Goal: Book appointment/travel/reservation

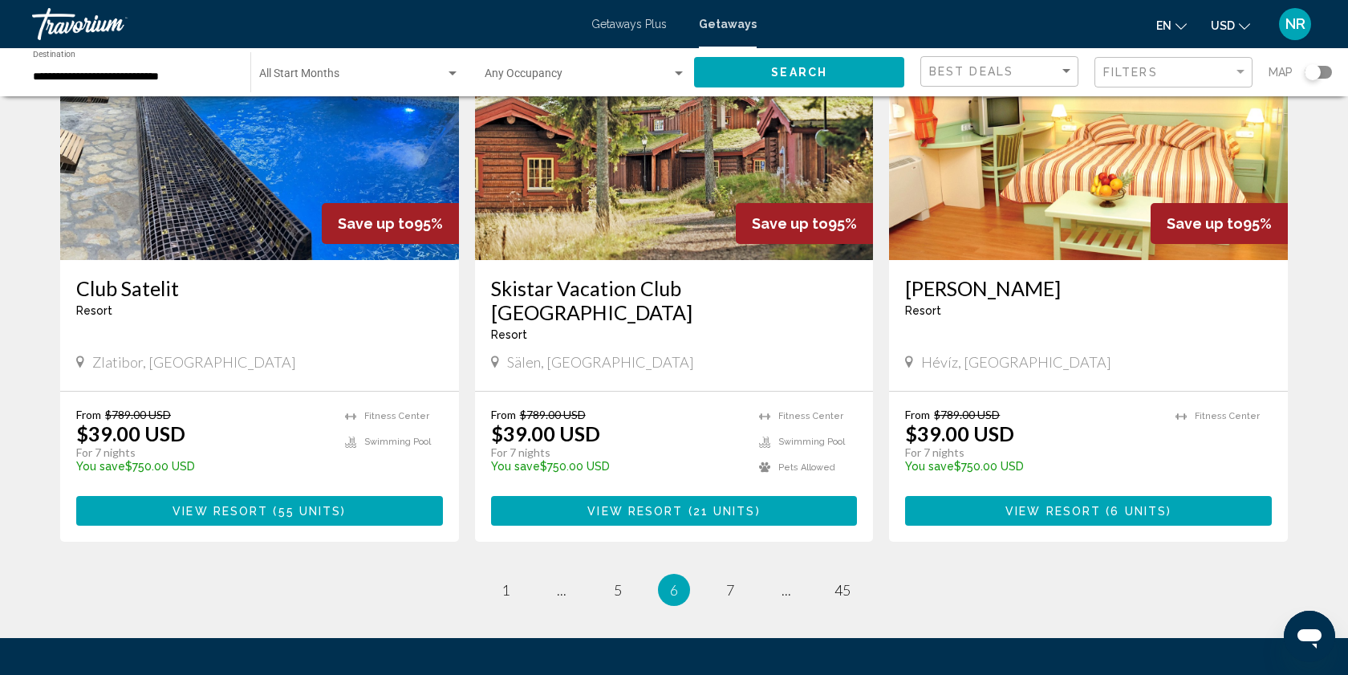
scroll to position [1860, 0]
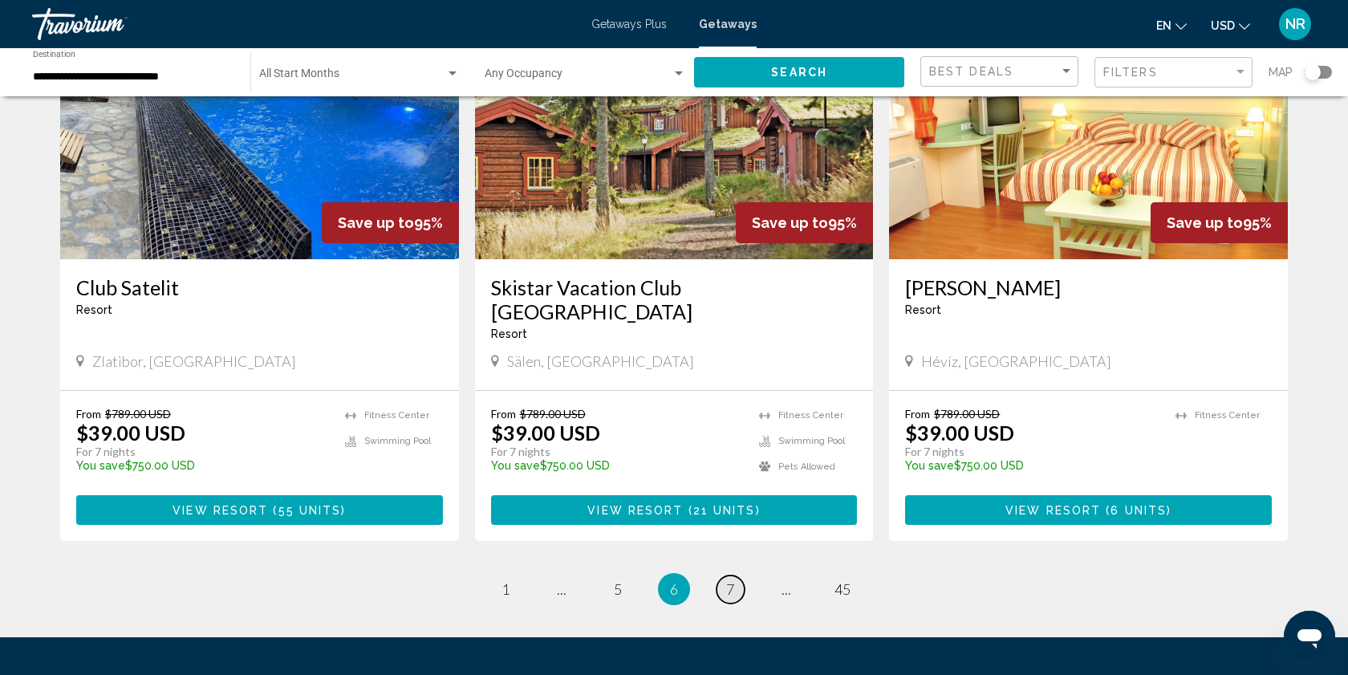
click at [729, 580] on span "7" at bounding box center [730, 589] width 8 height 18
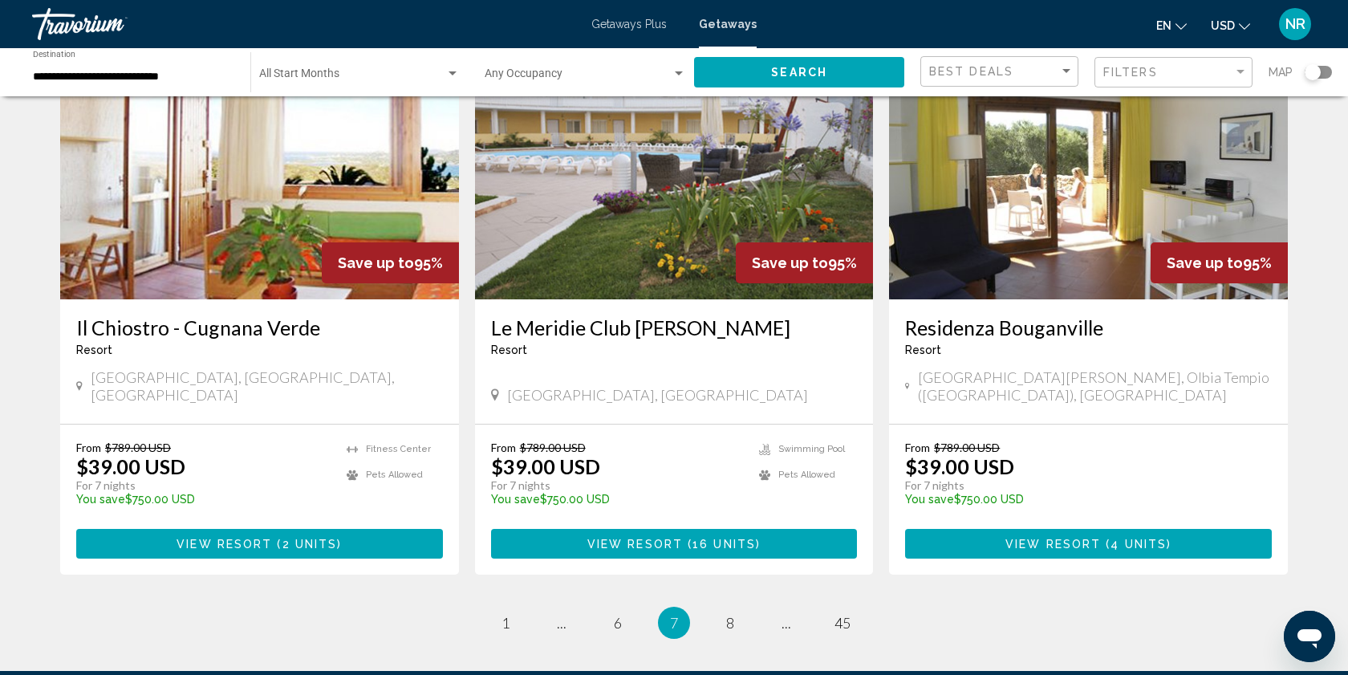
scroll to position [1818, 0]
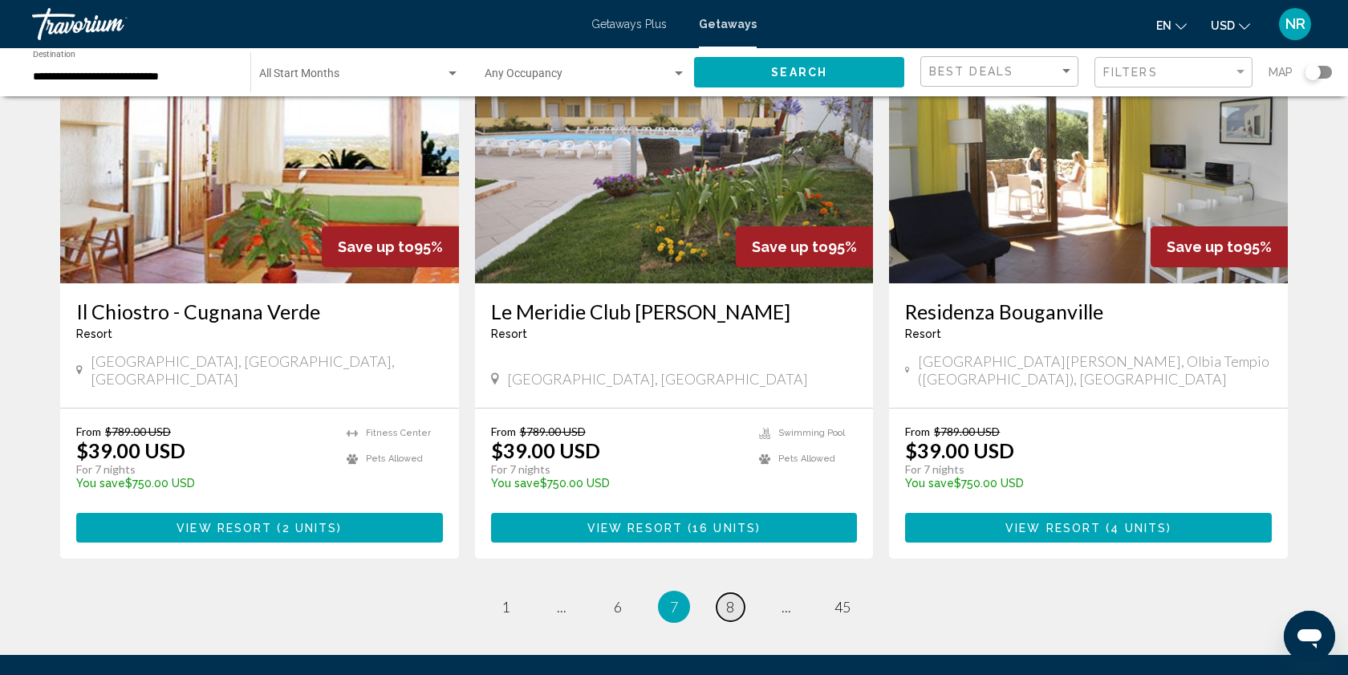
click at [726, 598] on span "8" at bounding box center [730, 607] width 8 height 18
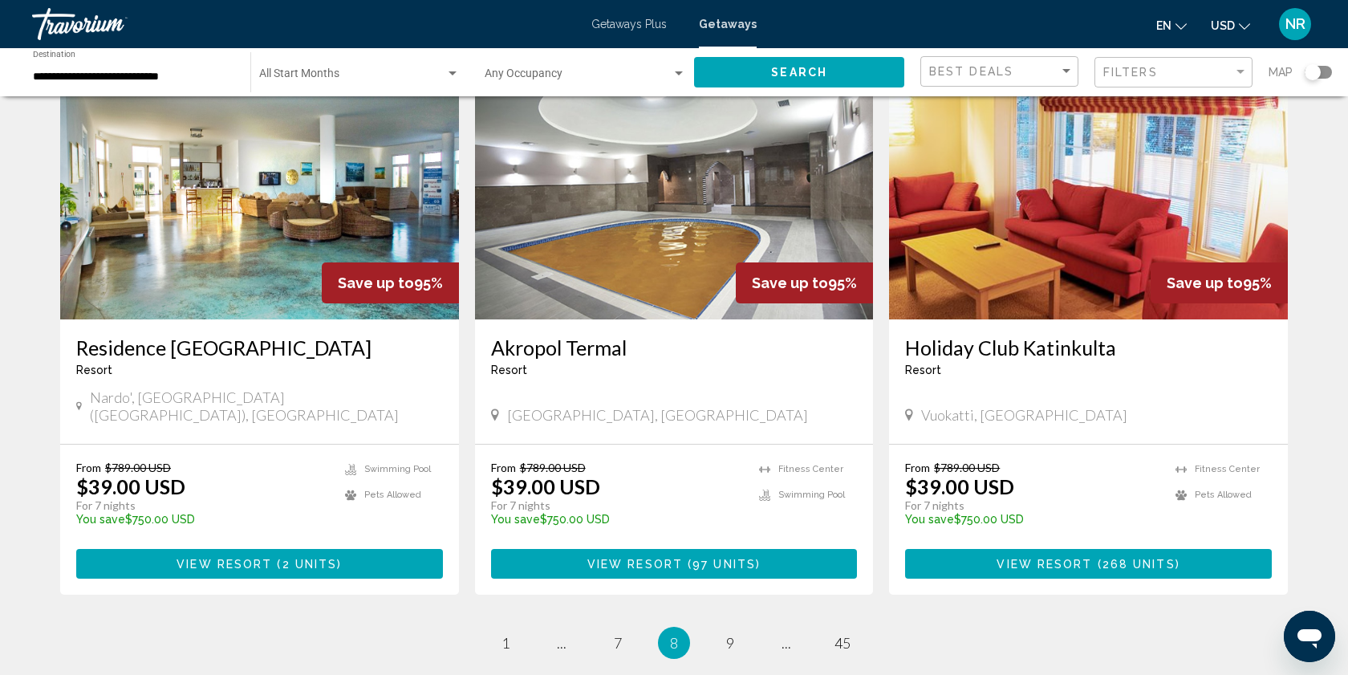
scroll to position [1804, 0]
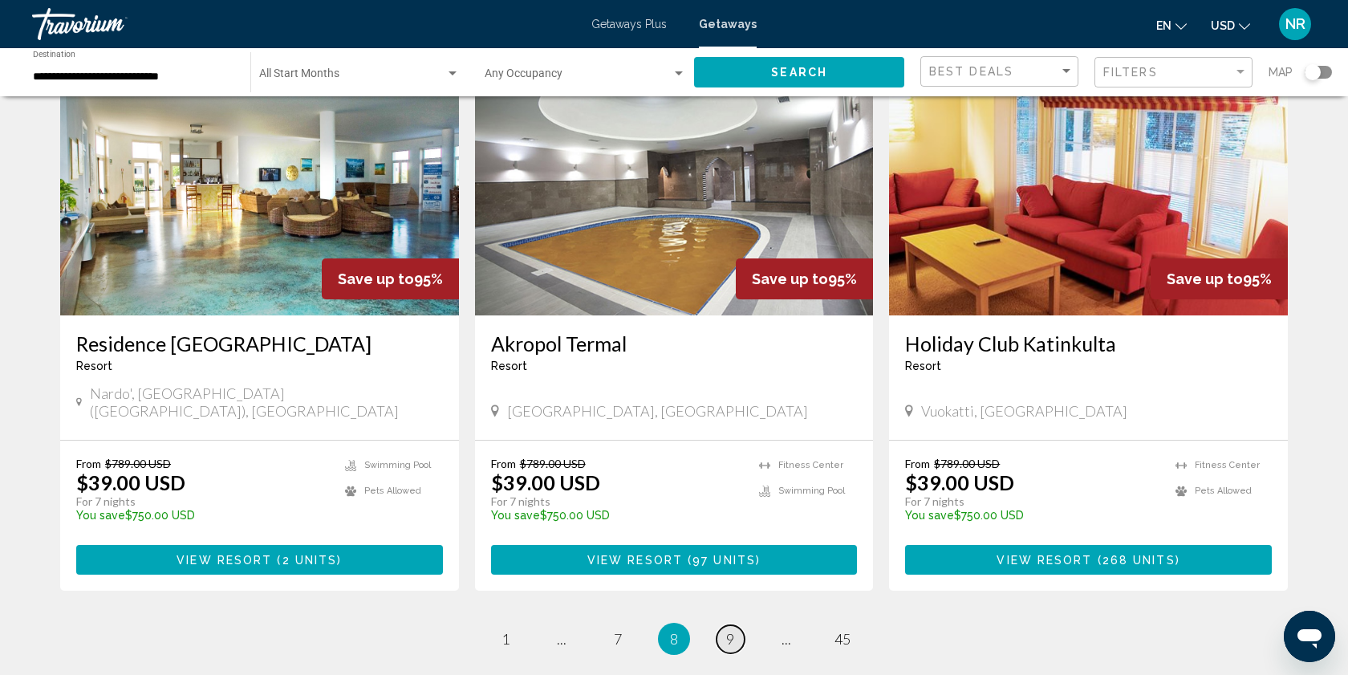
click at [730, 630] on span "9" at bounding box center [730, 639] width 8 height 18
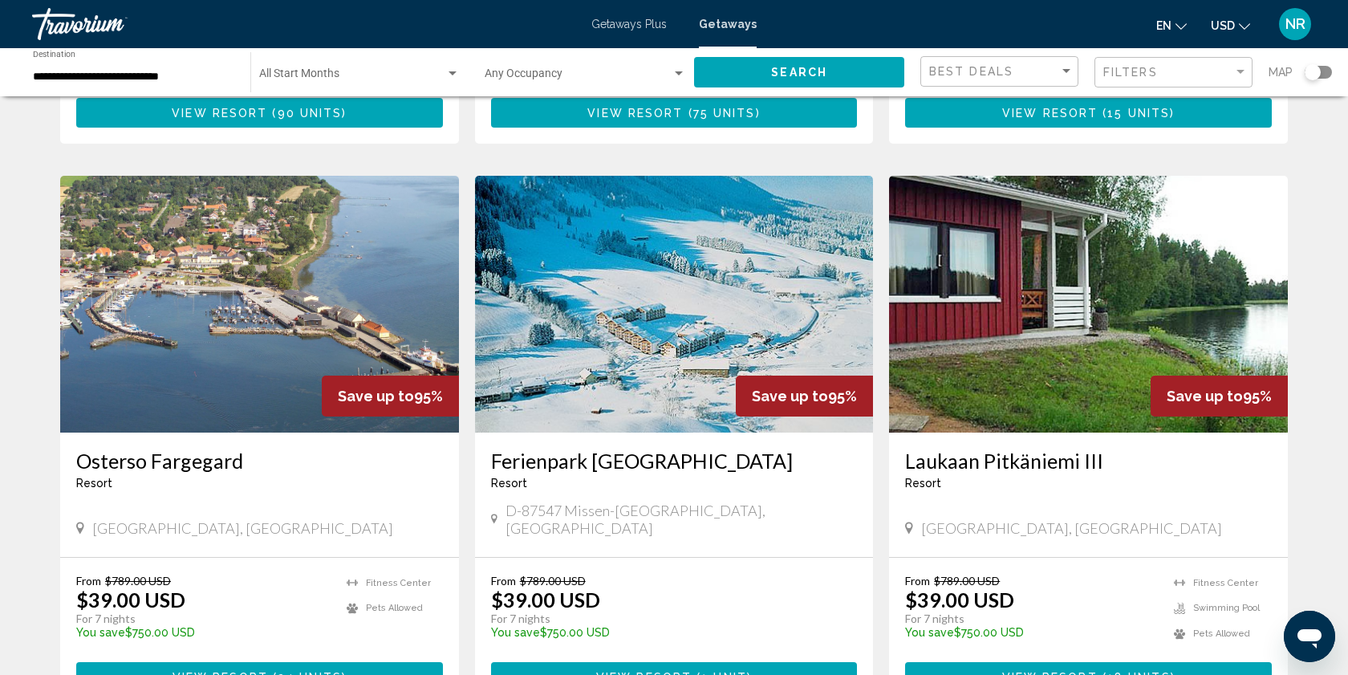
scroll to position [559, 0]
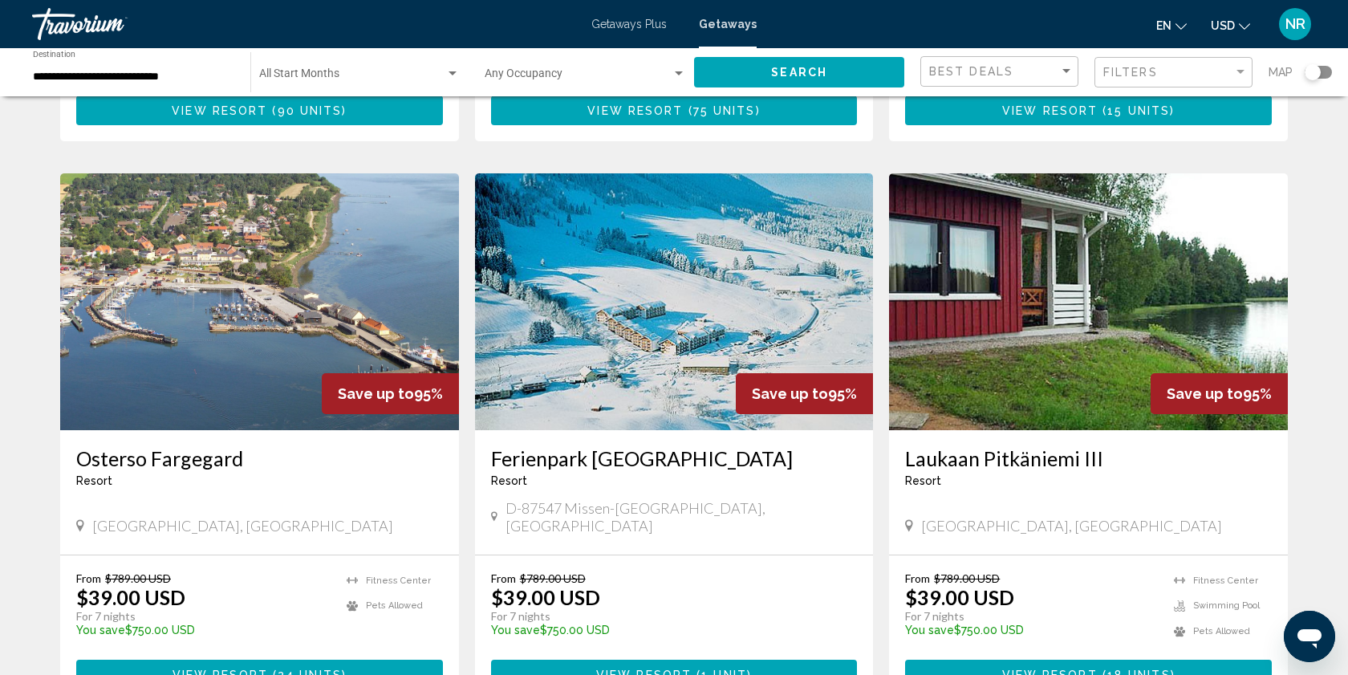
click at [78, 519] on icon "Main content" at bounding box center [80, 526] width 8 height 14
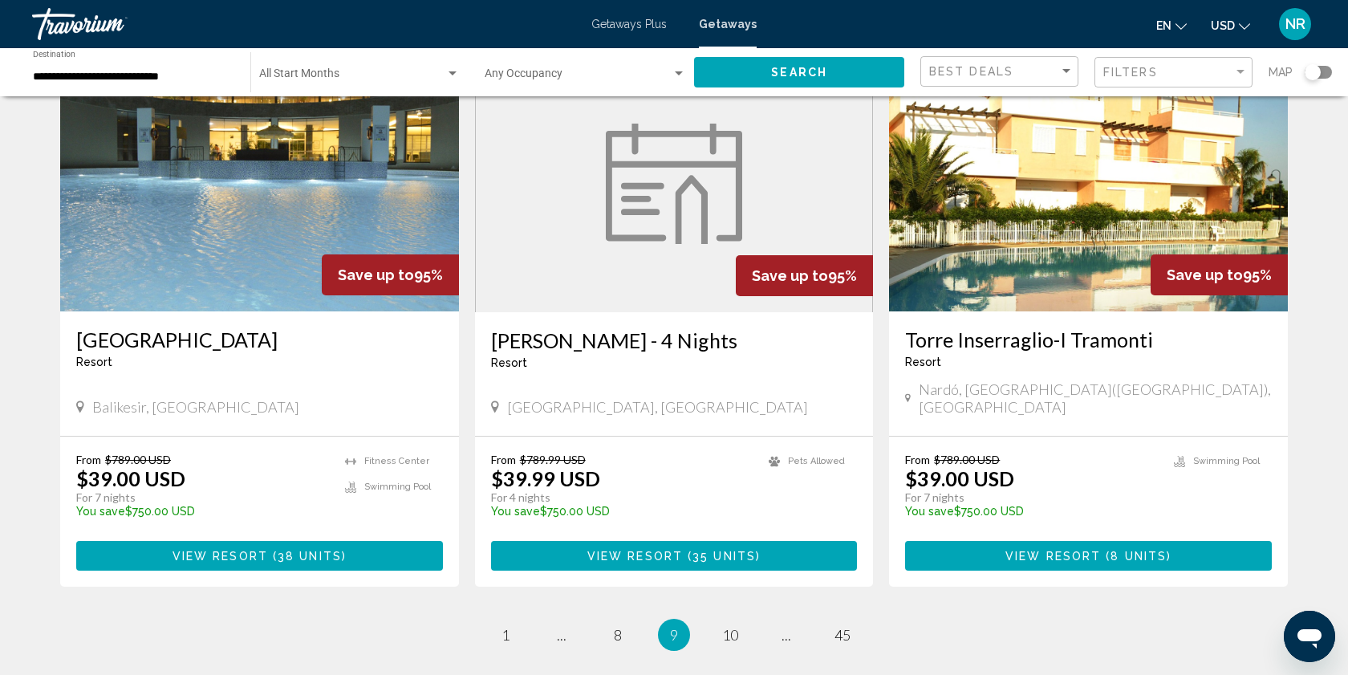
scroll to position [1806, 0]
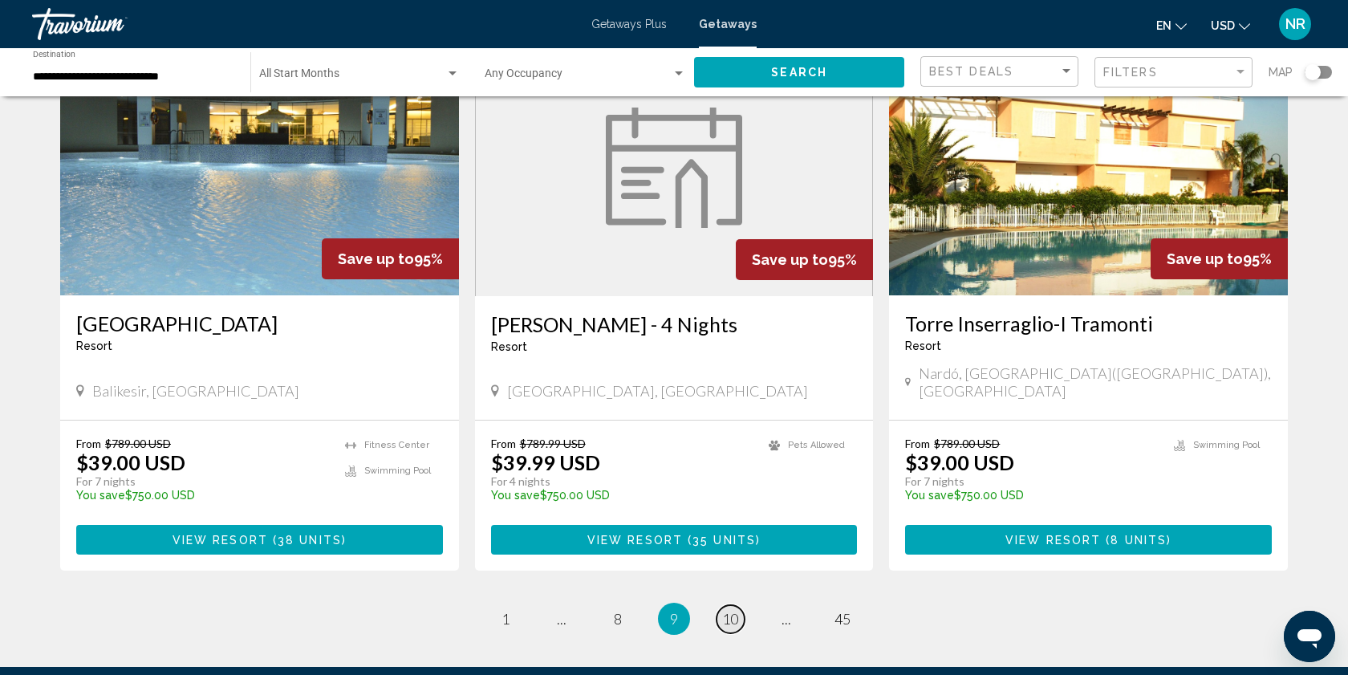
click at [732, 610] on span "10" at bounding box center [730, 619] width 16 height 18
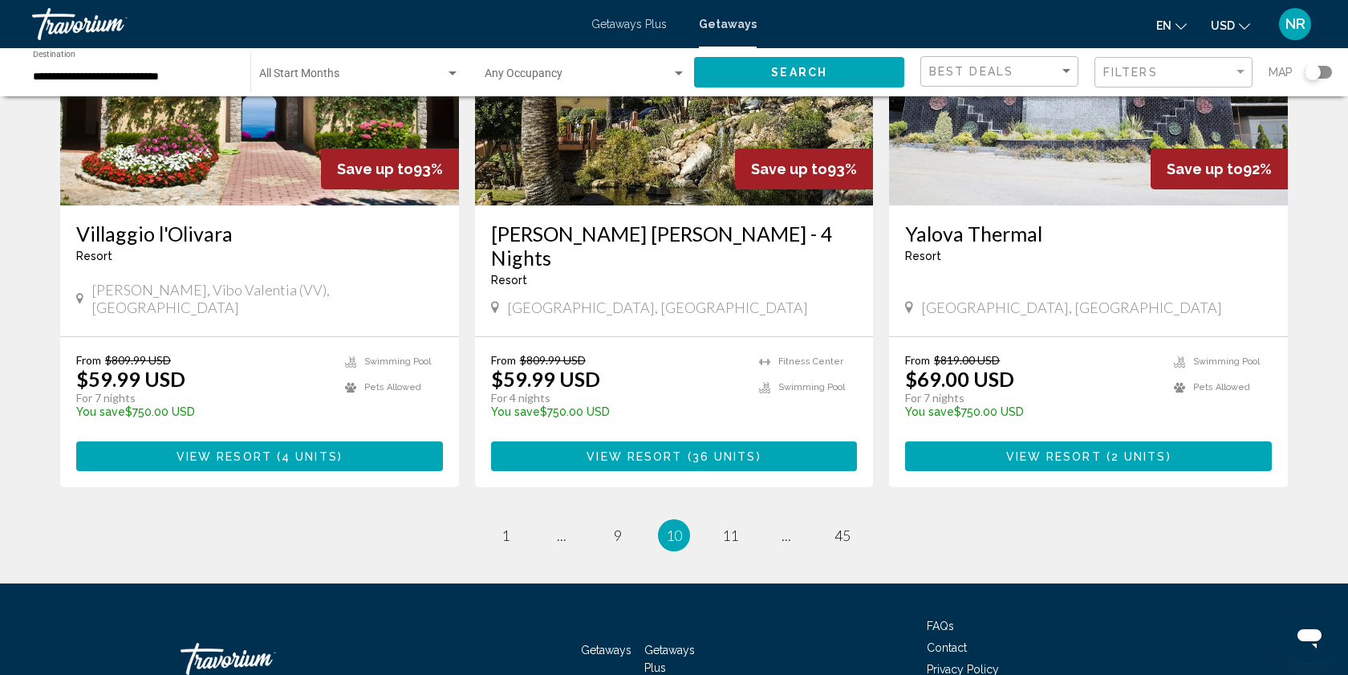
scroll to position [1940, 0]
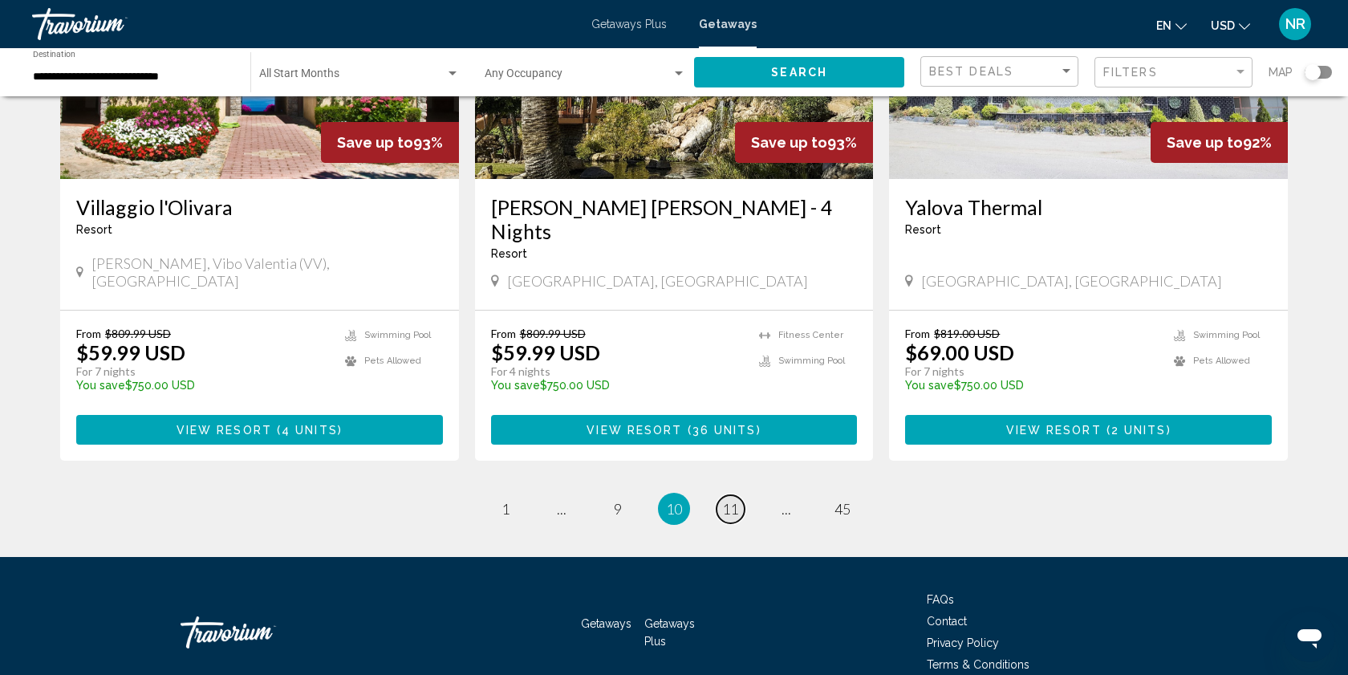
click at [731, 500] on span "11" at bounding box center [730, 509] width 16 height 18
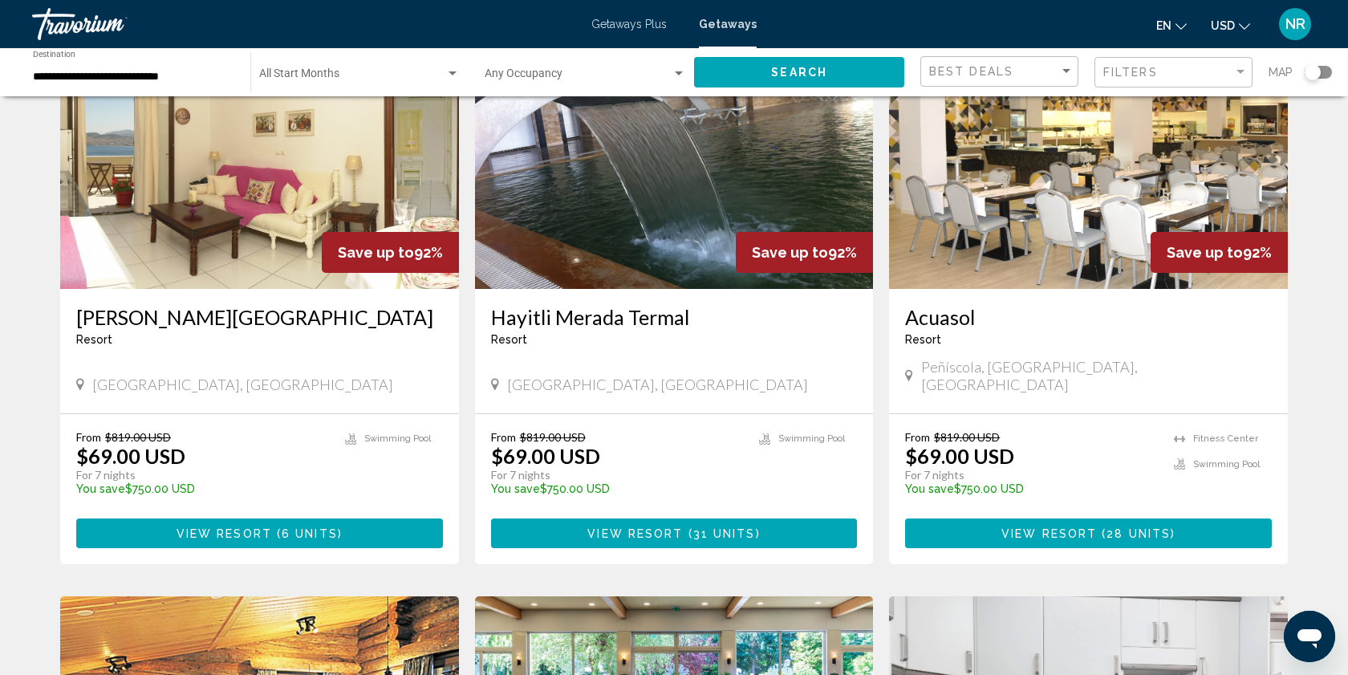
scroll to position [1231, 0]
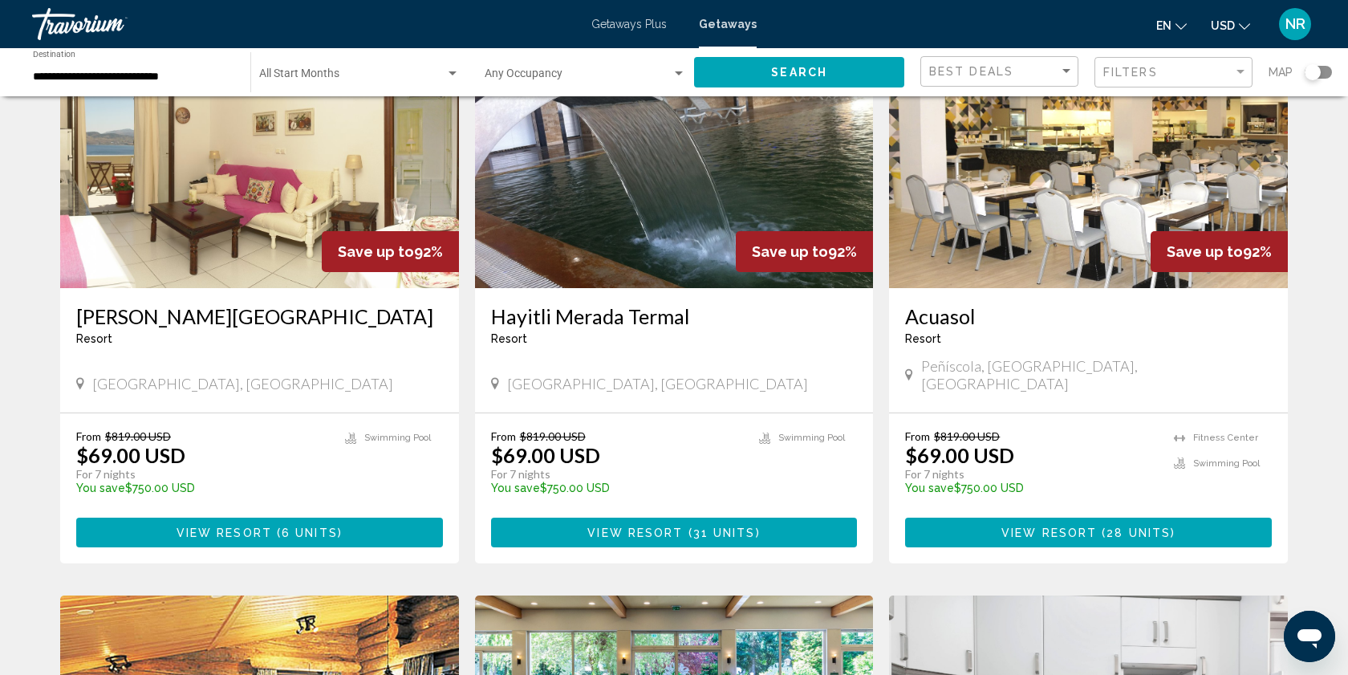
click at [224, 527] on span "View Resort" at bounding box center [225, 533] width 96 height 13
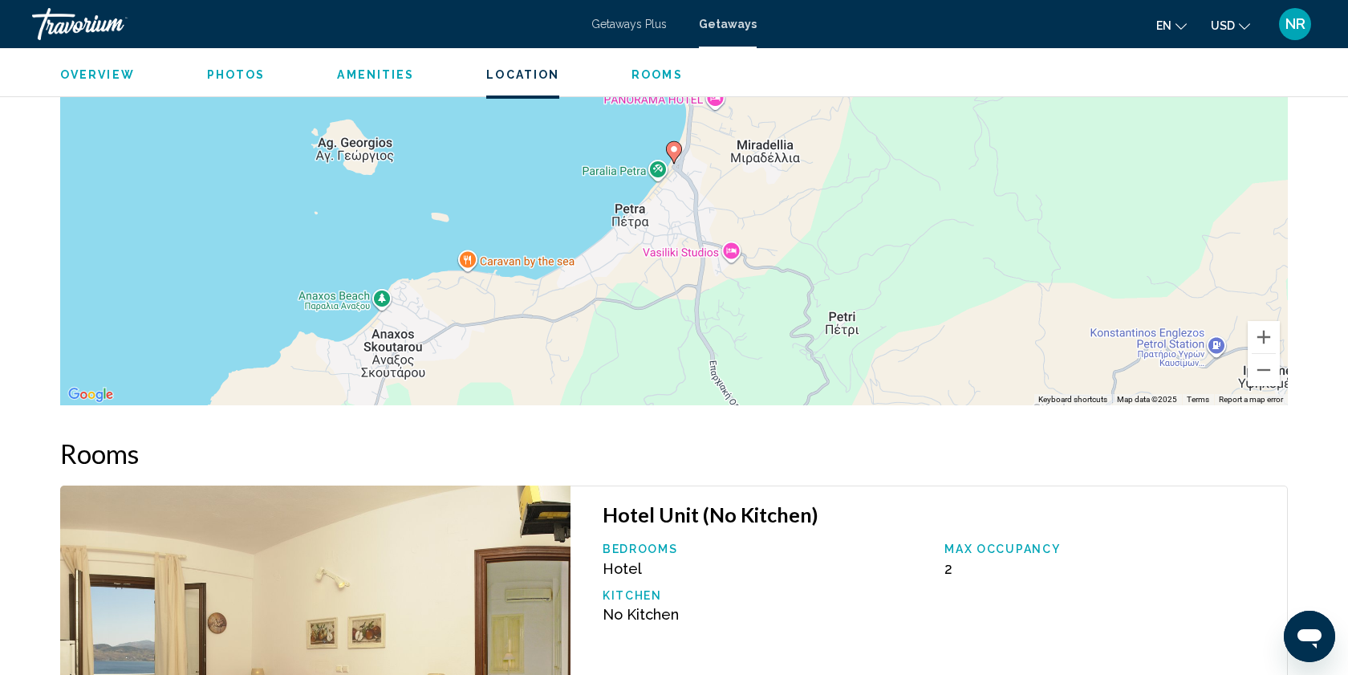
scroll to position [2193, 0]
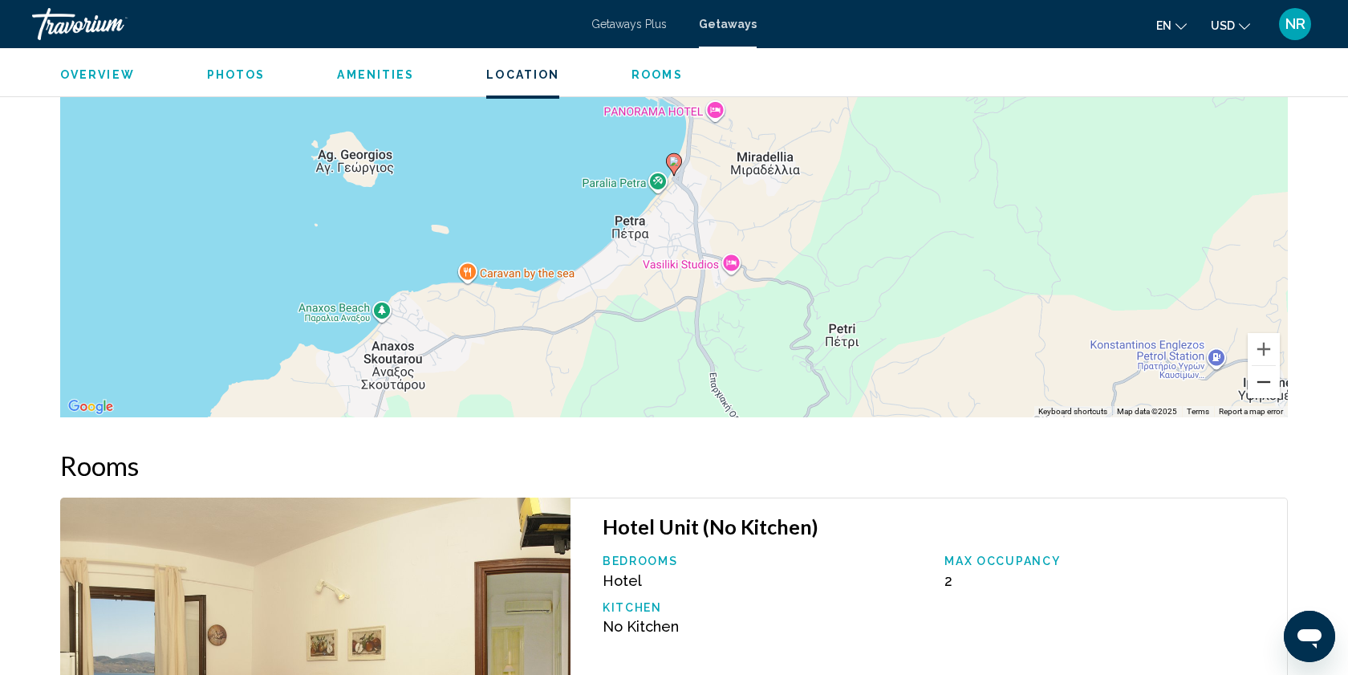
click at [1261, 381] on button "Zoom out" at bounding box center [1264, 382] width 32 height 32
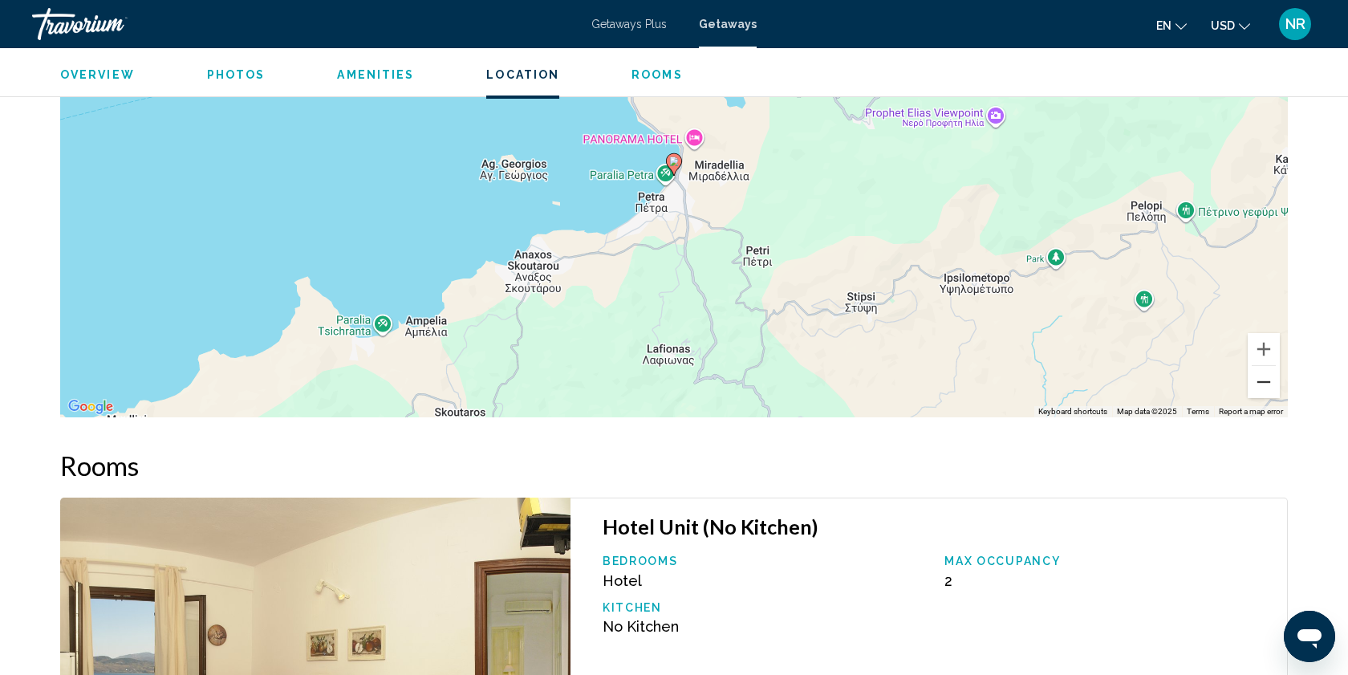
click at [1263, 383] on button "Zoom out" at bounding box center [1264, 382] width 32 height 32
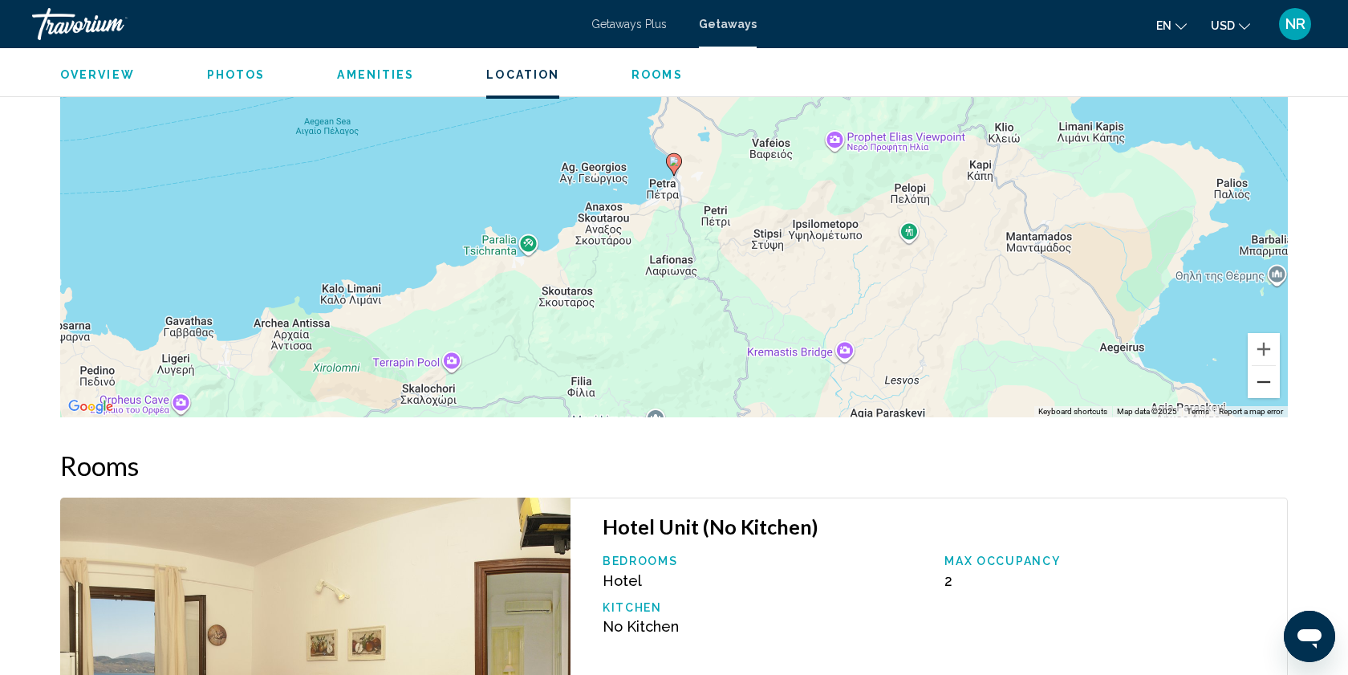
click at [1263, 383] on button "Zoom out" at bounding box center [1264, 382] width 32 height 32
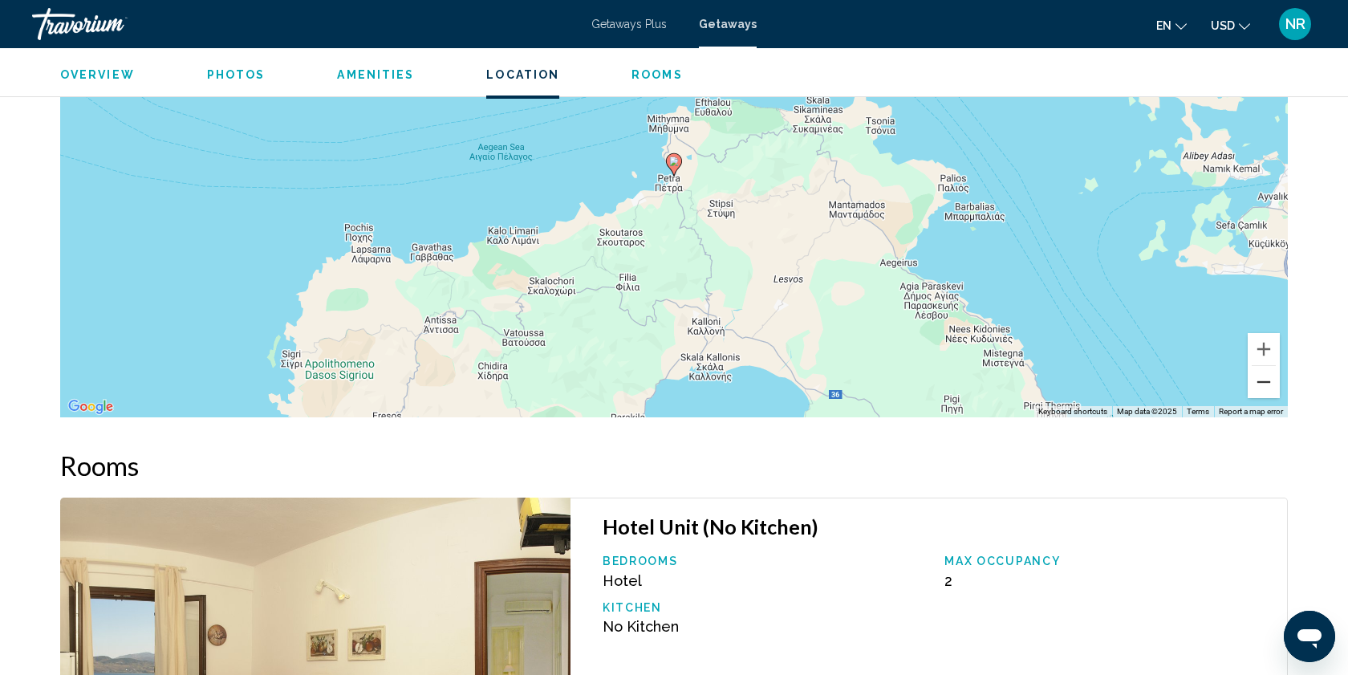
click at [1263, 383] on button "Zoom out" at bounding box center [1264, 382] width 32 height 32
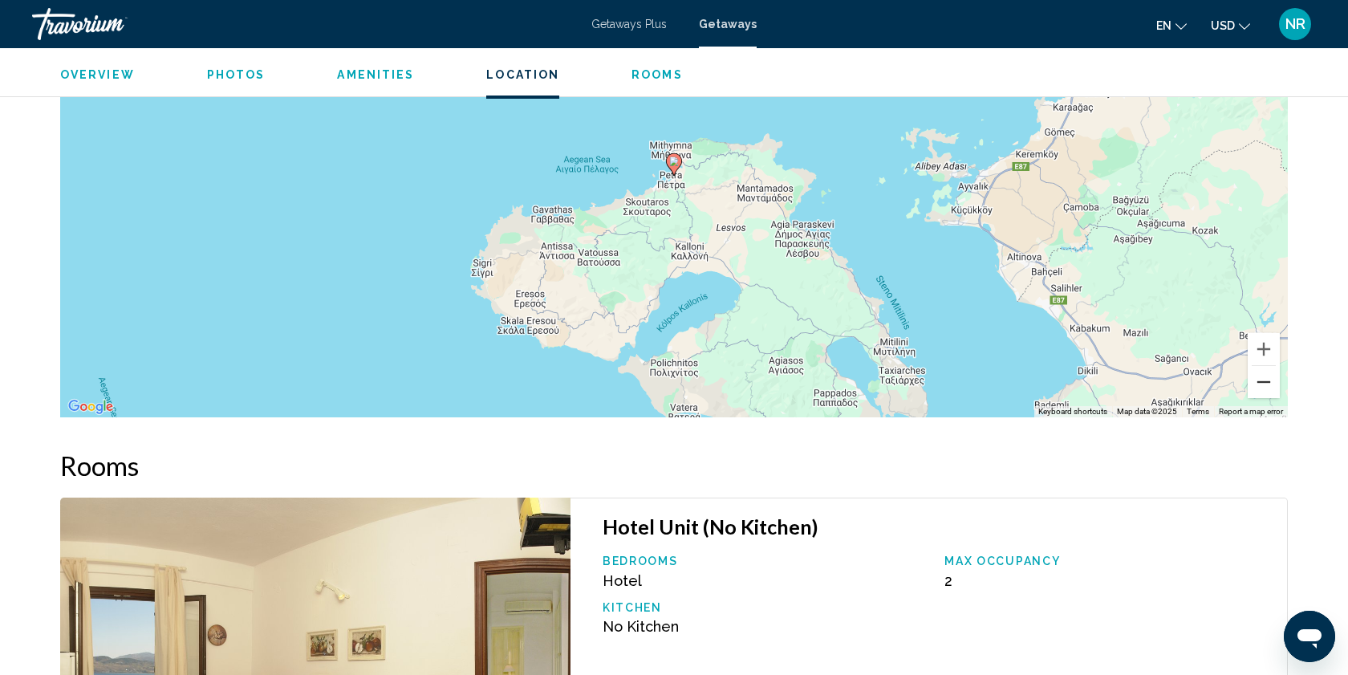
click at [1263, 383] on button "Zoom out" at bounding box center [1264, 382] width 32 height 32
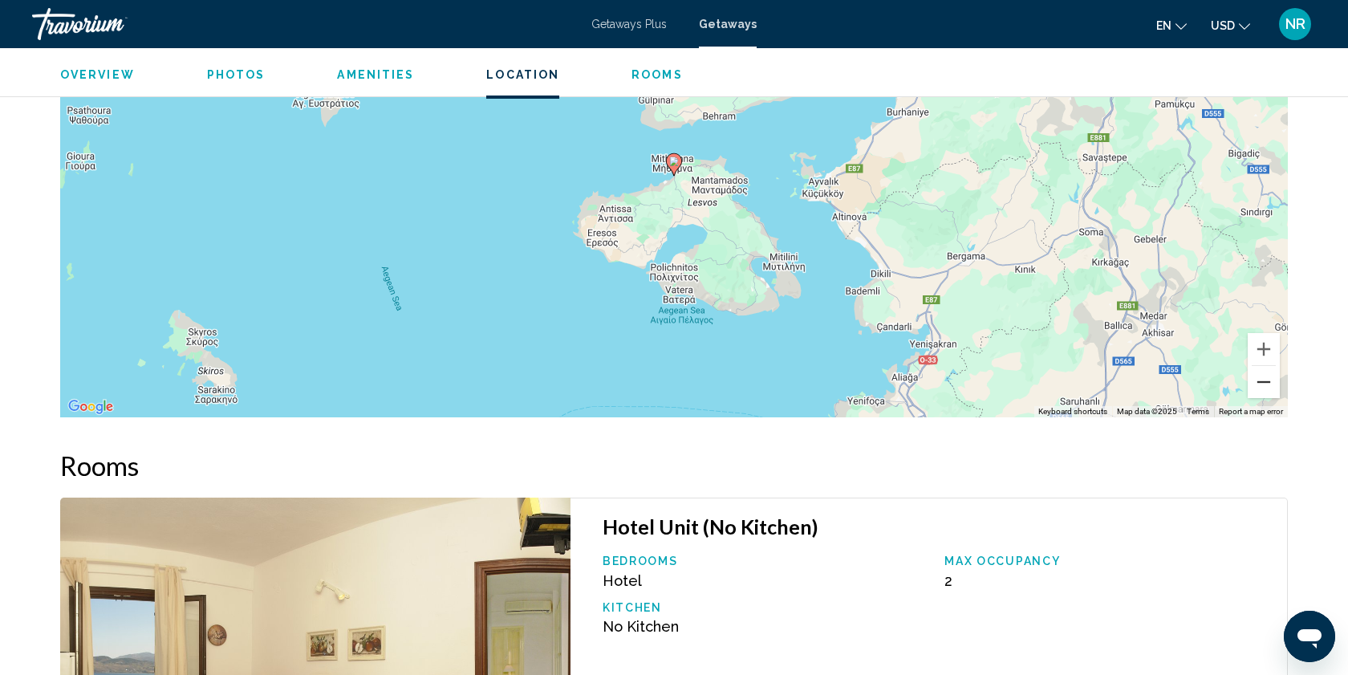
click at [1263, 383] on button "Zoom out" at bounding box center [1264, 382] width 32 height 32
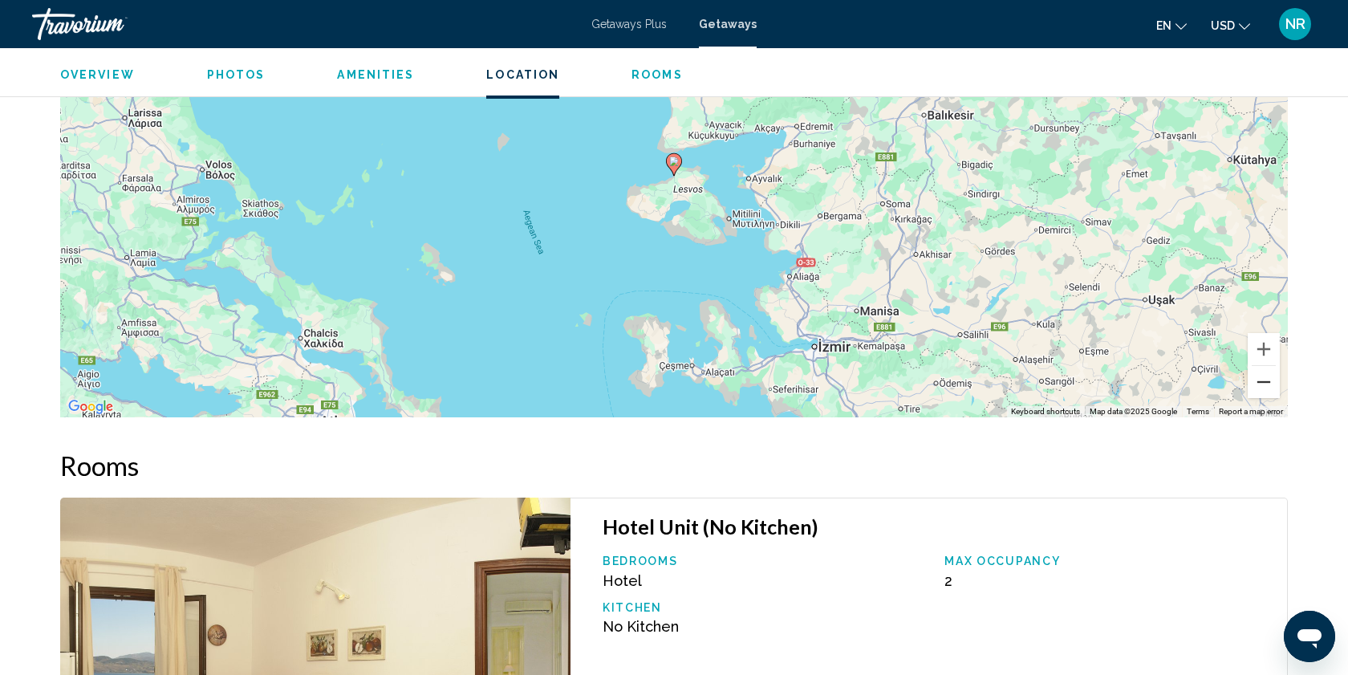
click at [1263, 383] on button "Zoom out" at bounding box center [1264, 382] width 32 height 32
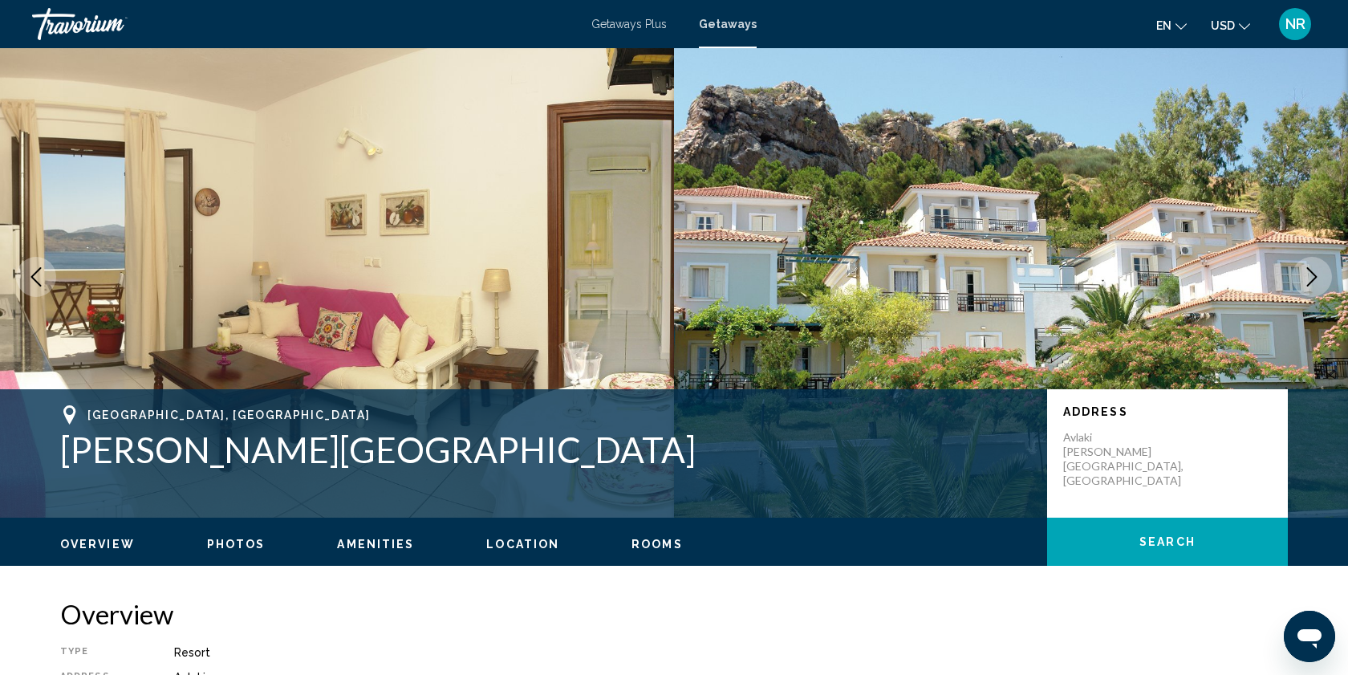
scroll to position [0, 0]
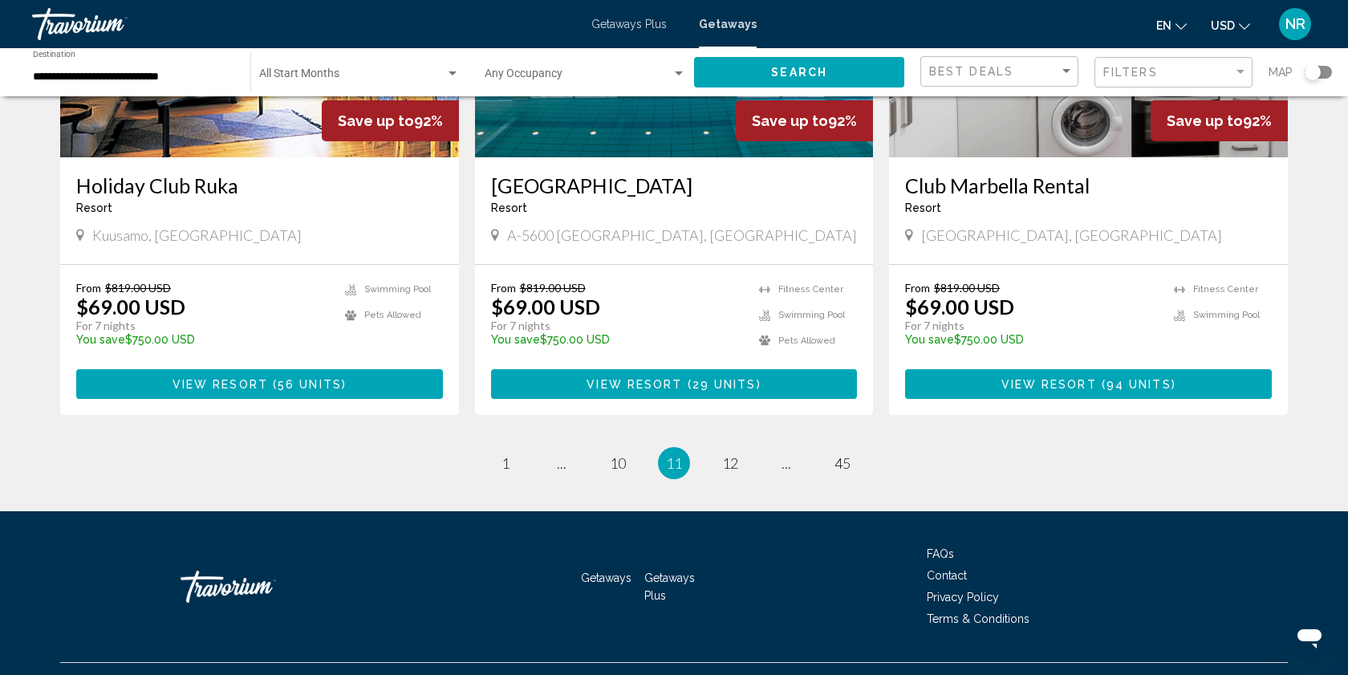
scroll to position [1940, 0]
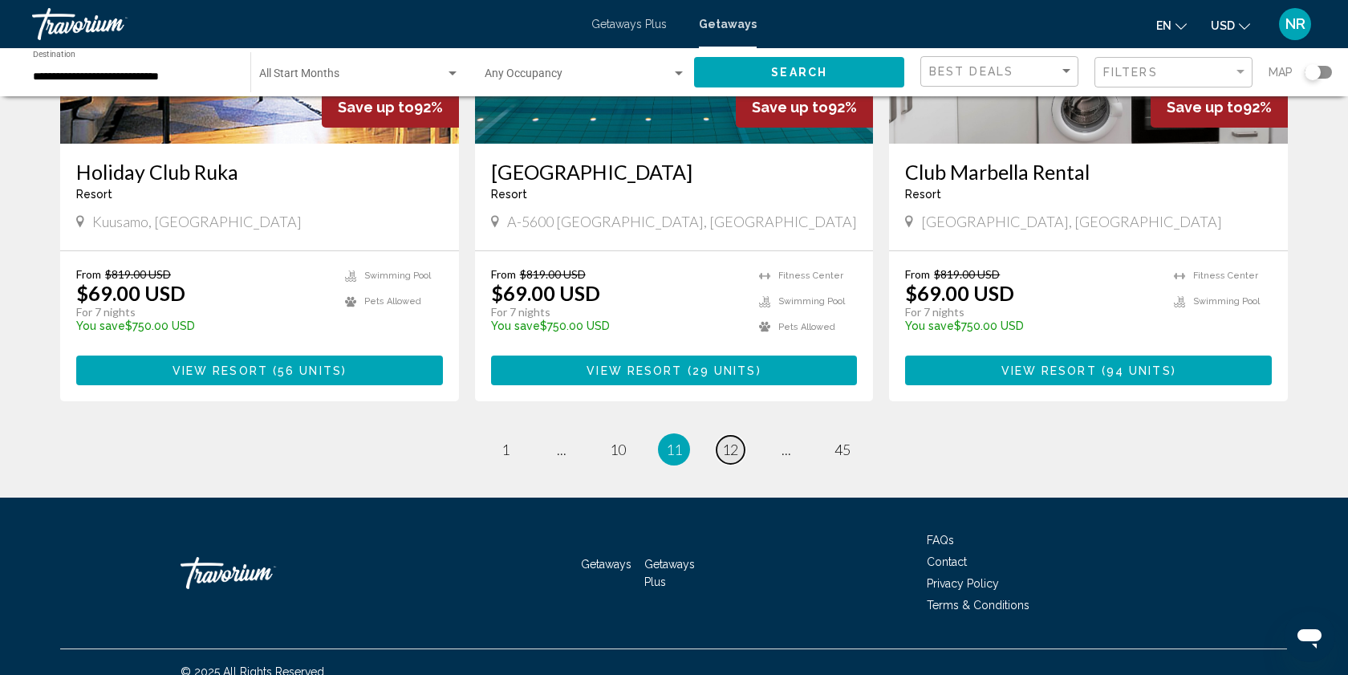
click at [731, 441] on span "12" at bounding box center [730, 450] width 16 height 18
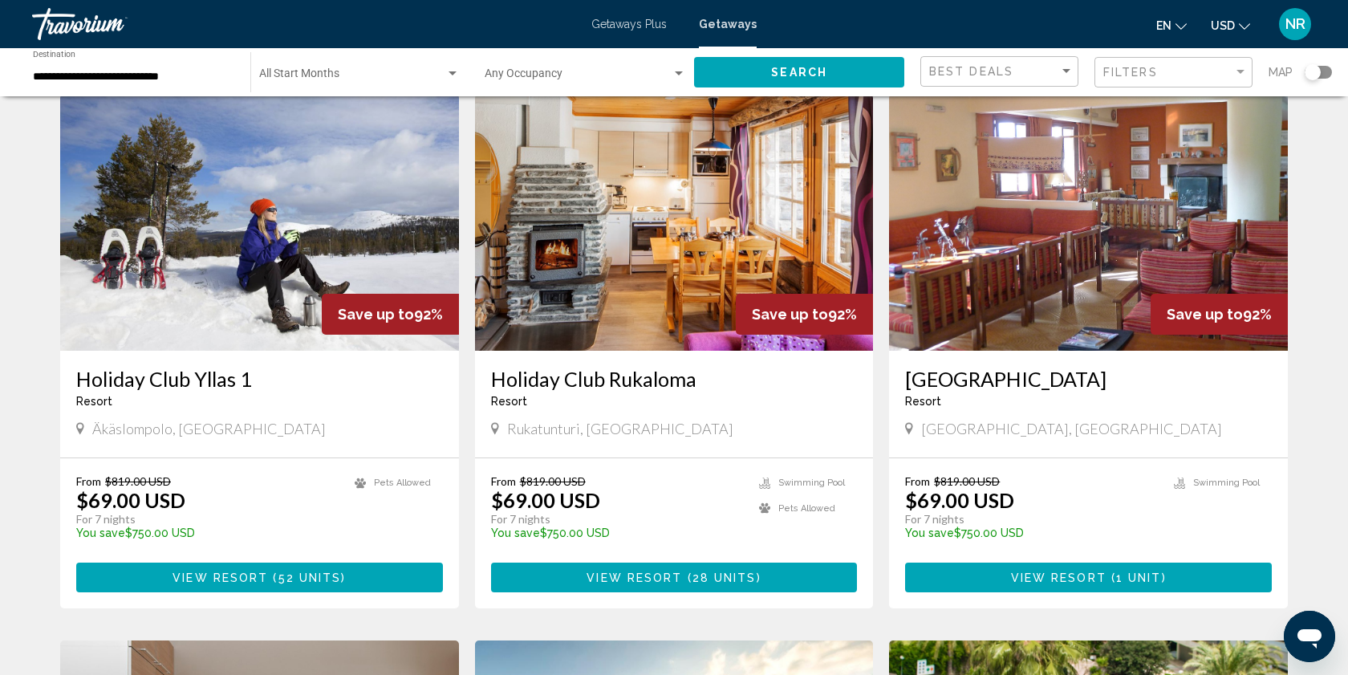
scroll to position [1169, 0]
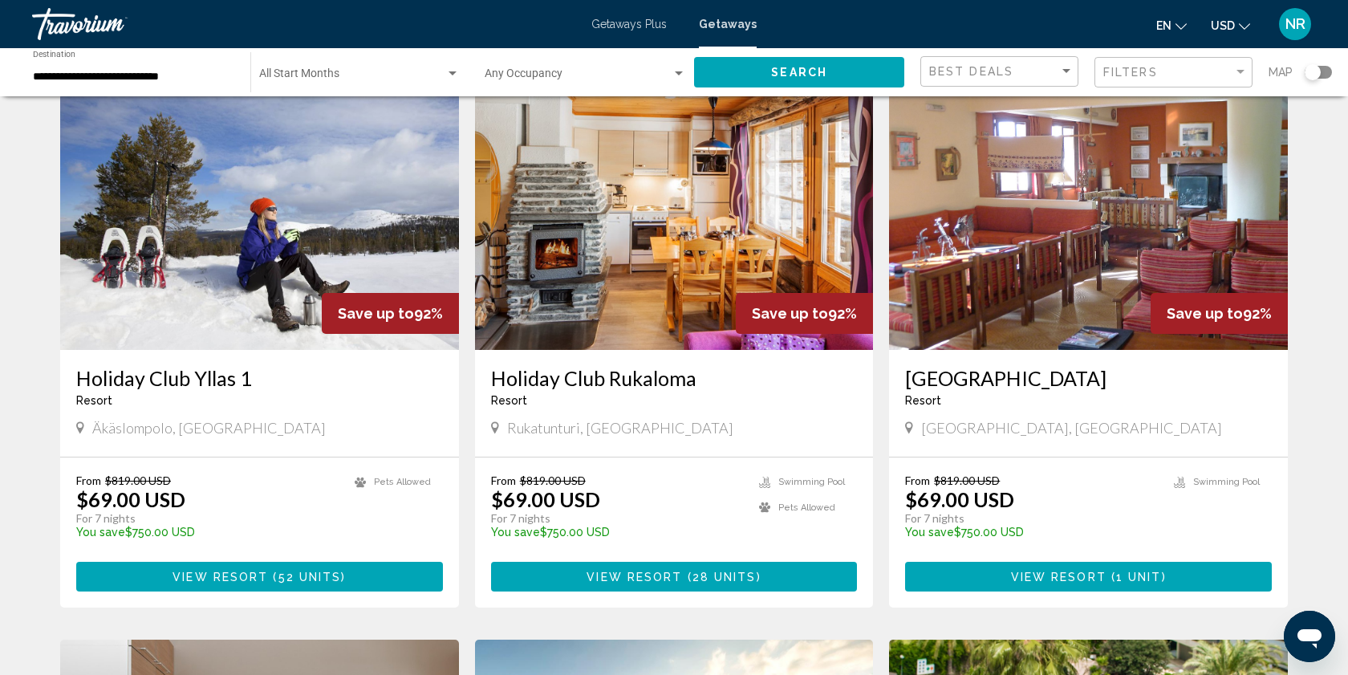
click at [1090, 571] on span "View Resort" at bounding box center [1059, 577] width 96 height 13
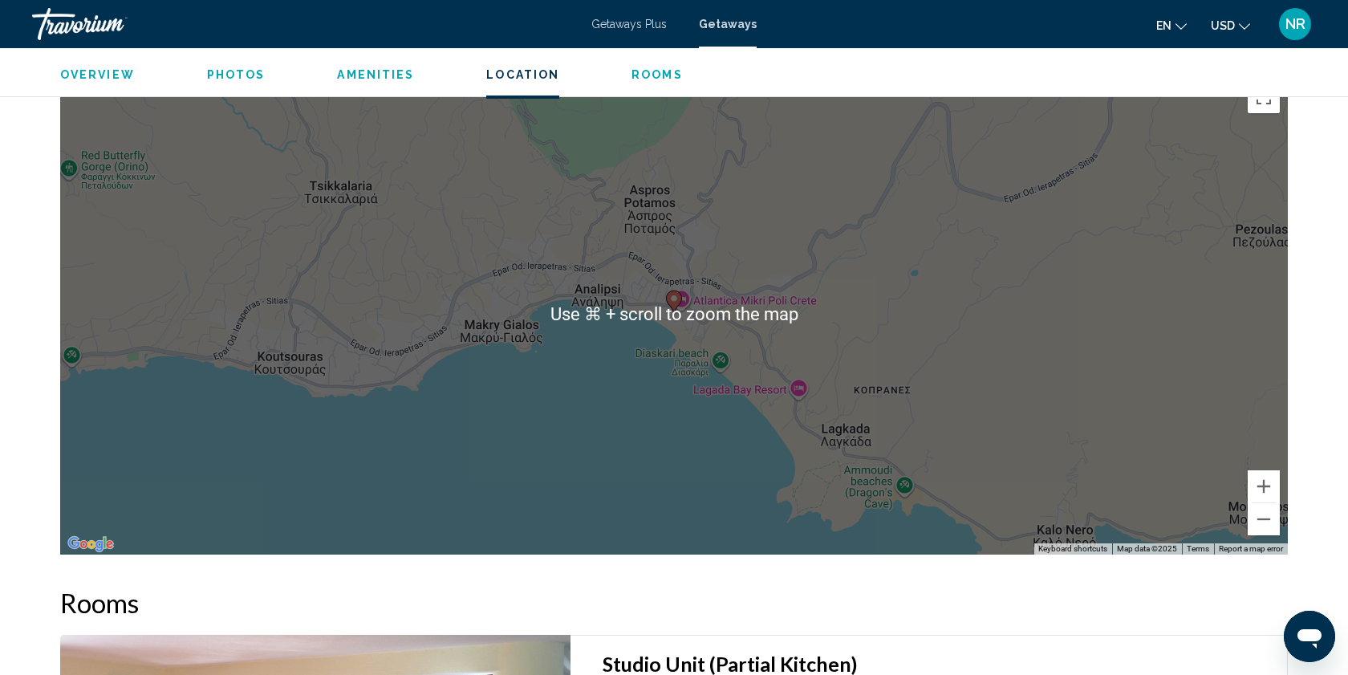
scroll to position [2154, 0]
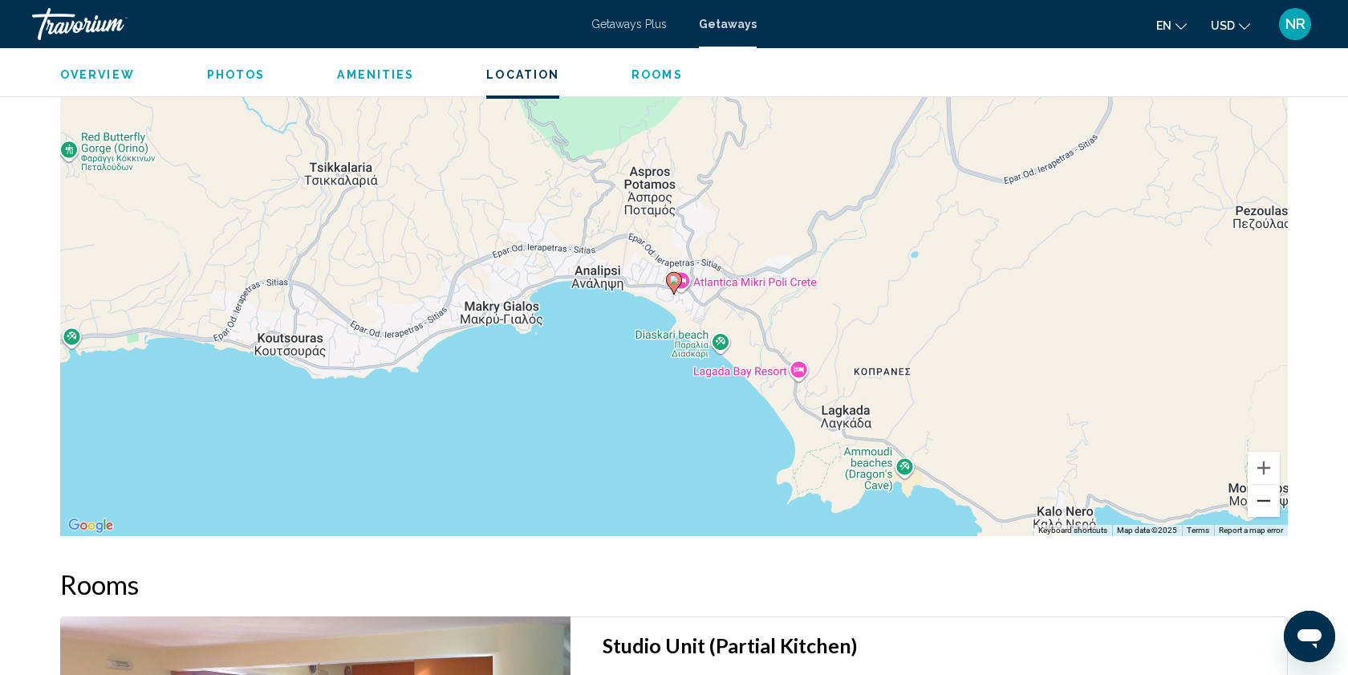
click at [1263, 502] on button "Zoom out" at bounding box center [1264, 501] width 32 height 32
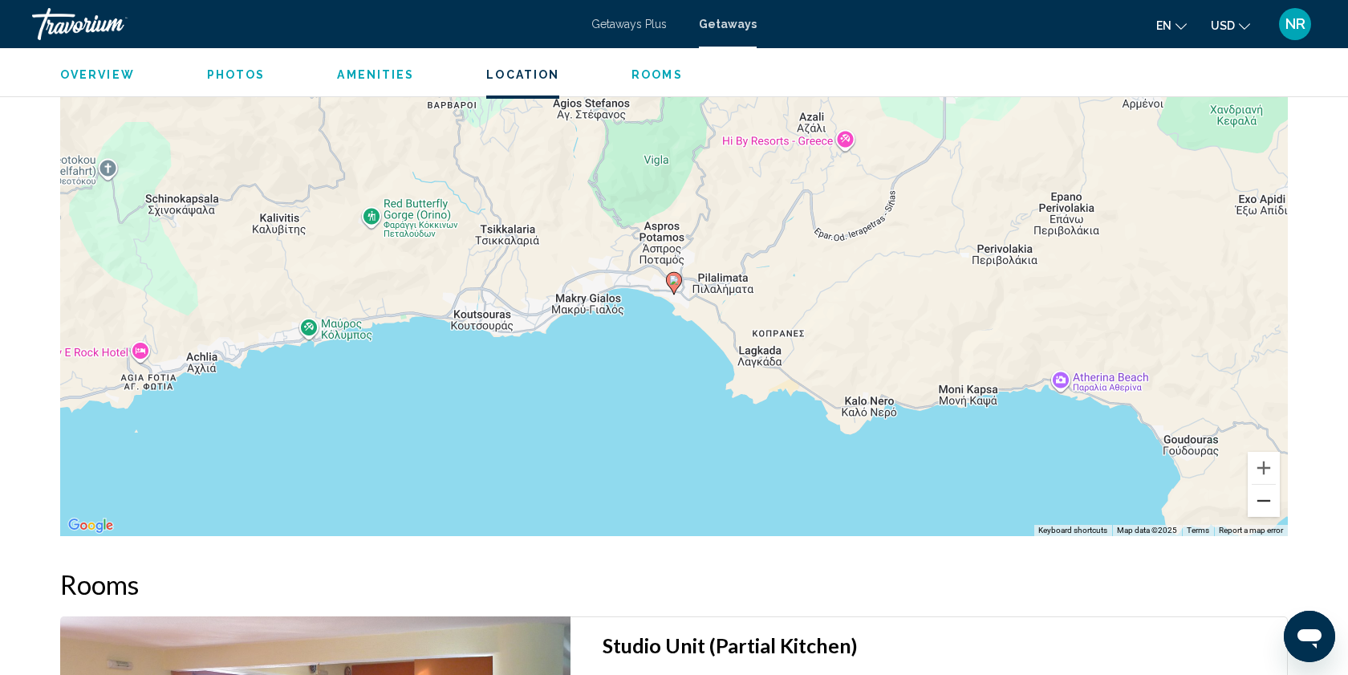
click at [1263, 502] on button "Zoom out" at bounding box center [1264, 501] width 32 height 32
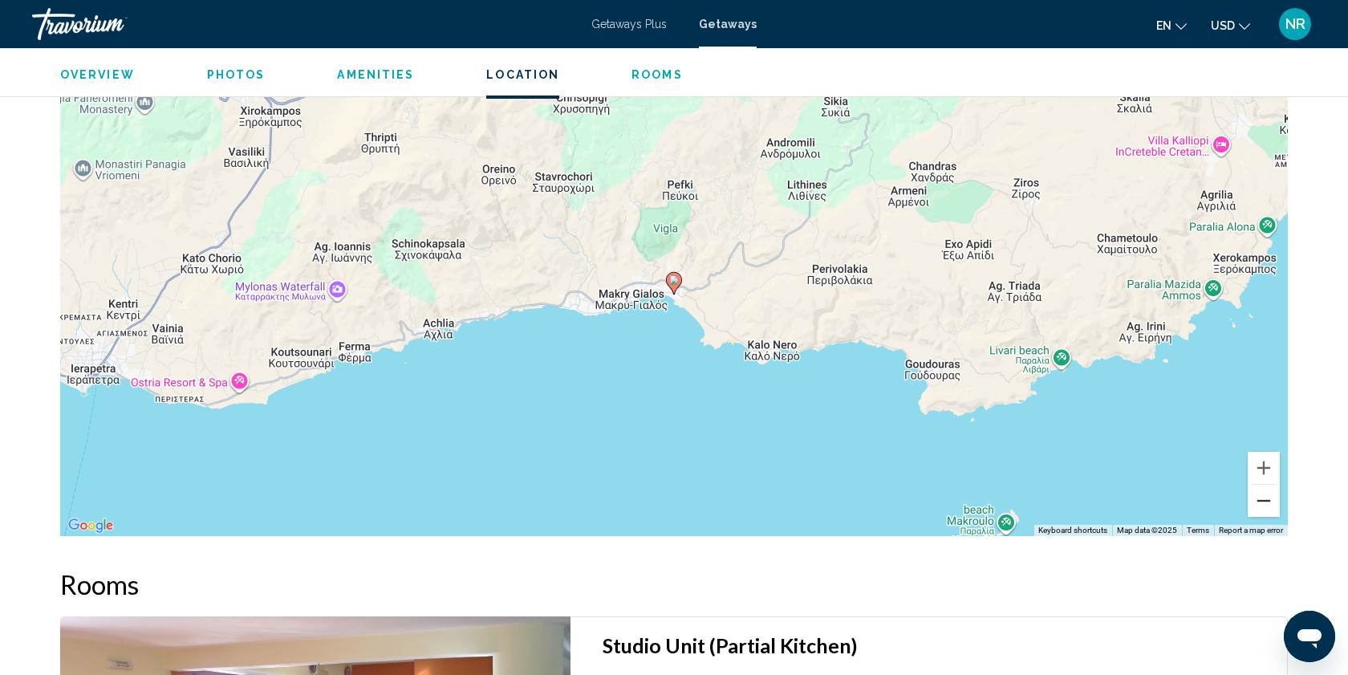
click at [1263, 502] on button "Zoom out" at bounding box center [1264, 501] width 32 height 32
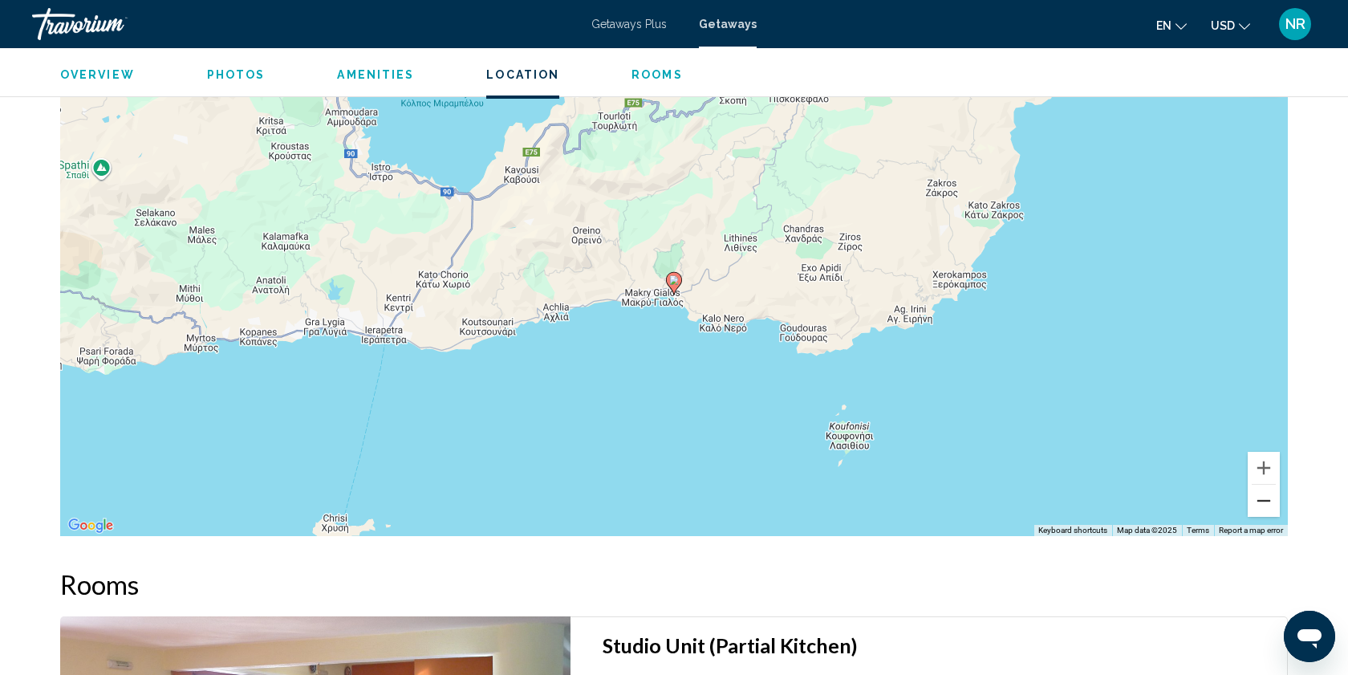
click at [1263, 502] on button "Zoom out" at bounding box center [1264, 501] width 32 height 32
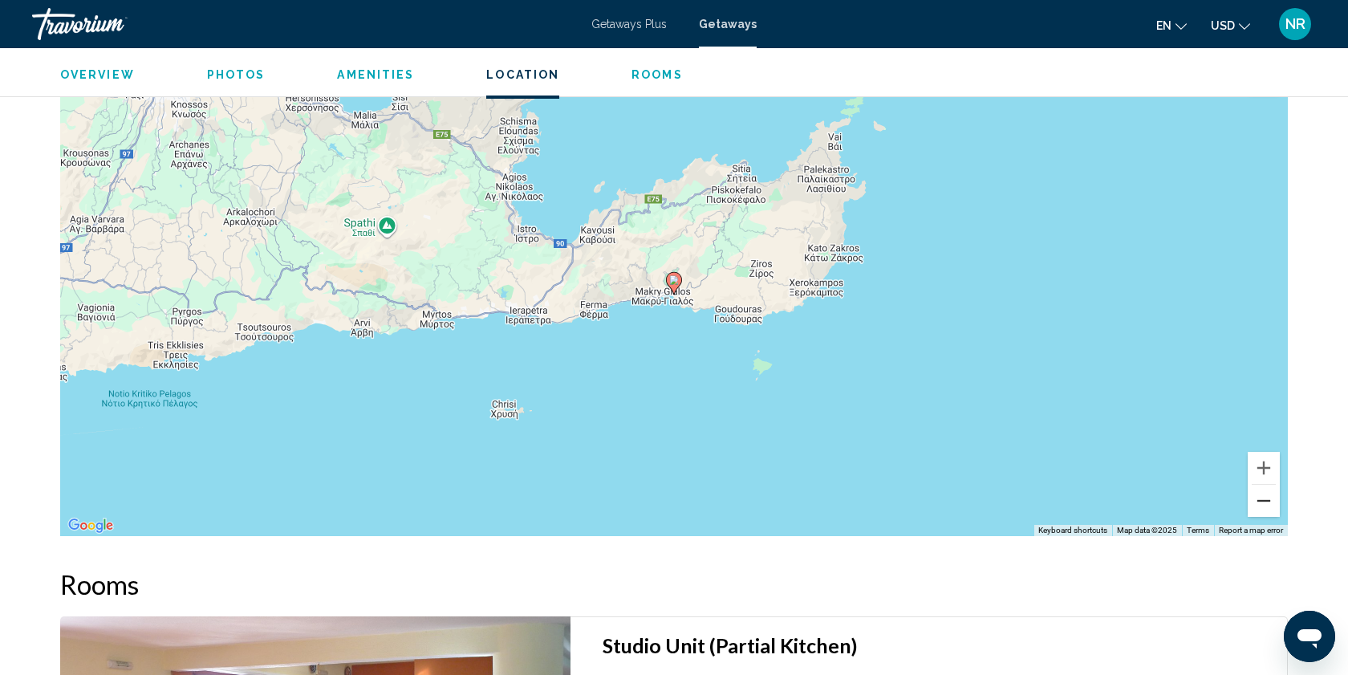
click at [1263, 502] on button "Zoom out" at bounding box center [1264, 501] width 32 height 32
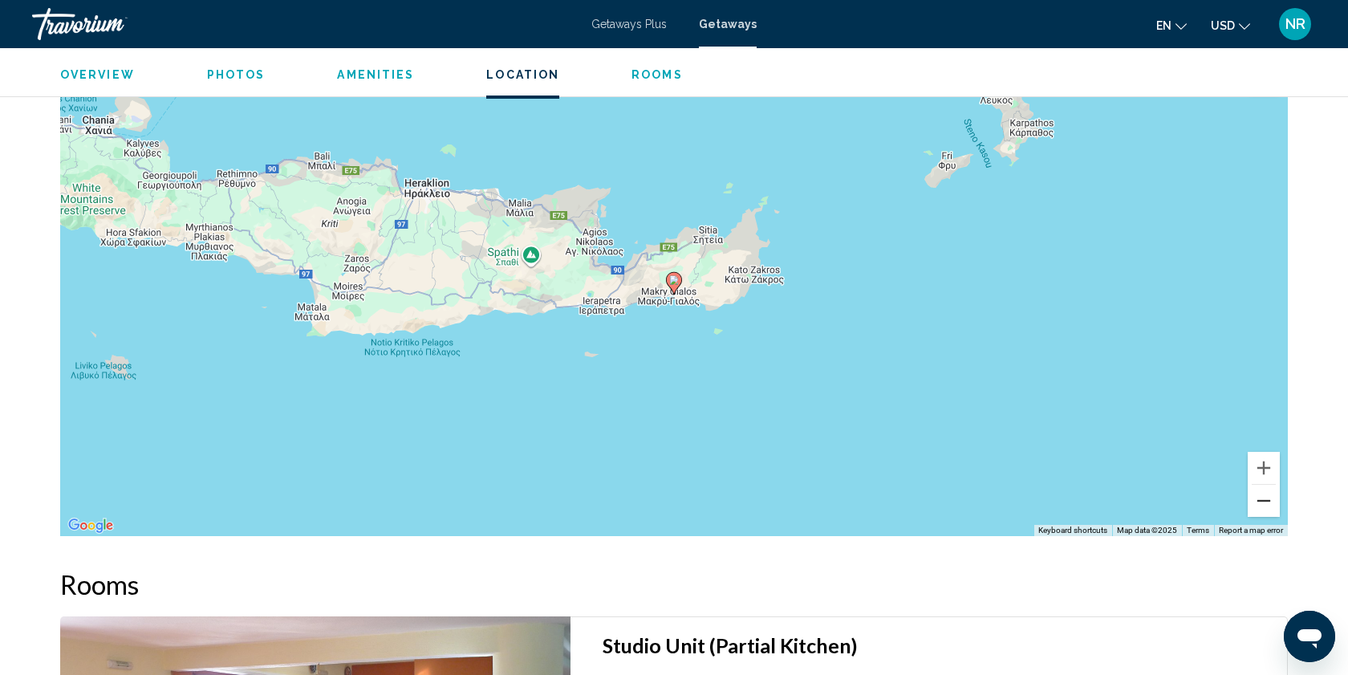
click at [1263, 502] on button "Zoom out" at bounding box center [1264, 501] width 32 height 32
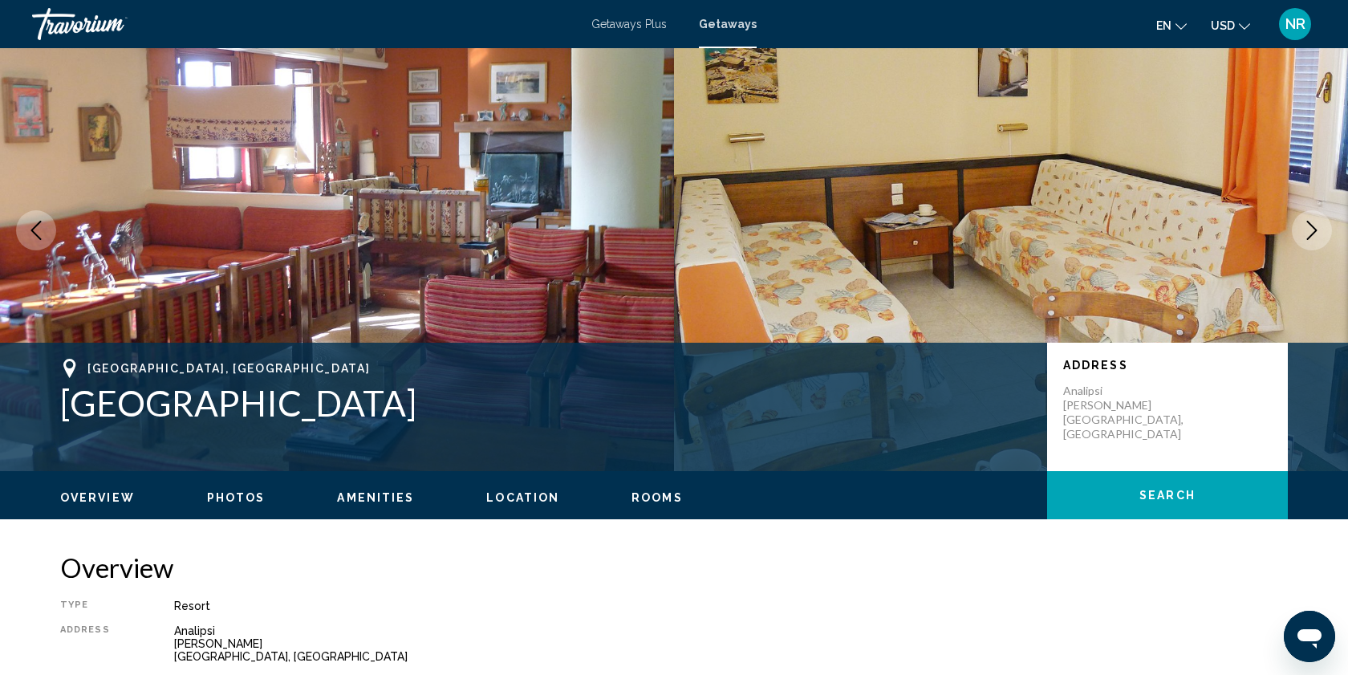
scroll to position [0, 0]
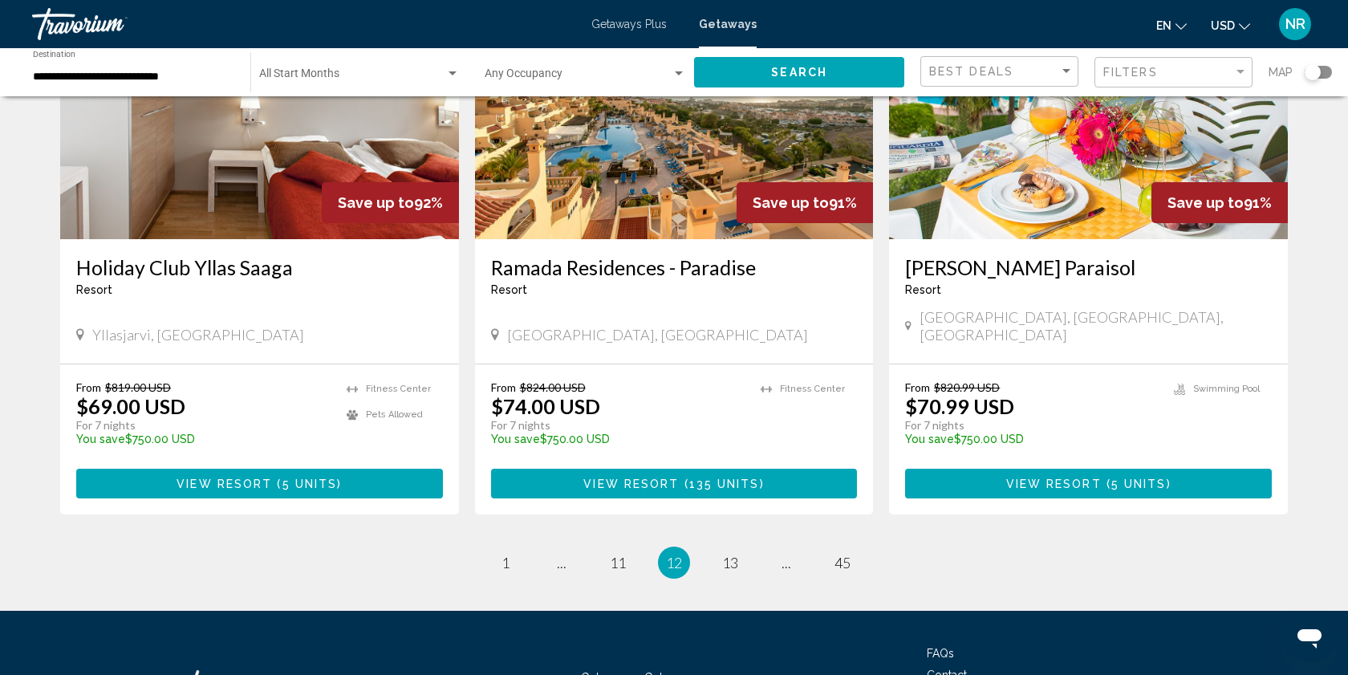
scroll to position [1835, 0]
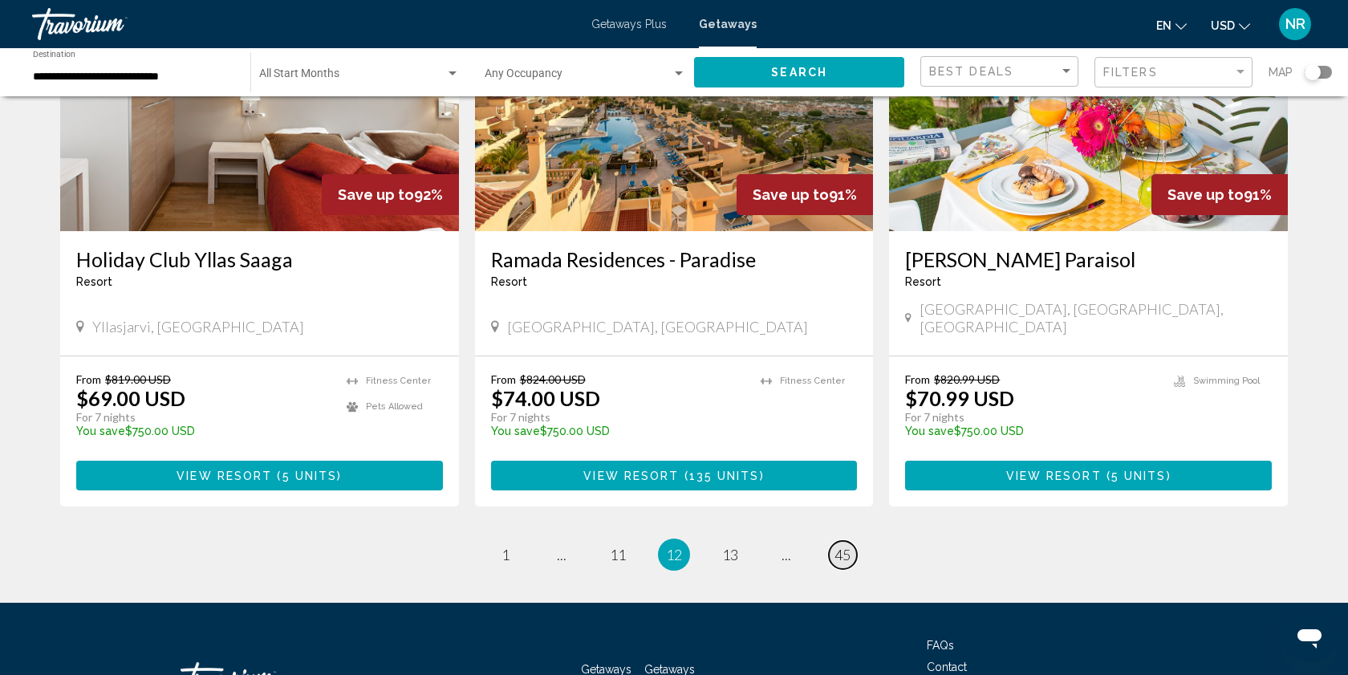
click at [840, 546] on span "45" at bounding box center [843, 555] width 16 height 18
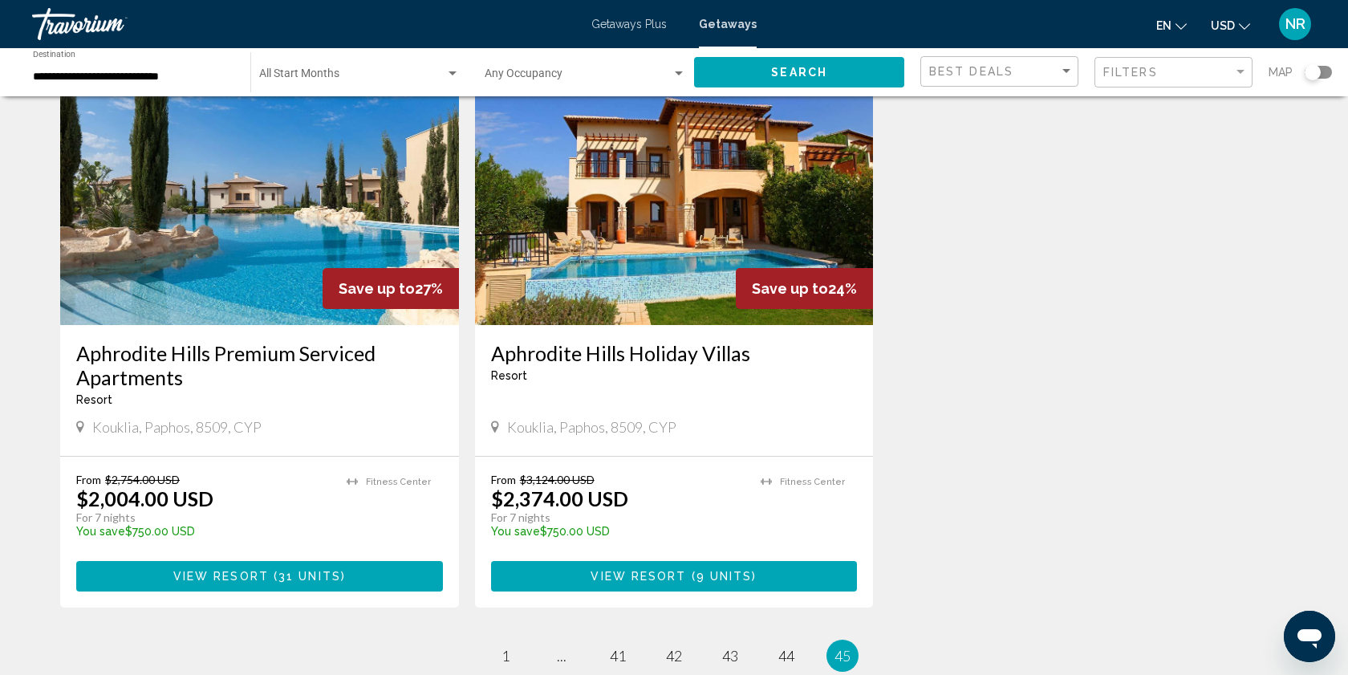
scroll to position [689, 0]
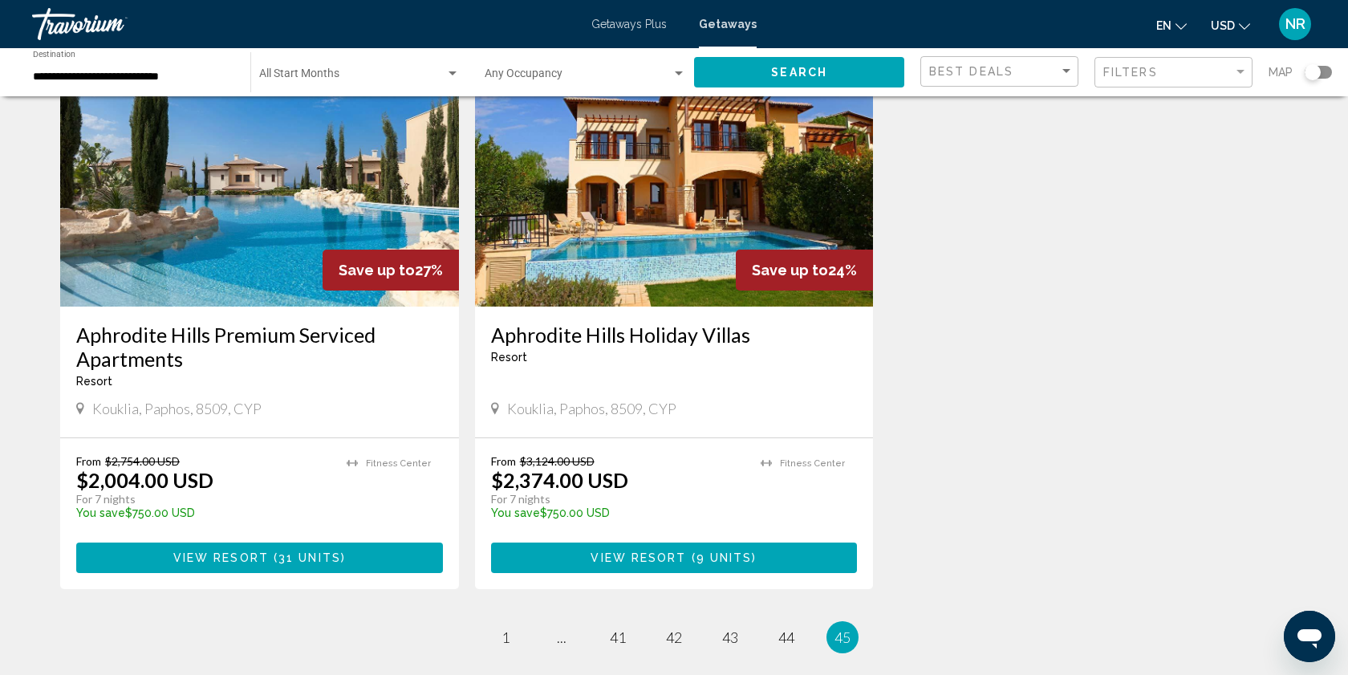
click at [627, 552] on span "View Resort" at bounding box center [639, 558] width 96 height 13
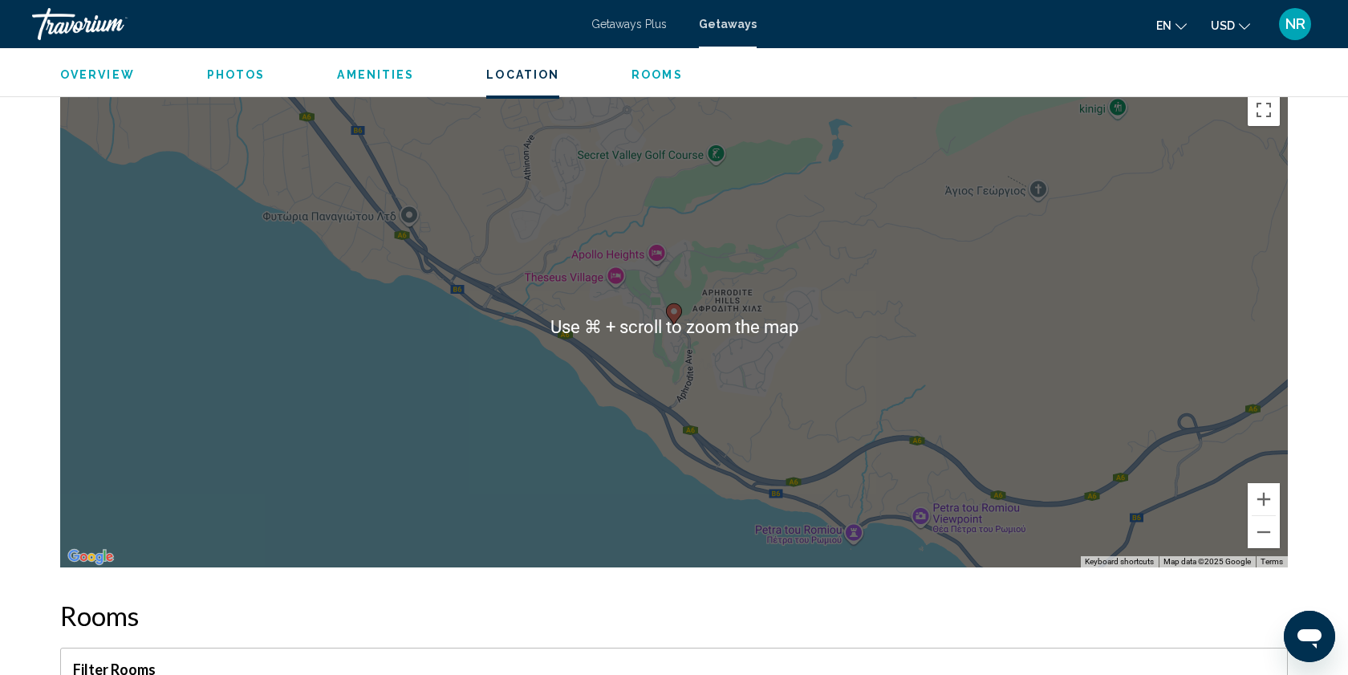
scroll to position [2151, 0]
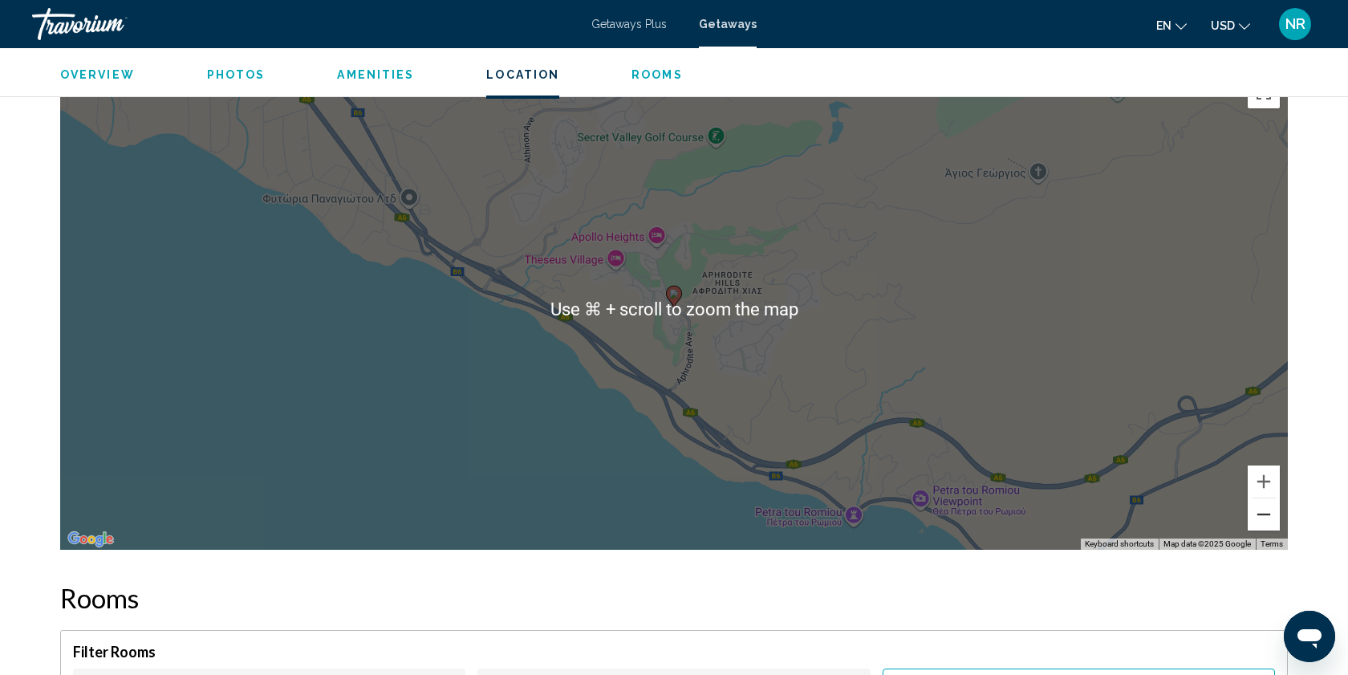
click at [1271, 514] on button "Zoom out" at bounding box center [1264, 514] width 32 height 32
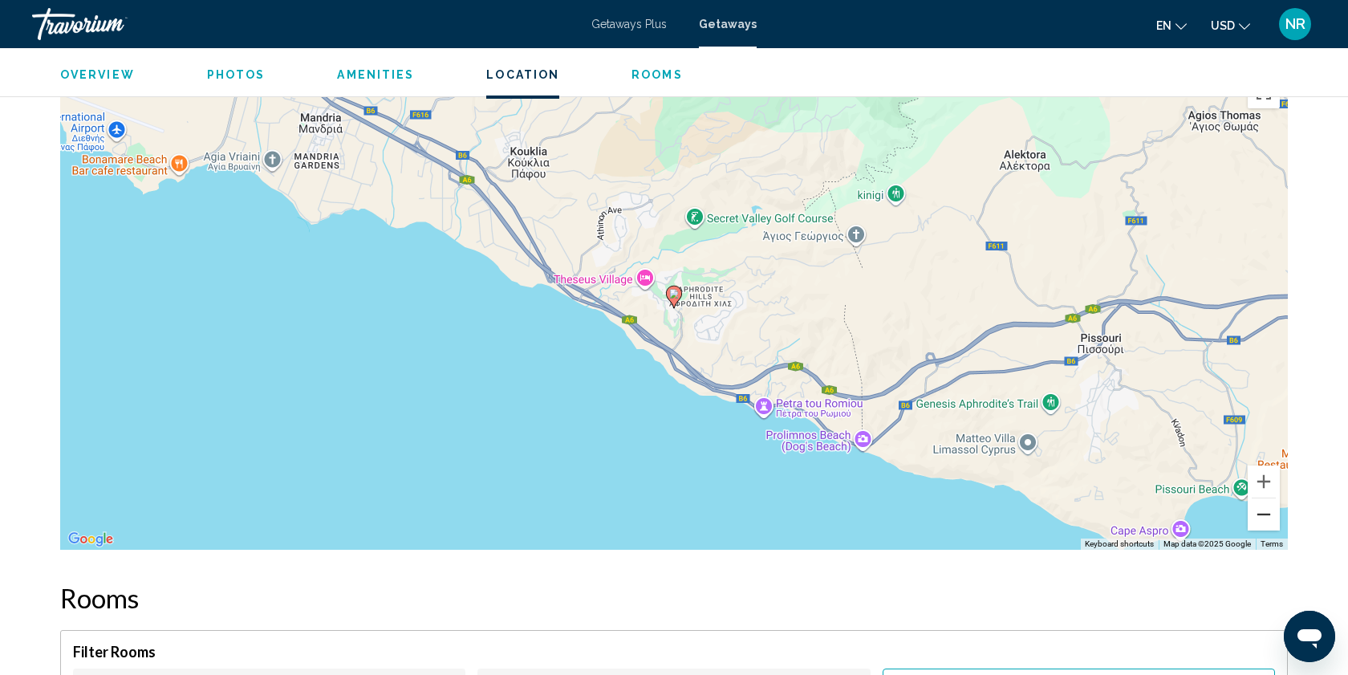
click at [1271, 514] on button "Zoom out" at bounding box center [1264, 514] width 32 height 32
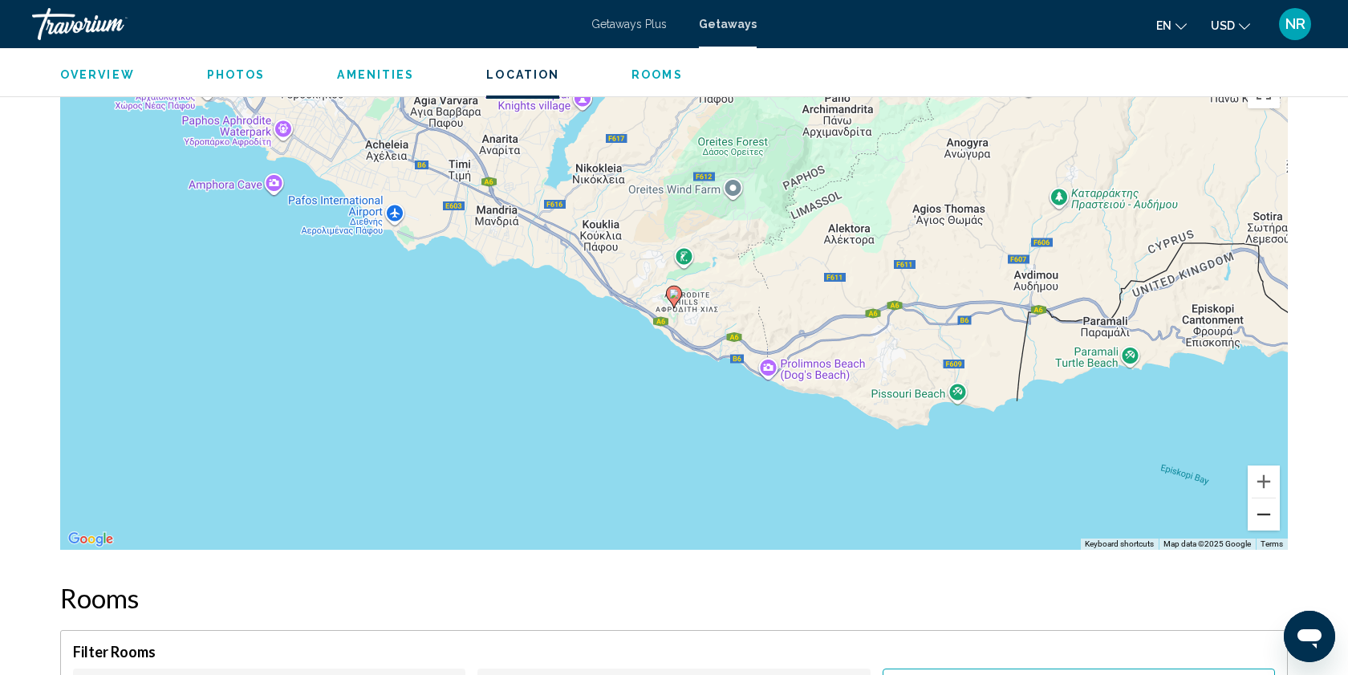
click at [1271, 514] on button "Zoom out" at bounding box center [1264, 514] width 32 height 32
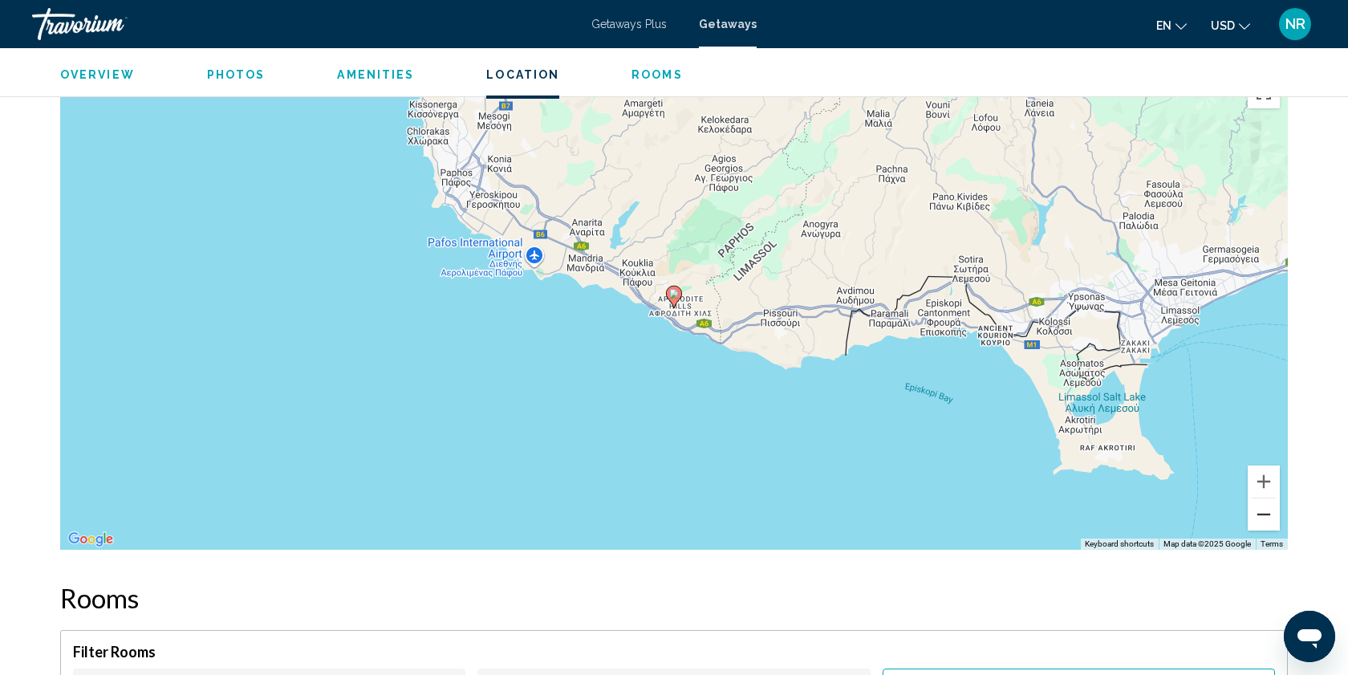
click at [1271, 514] on button "Zoom out" at bounding box center [1264, 514] width 32 height 32
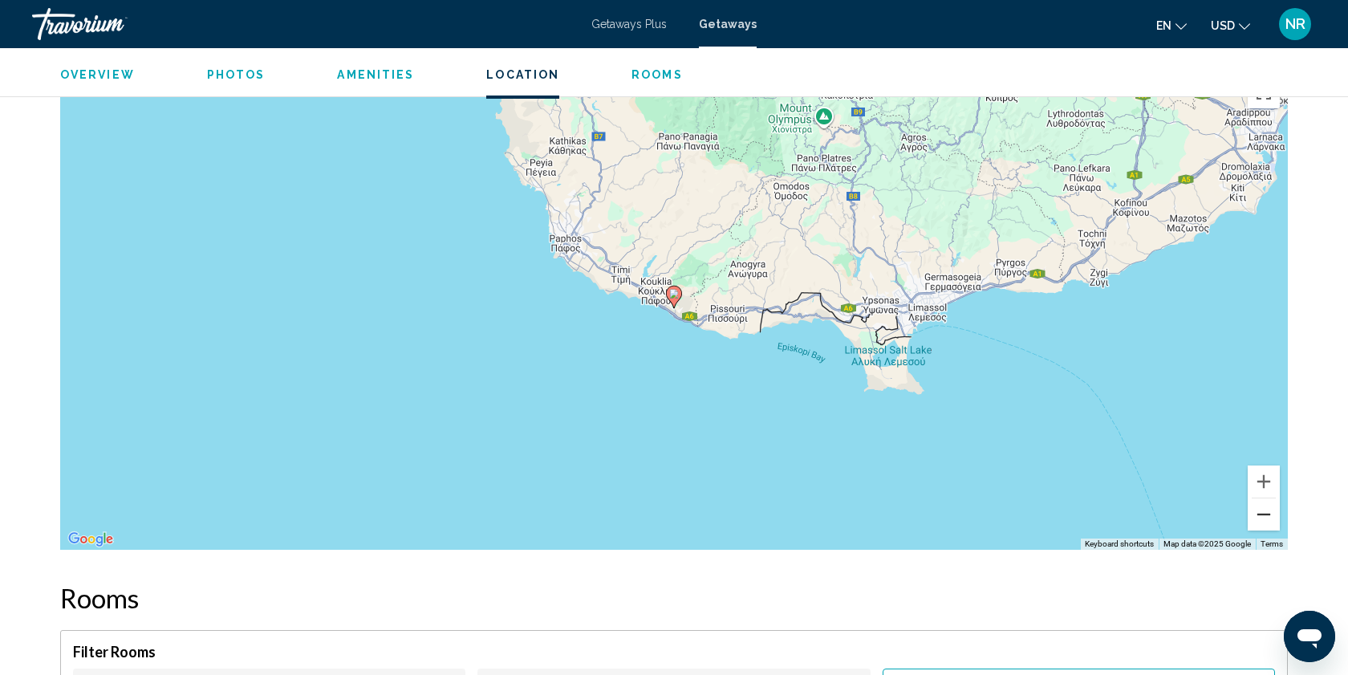
click at [1271, 514] on button "Zoom out" at bounding box center [1264, 514] width 32 height 32
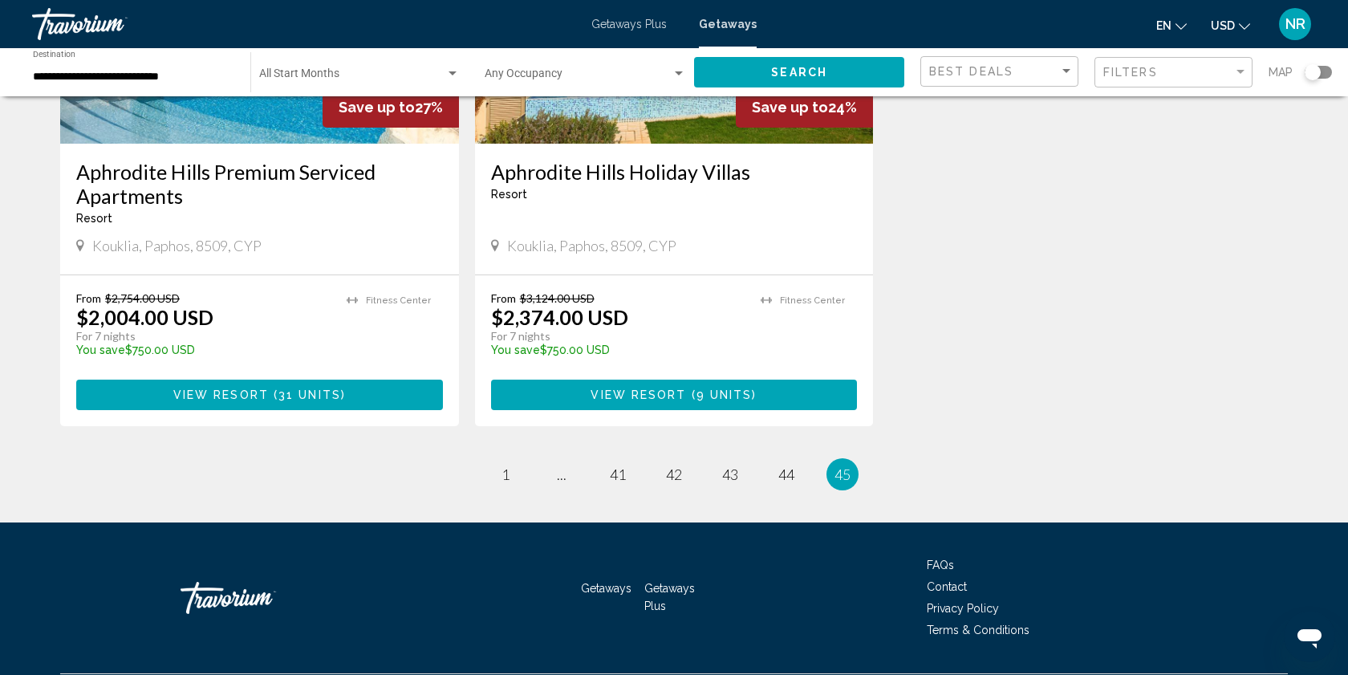
scroll to position [850, 0]
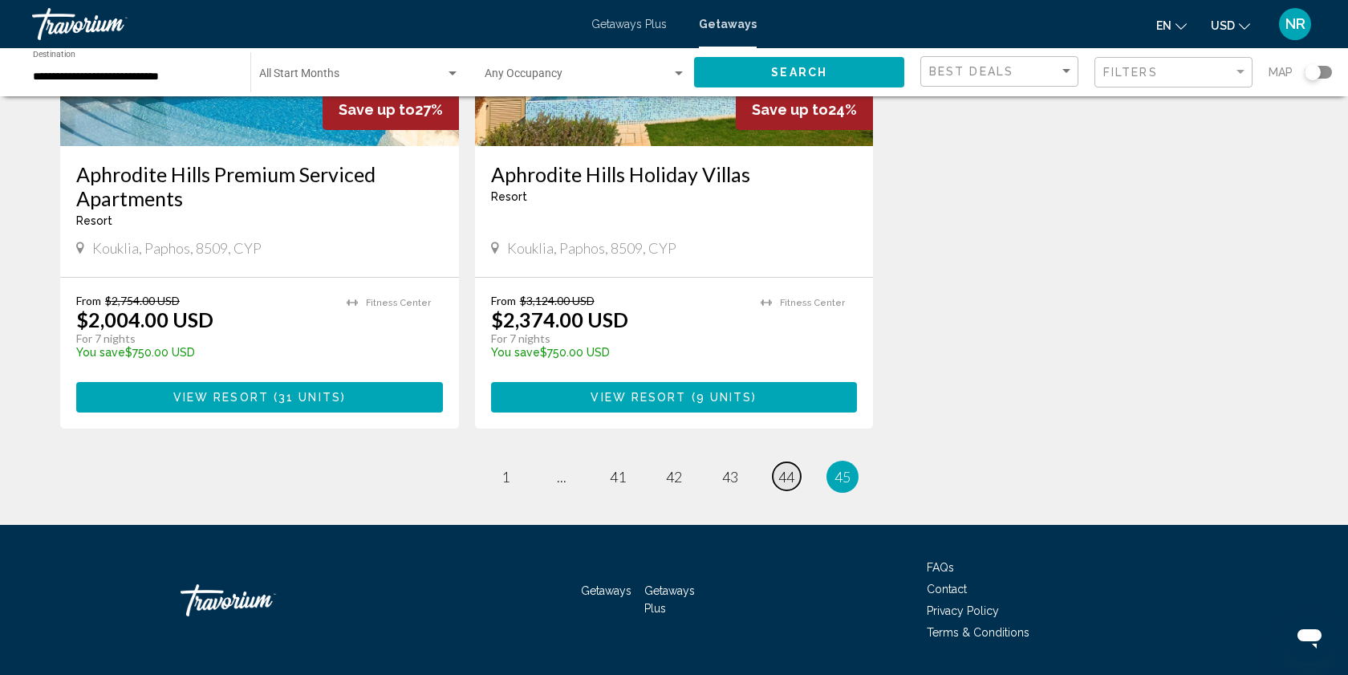
click at [786, 468] on span "44" at bounding box center [787, 477] width 16 height 18
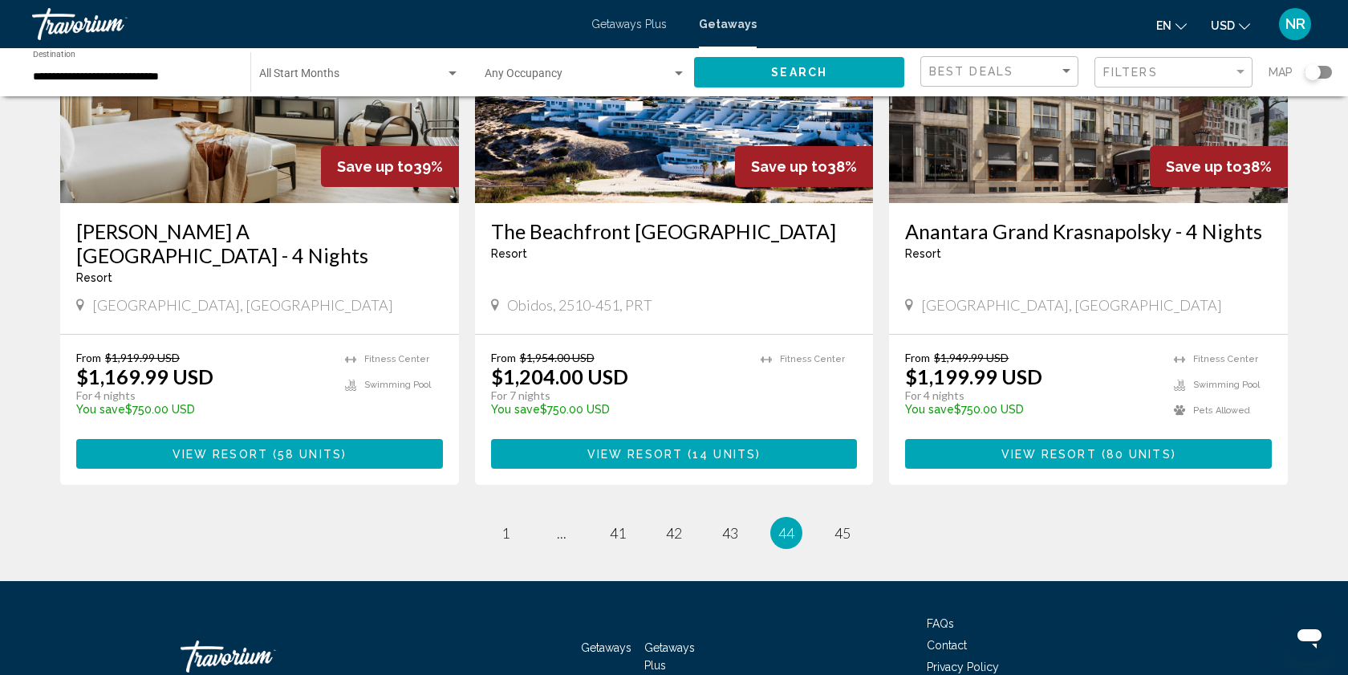
scroll to position [1942, 0]
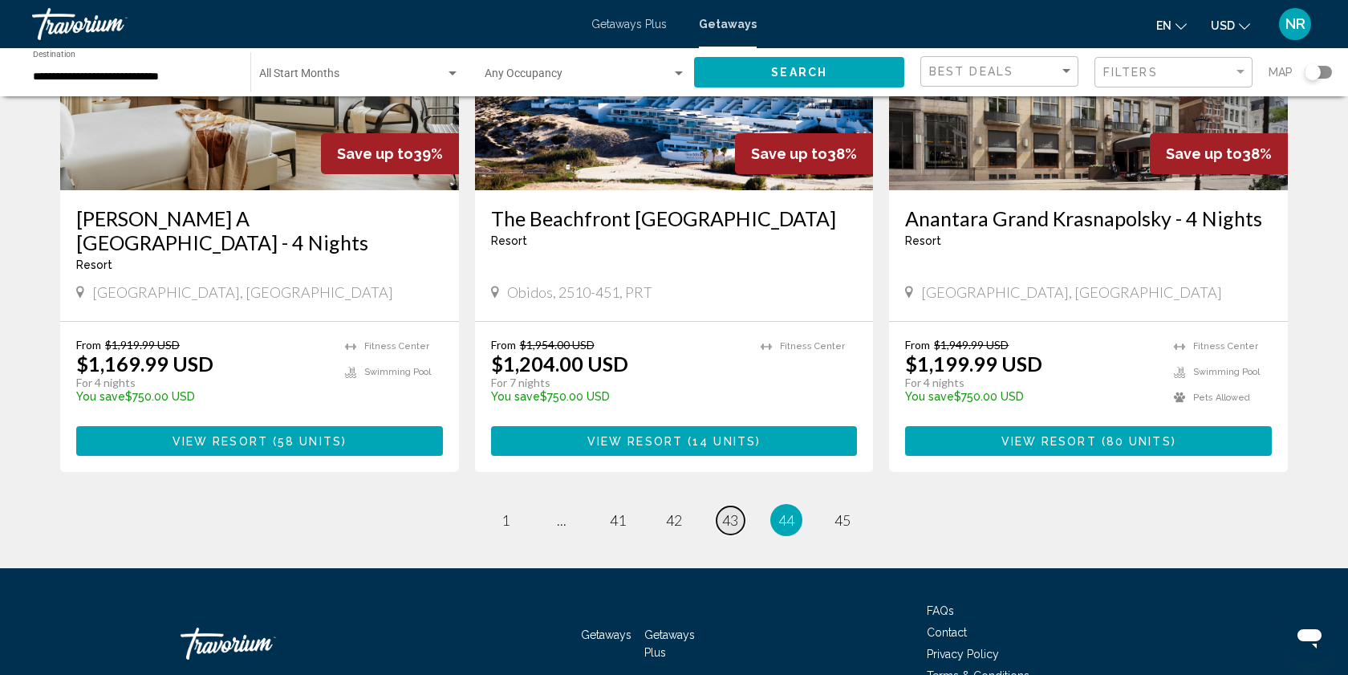
click at [733, 511] on span "43" at bounding box center [730, 520] width 16 height 18
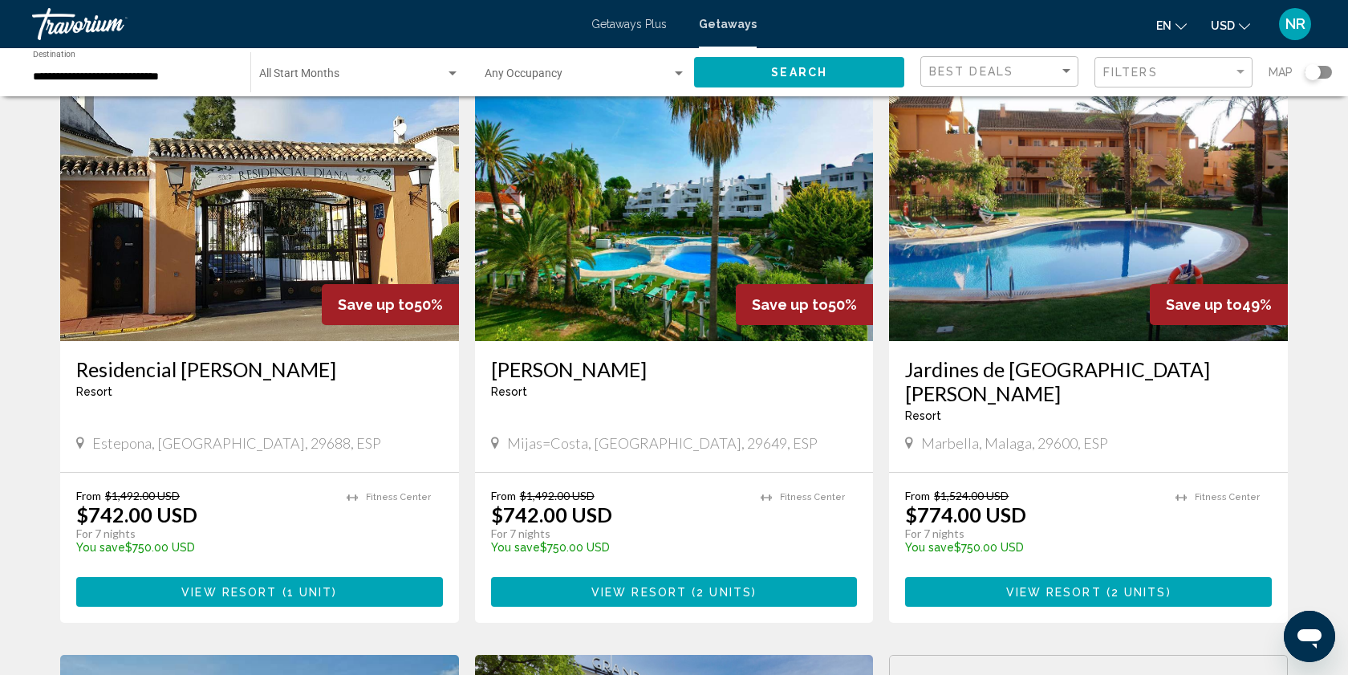
scroll to position [86, 0]
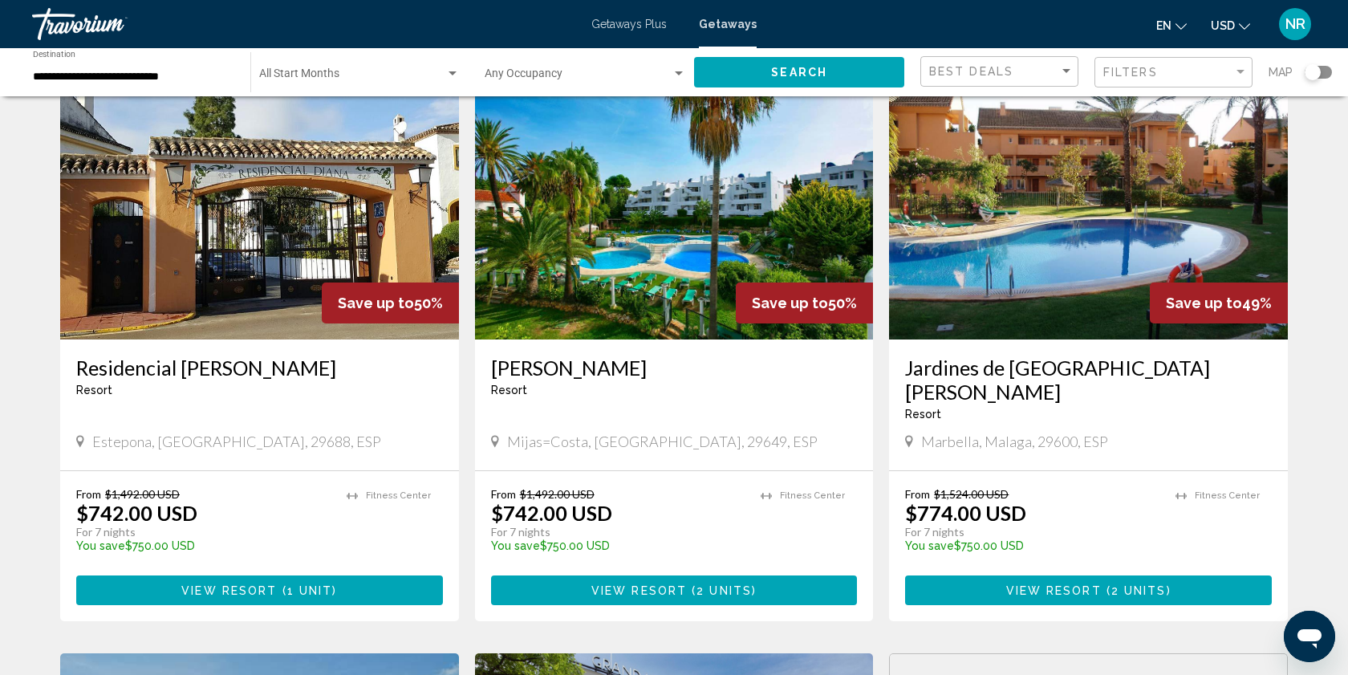
click at [244, 584] on span "View Resort" at bounding box center [229, 590] width 96 height 13
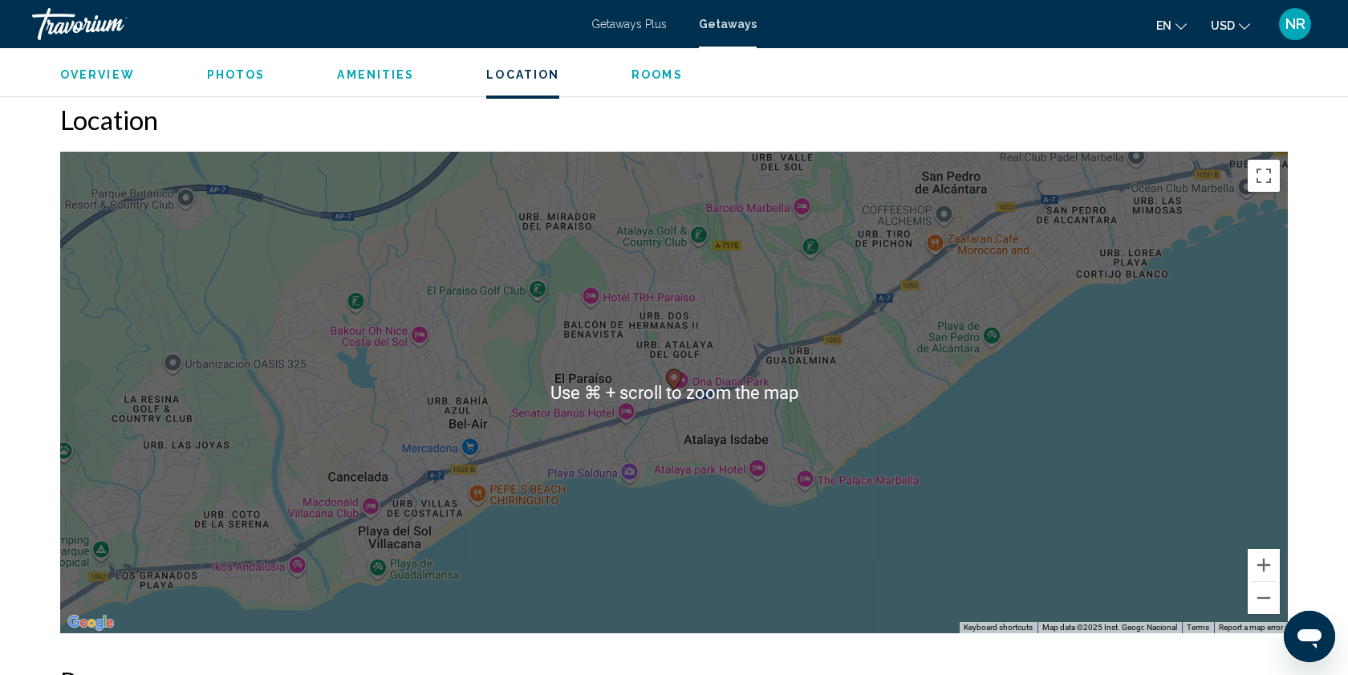
scroll to position [1868, 0]
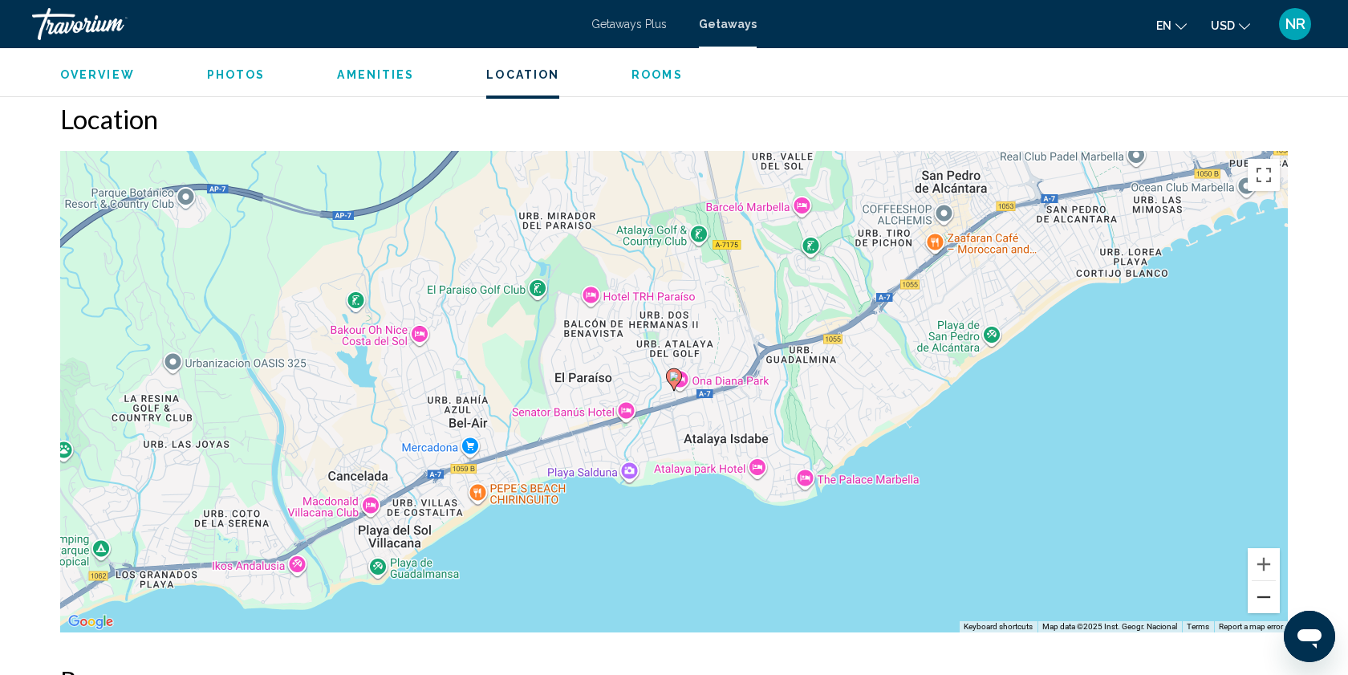
click at [1269, 581] on button "Zoom out" at bounding box center [1264, 597] width 32 height 32
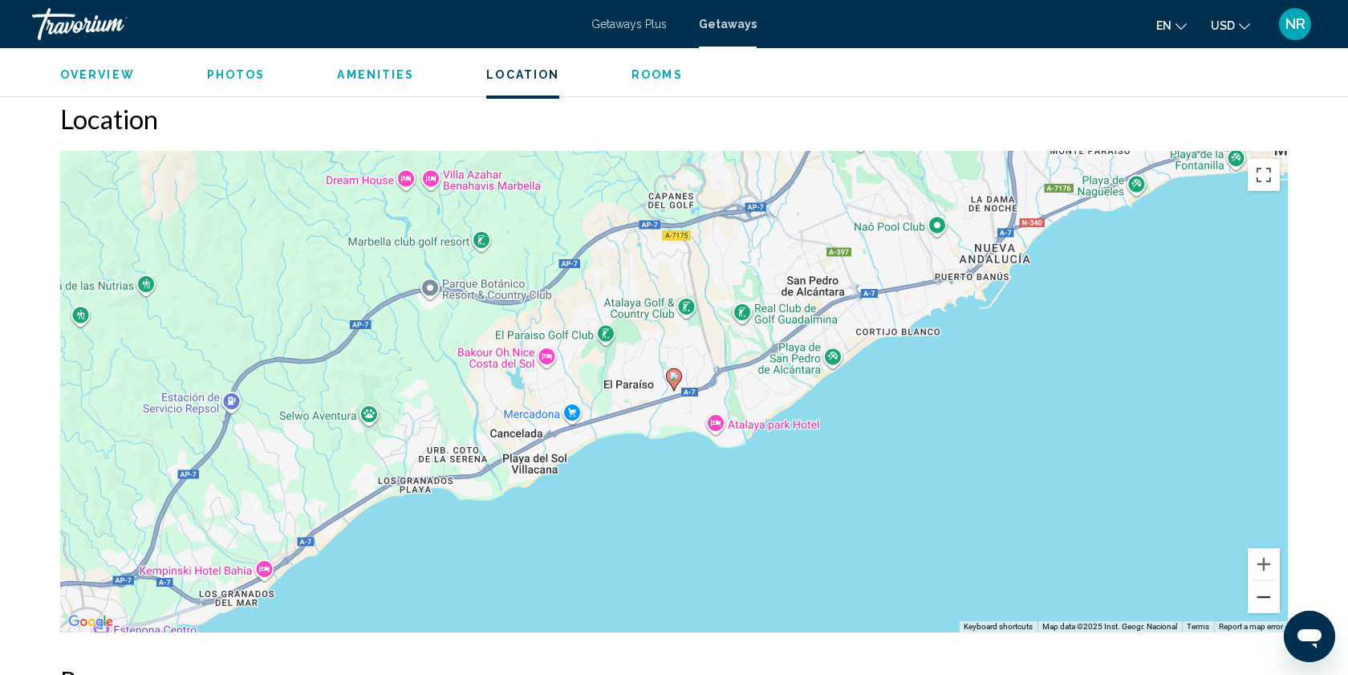
click at [1269, 581] on button "Zoom out" at bounding box center [1264, 597] width 32 height 32
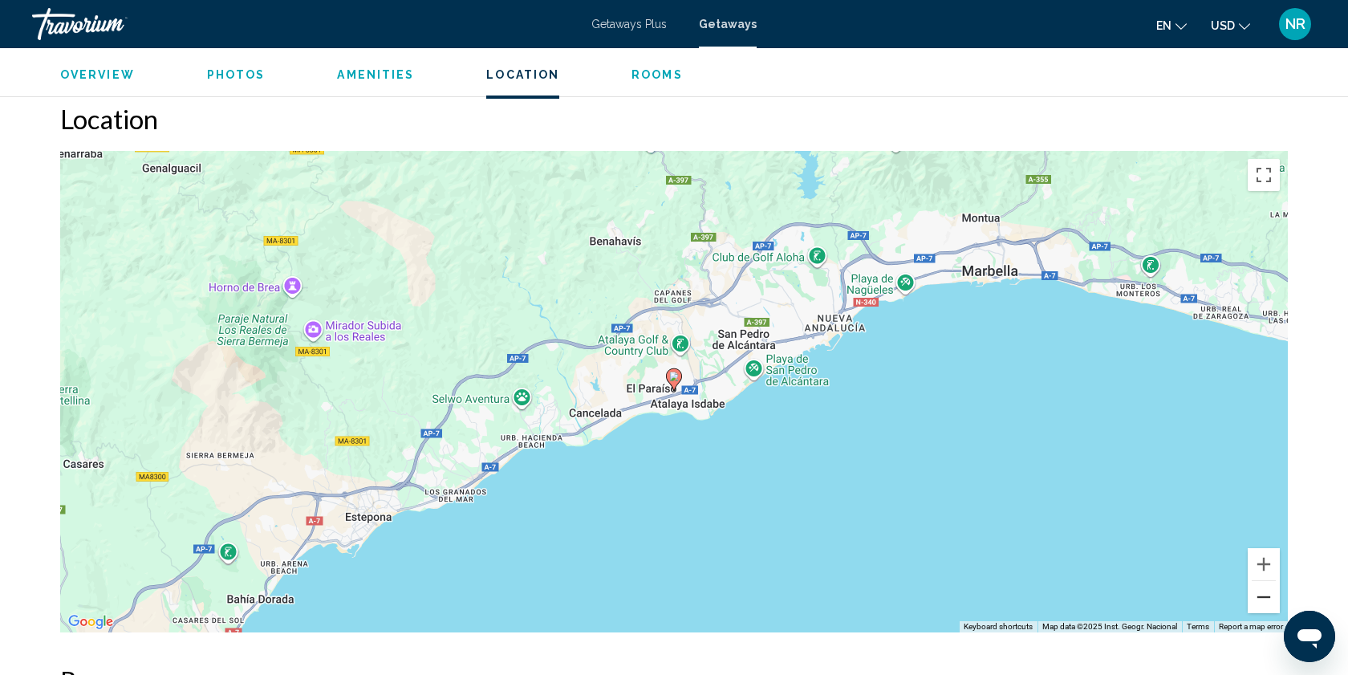
click at [1269, 581] on button "Zoom out" at bounding box center [1264, 597] width 32 height 32
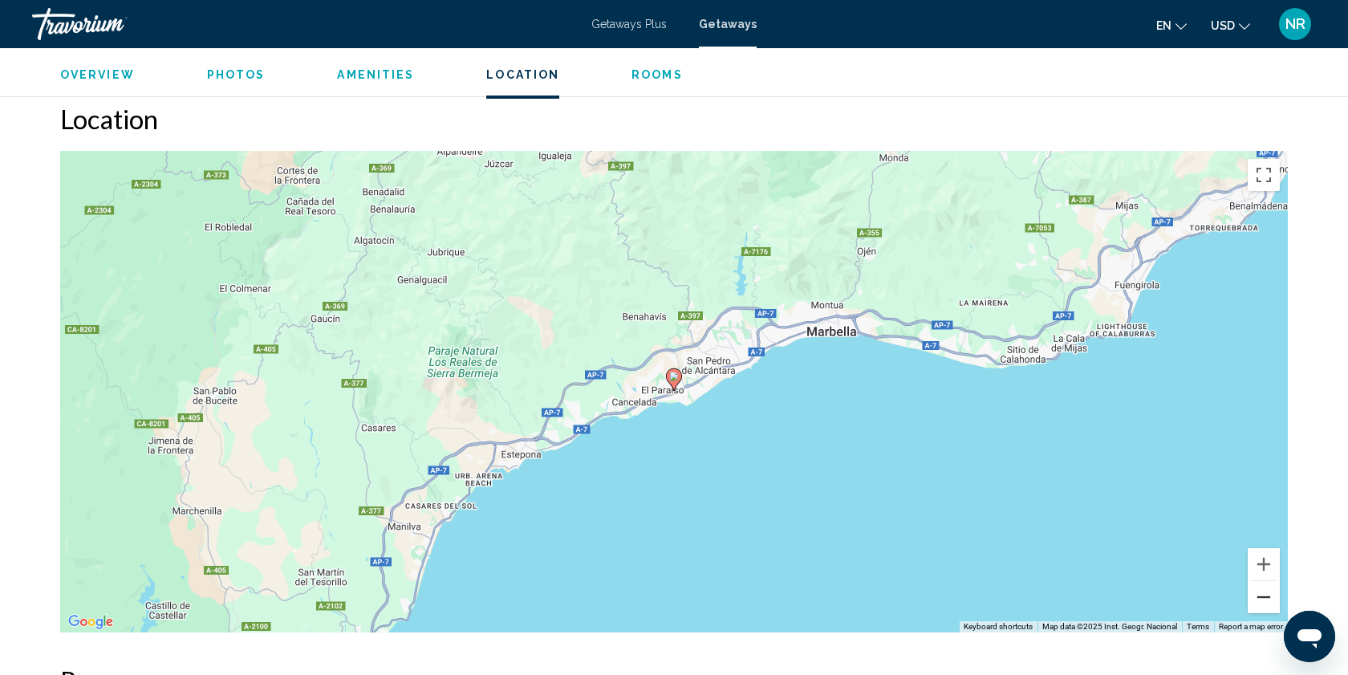
click at [1269, 581] on button "Zoom out" at bounding box center [1264, 597] width 32 height 32
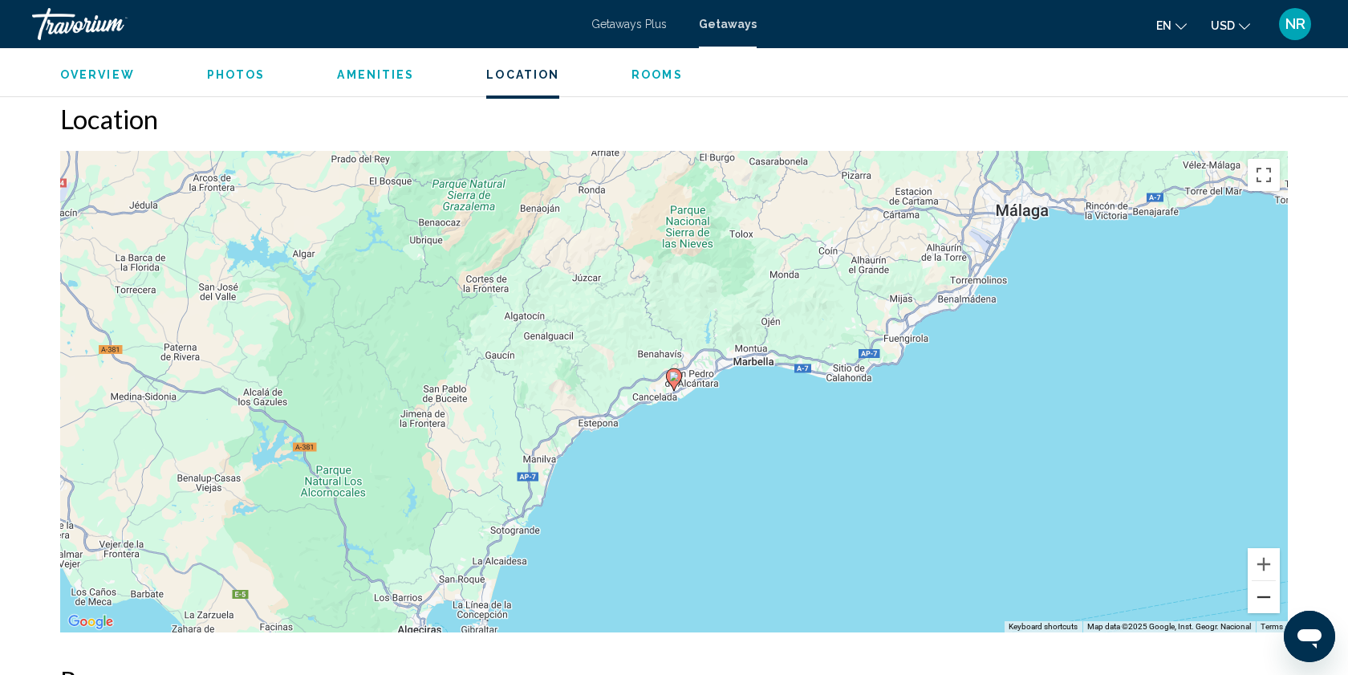
click at [1269, 581] on button "Zoom out" at bounding box center [1264, 597] width 32 height 32
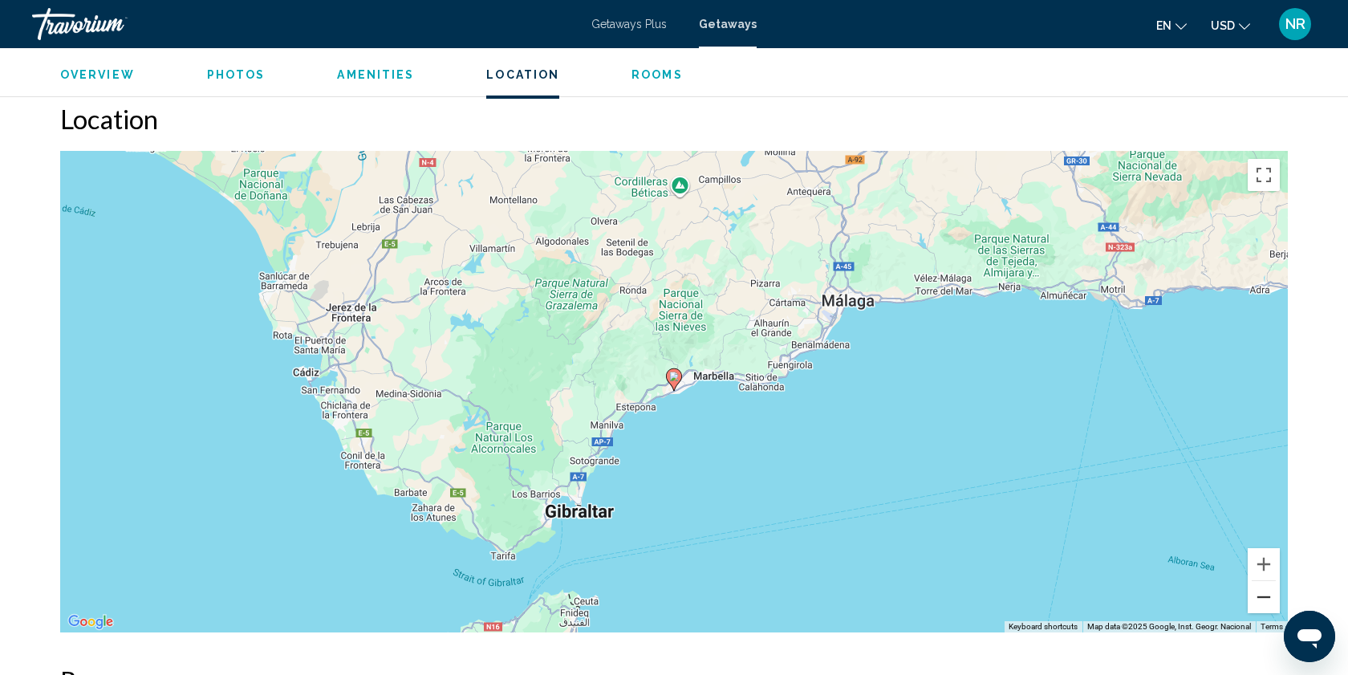
click at [1269, 581] on button "Zoom out" at bounding box center [1264, 597] width 32 height 32
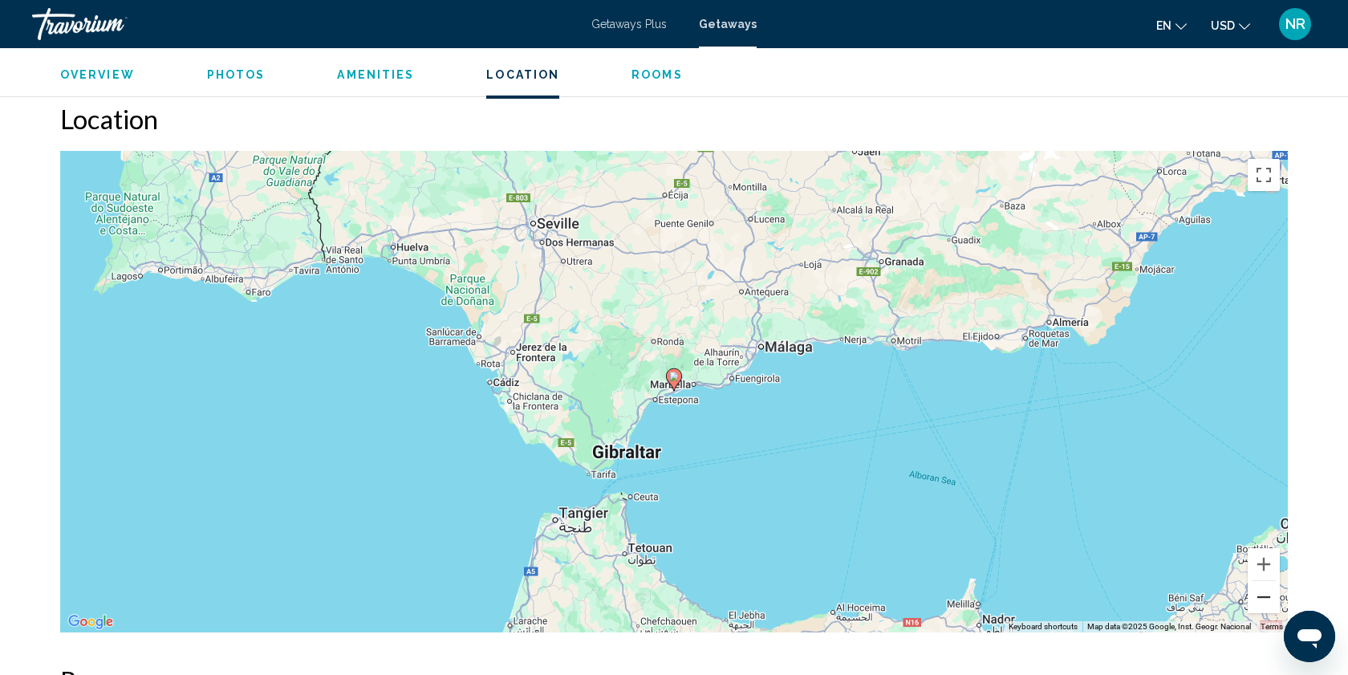
click at [1269, 581] on button "Zoom out" at bounding box center [1264, 597] width 32 height 32
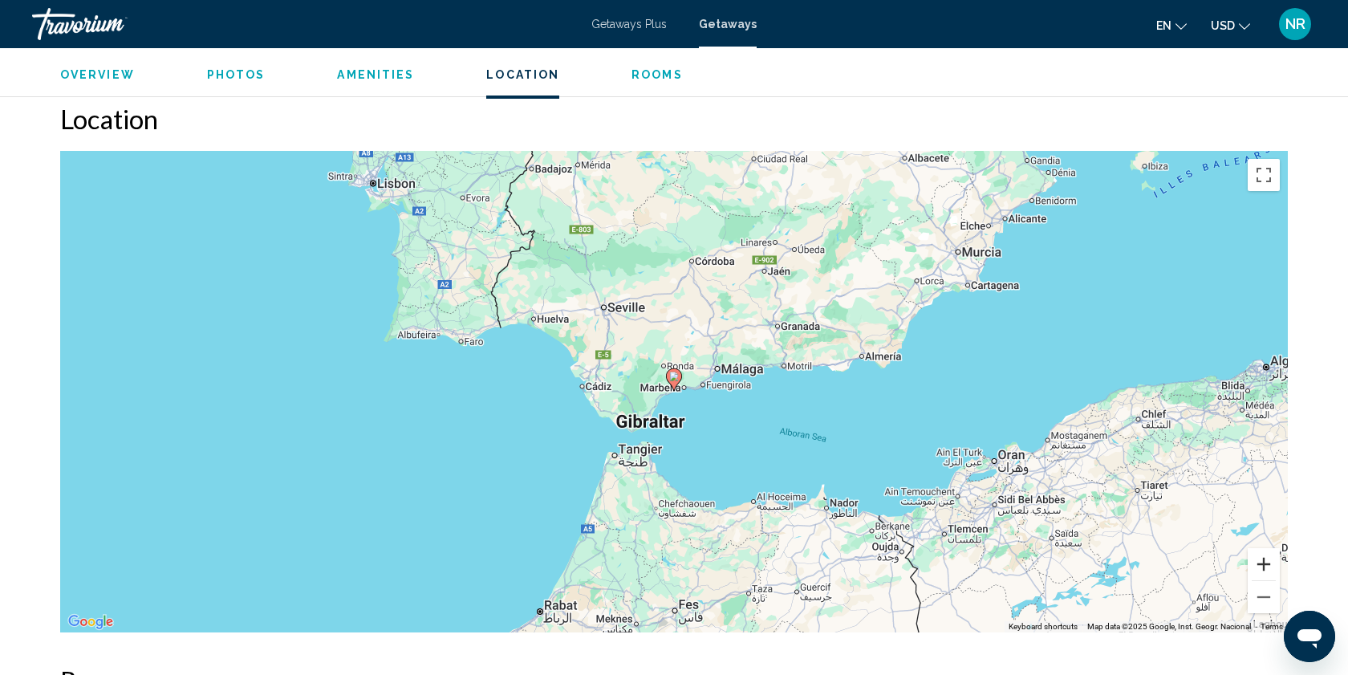
click at [1262, 548] on button "Zoom in" at bounding box center [1264, 564] width 32 height 32
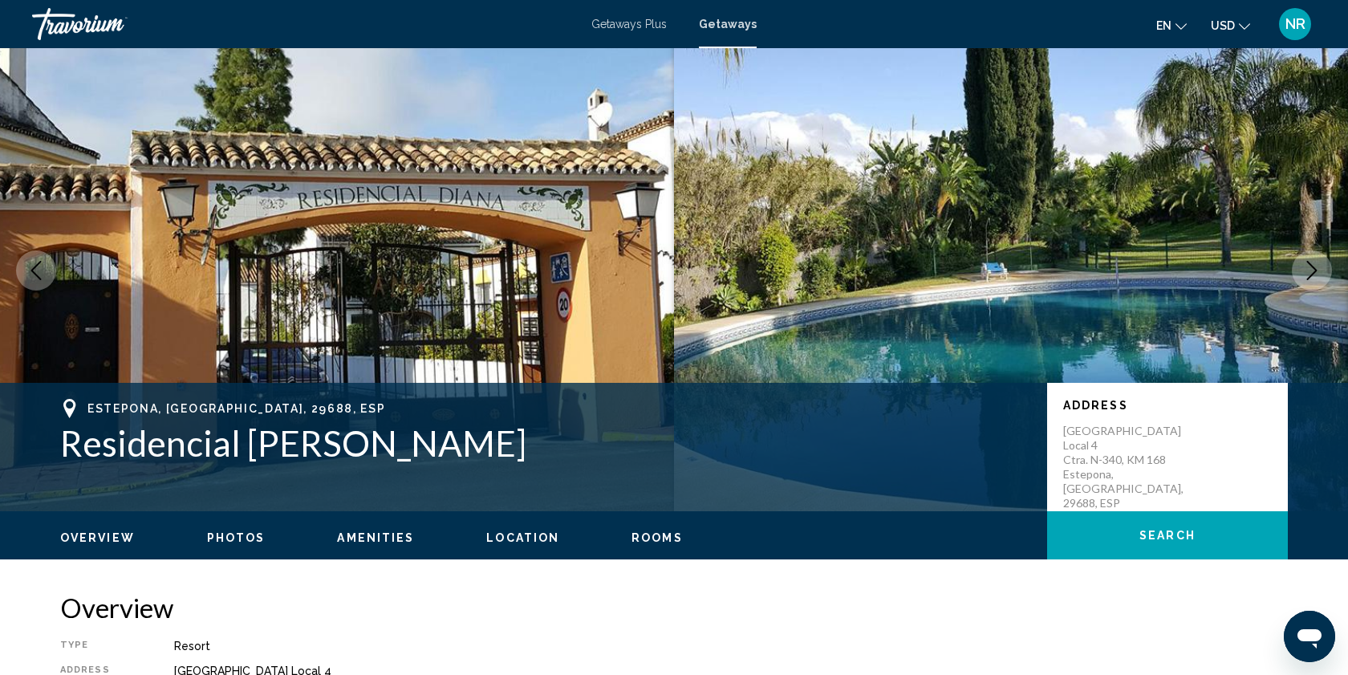
scroll to position [24, 0]
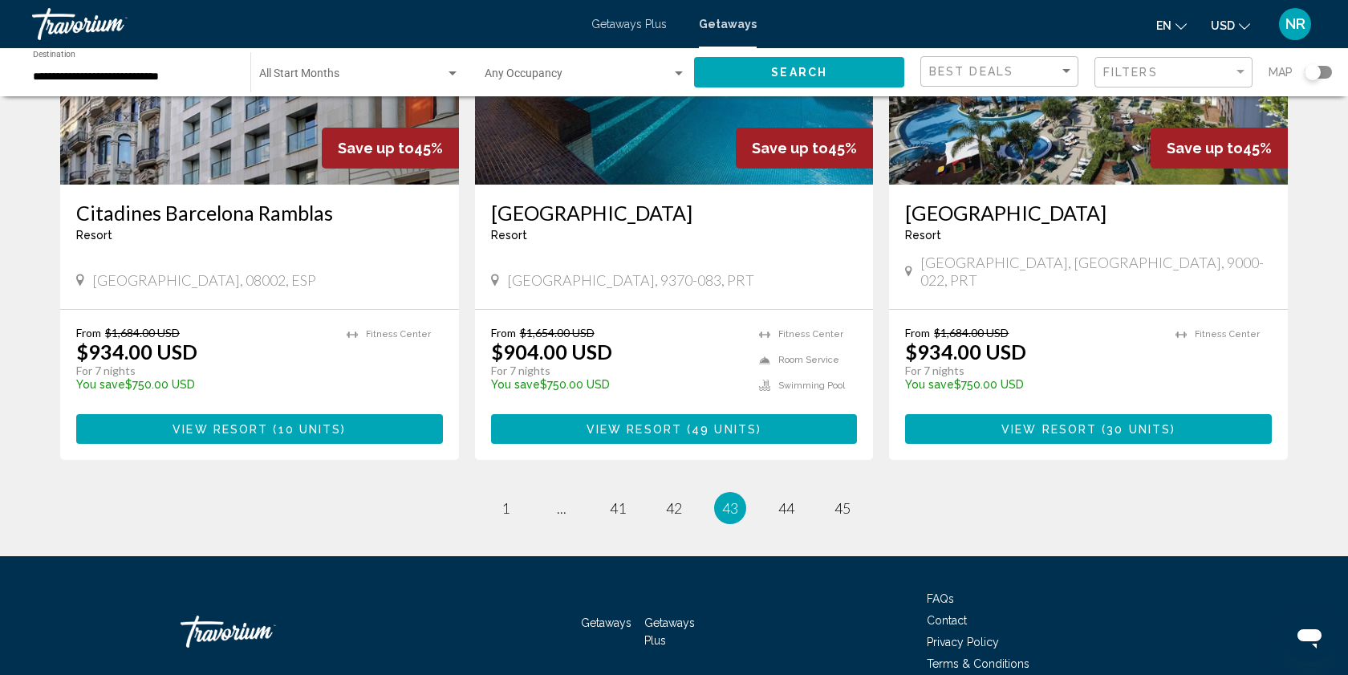
scroll to position [1946, 0]
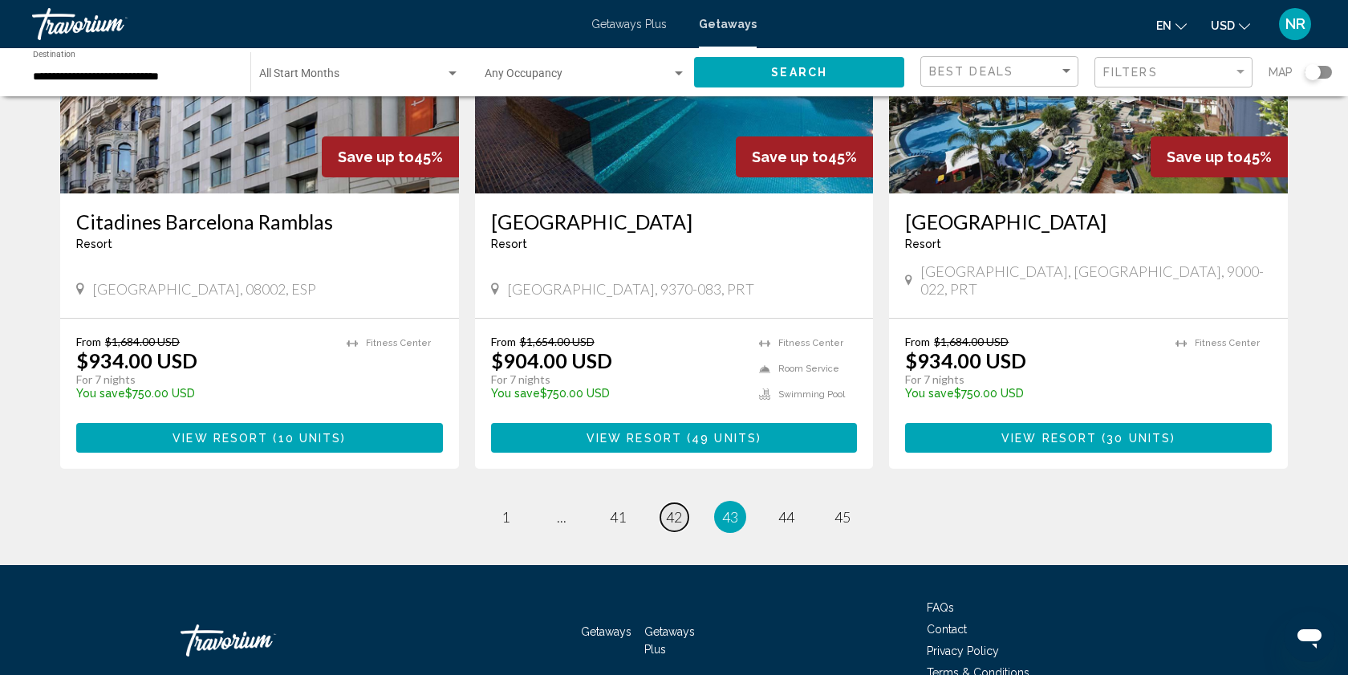
click at [678, 508] on span "42" at bounding box center [674, 517] width 16 height 18
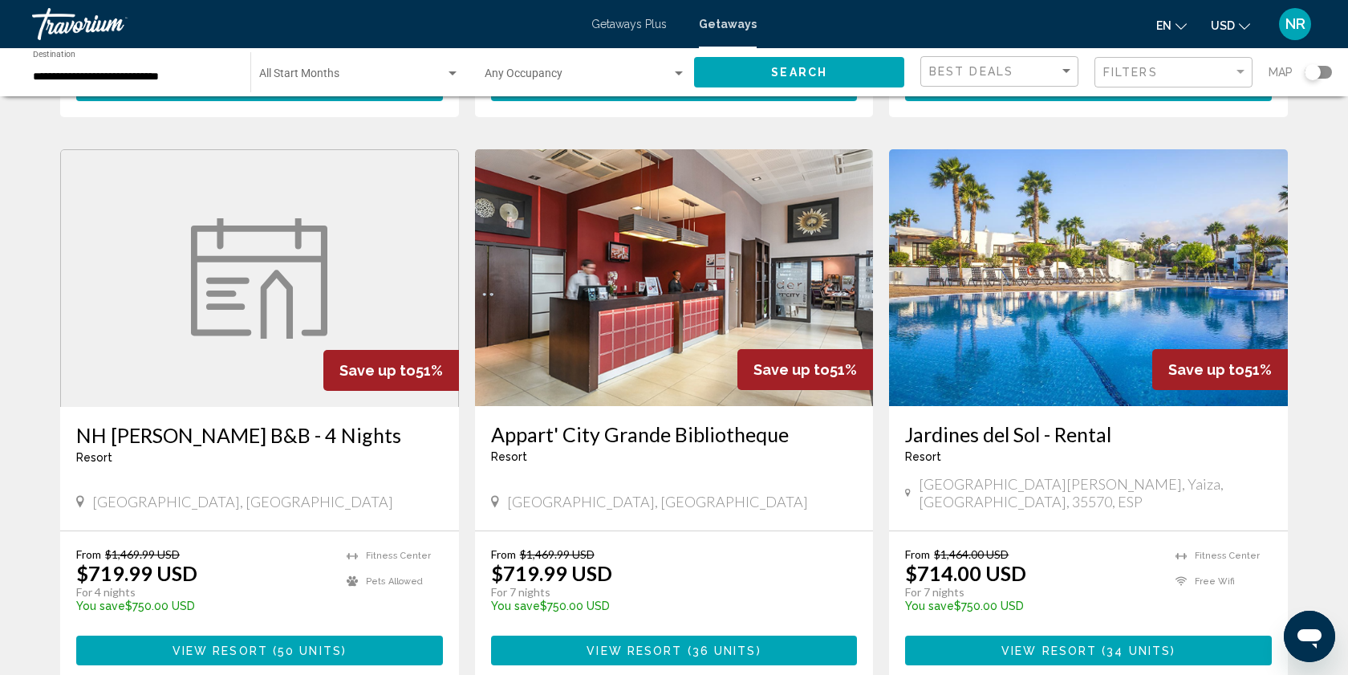
scroll to position [1159, 0]
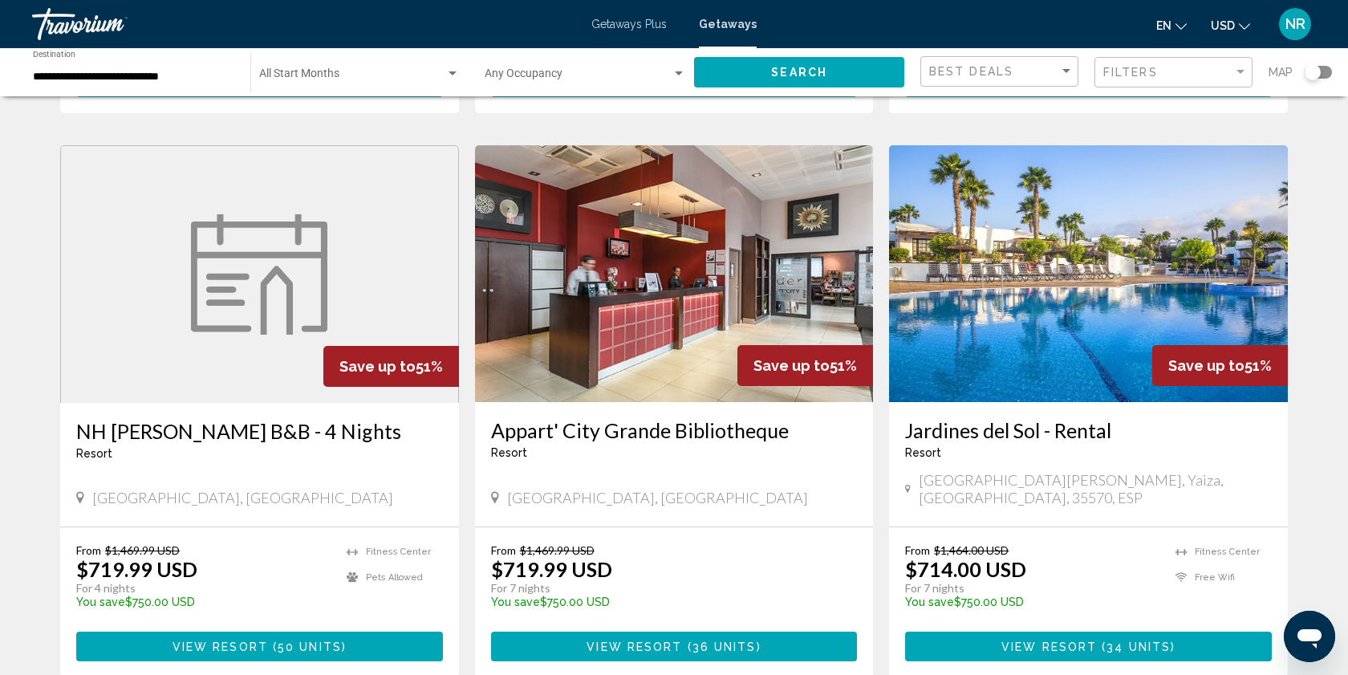
click at [1068, 641] on span "View Resort" at bounding box center [1050, 647] width 96 height 13
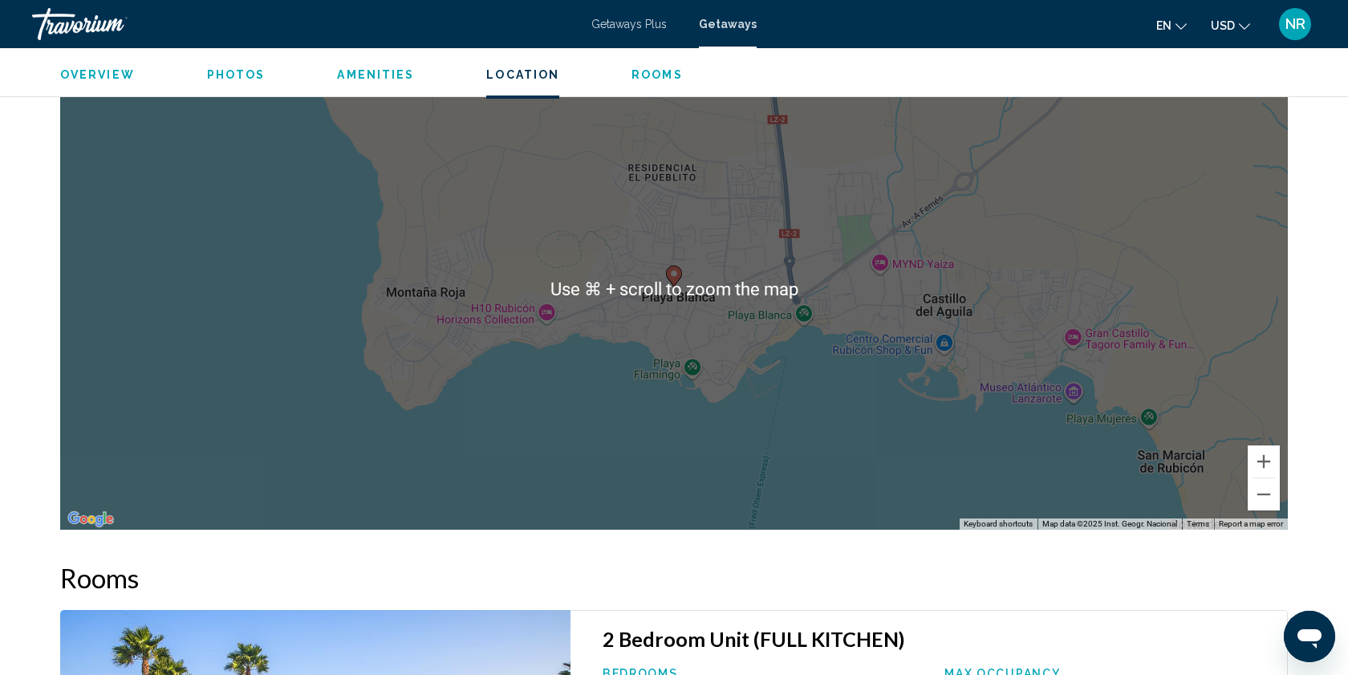
scroll to position [2019, 0]
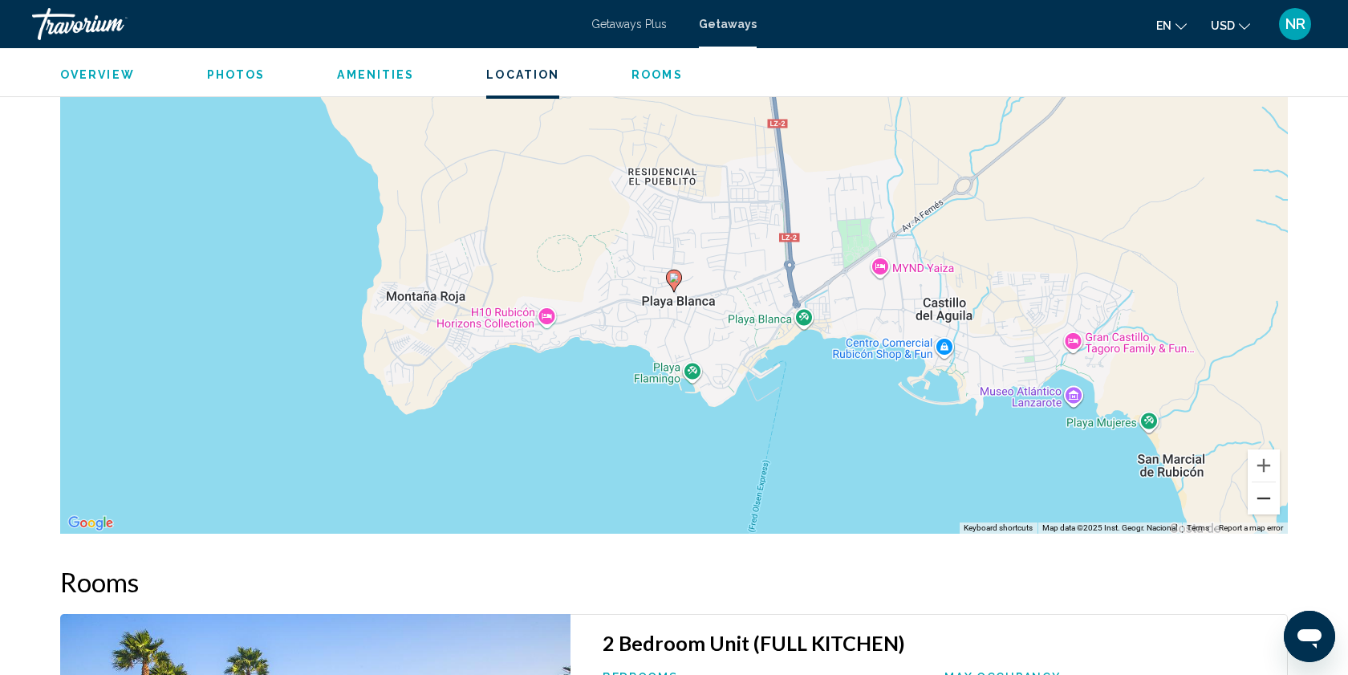
click at [1263, 498] on button "Zoom out" at bounding box center [1264, 498] width 32 height 32
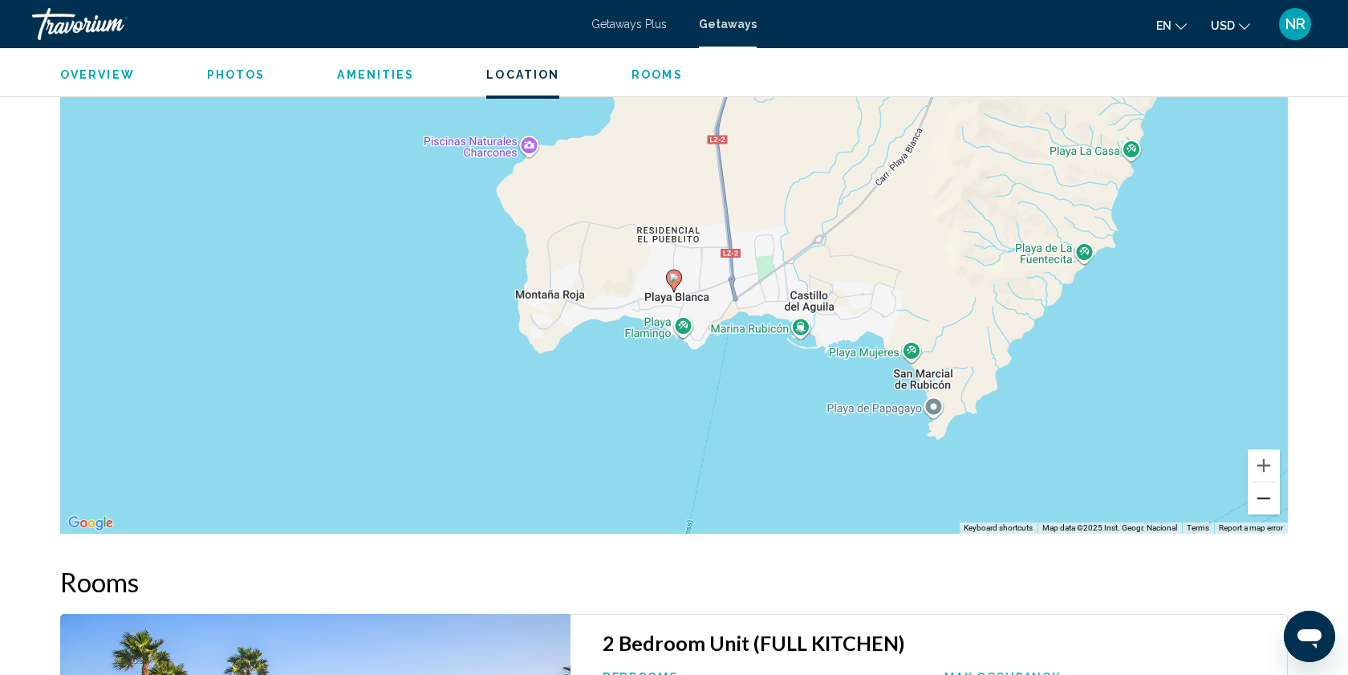
click at [1263, 498] on button "Zoom out" at bounding box center [1264, 498] width 32 height 32
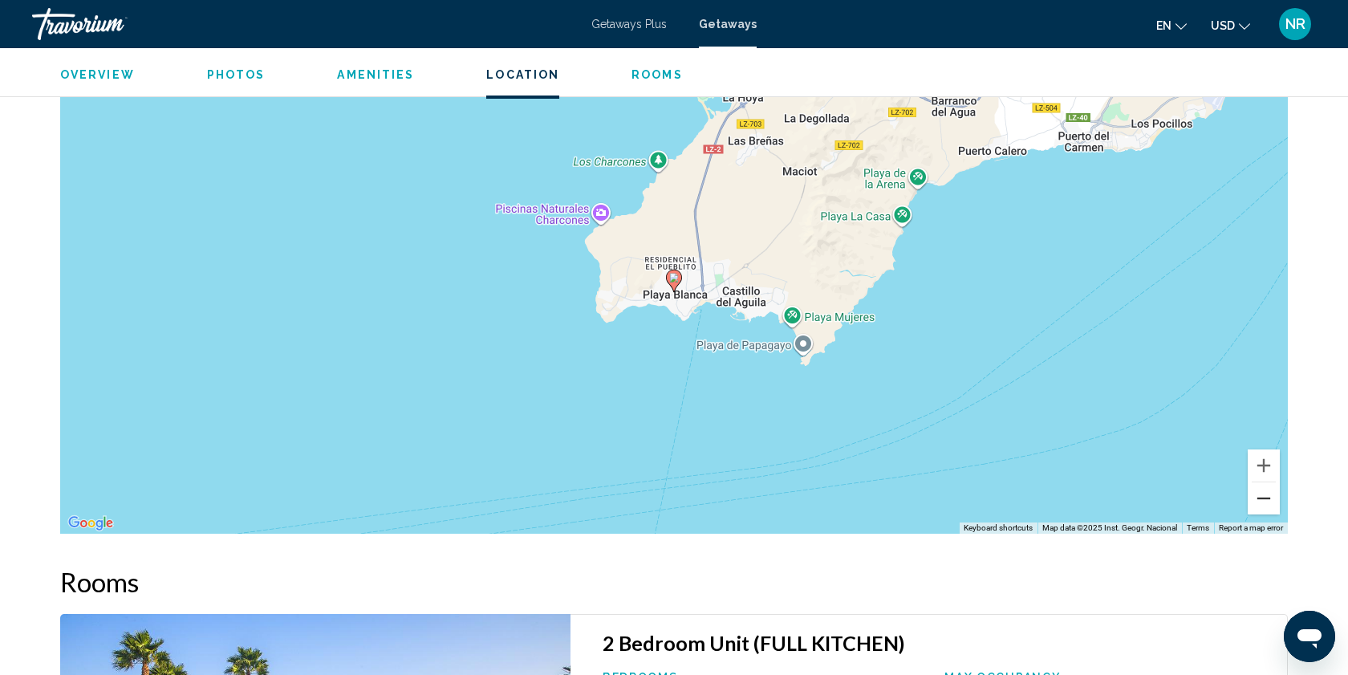
click at [1263, 498] on button "Zoom out" at bounding box center [1264, 498] width 32 height 32
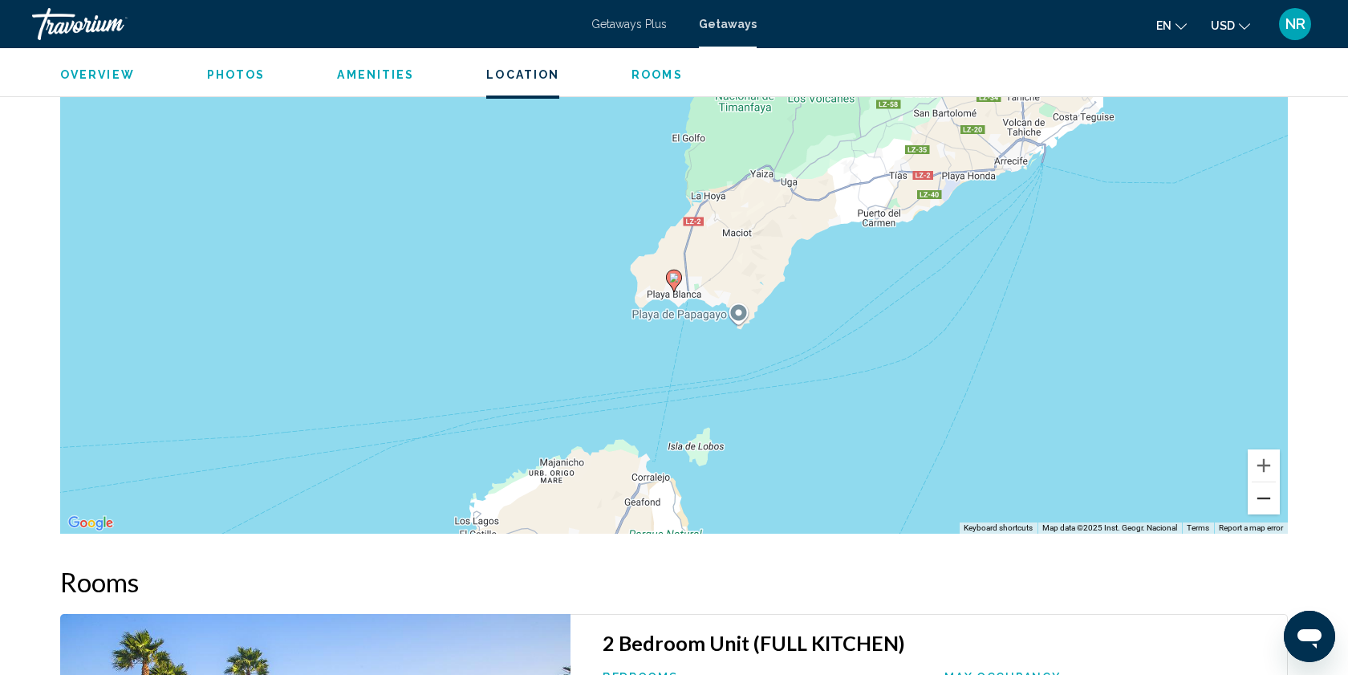
click at [1263, 498] on button "Zoom out" at bounding box center [1264, 498] width 32 height 32
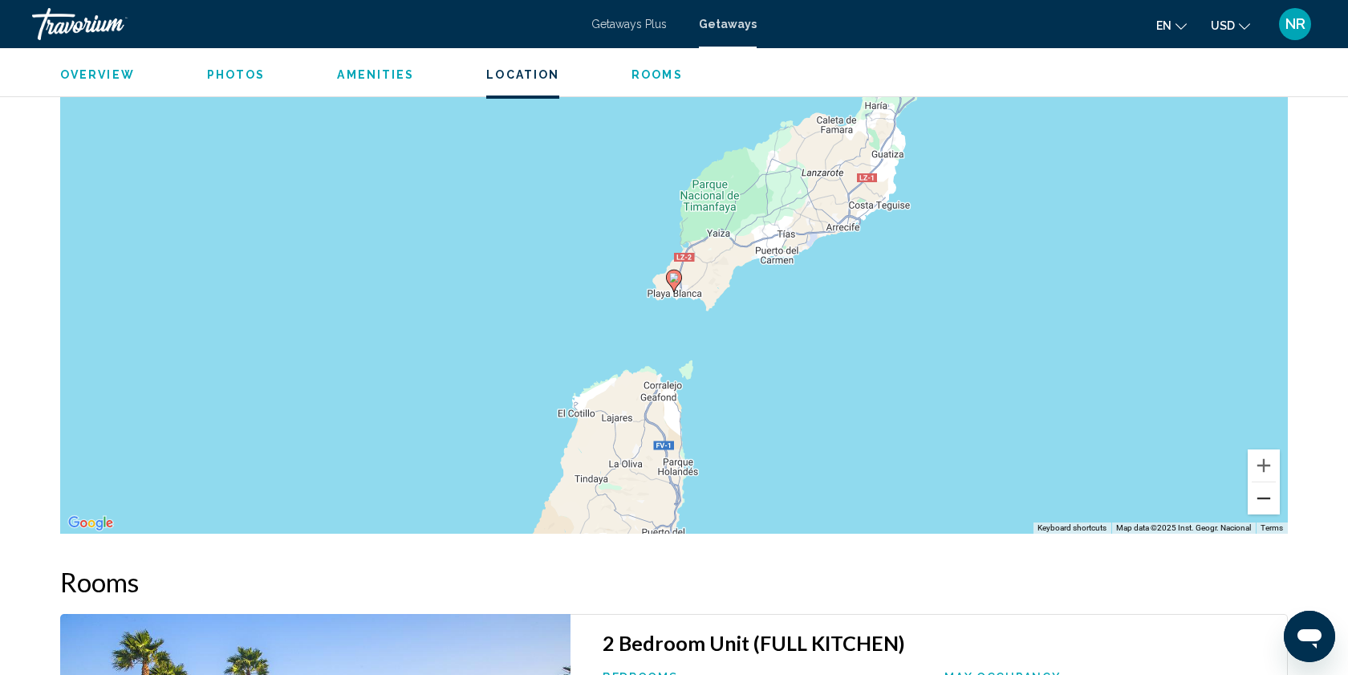
click at [1263, 498] on button "Zoom out" at bounding box center [1264, 498] width 32 height 32
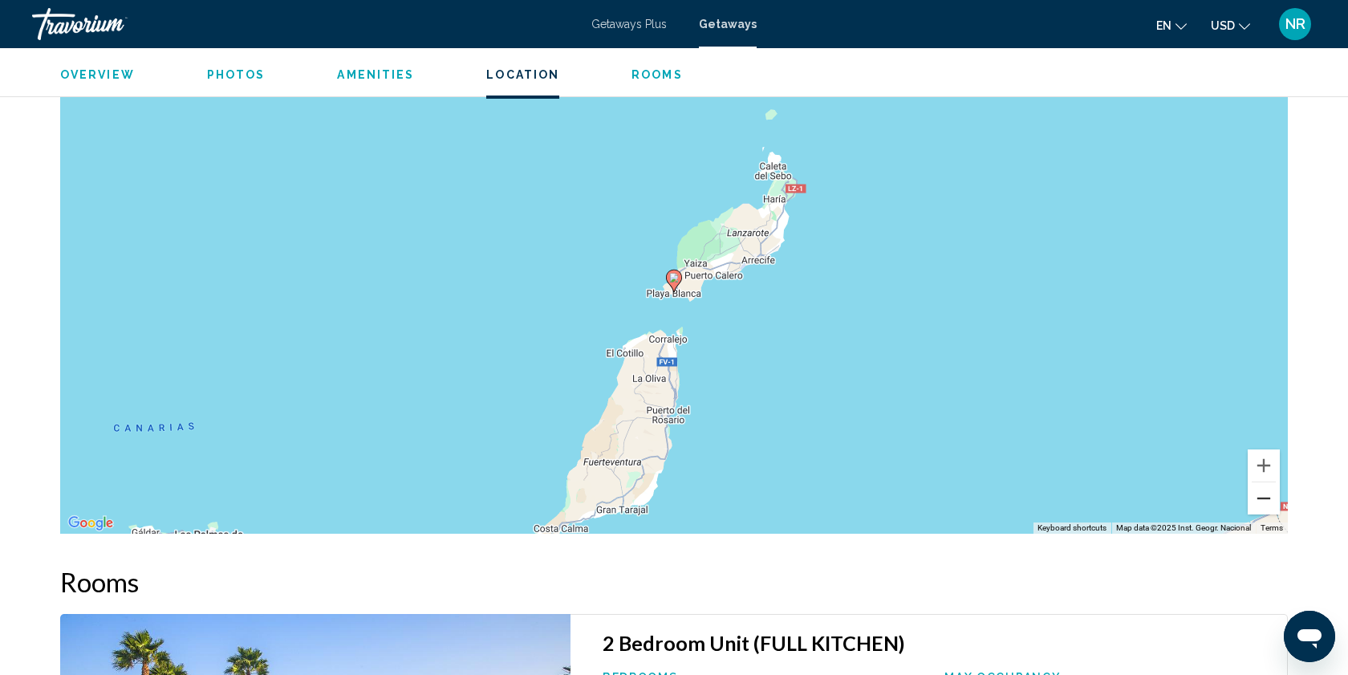
click at [1263, 498] on button "Zoom out" at bounding box center [1264, 498] width 32 height 32
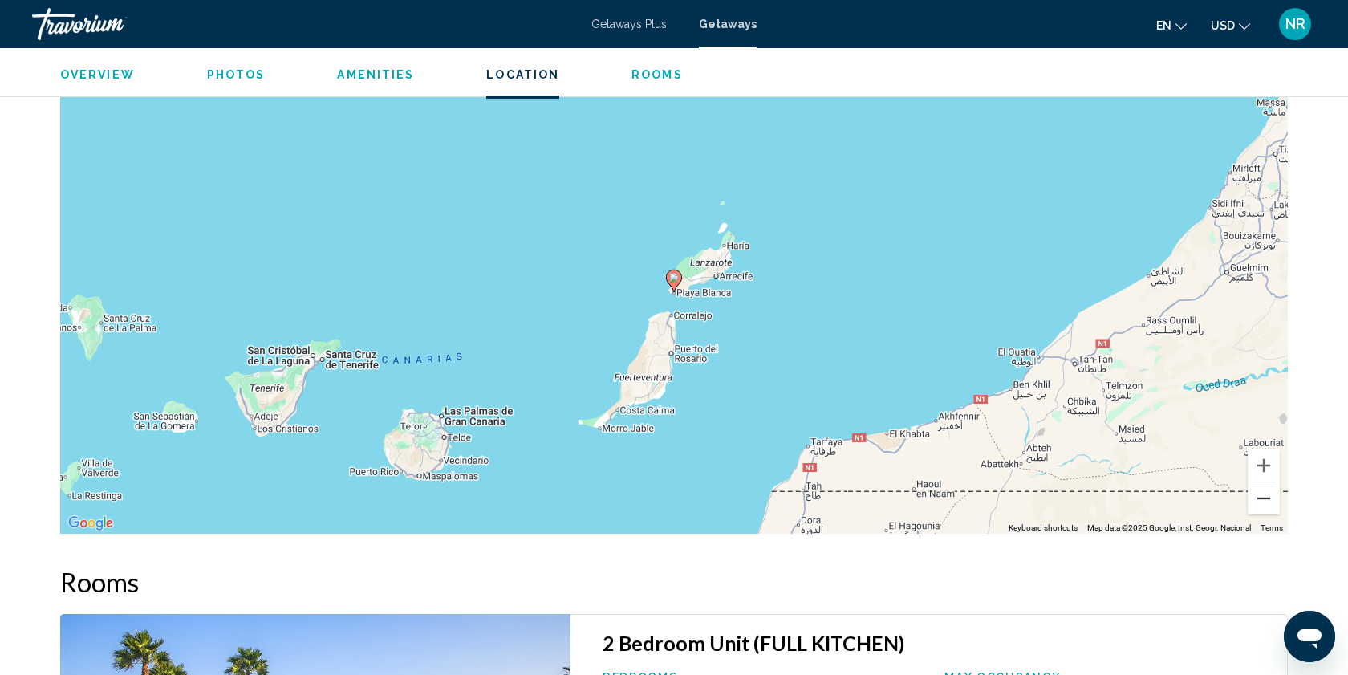
click at [1263, 498] on button "Zoom out" at bounding box center [1264, 498] width 32 height 32
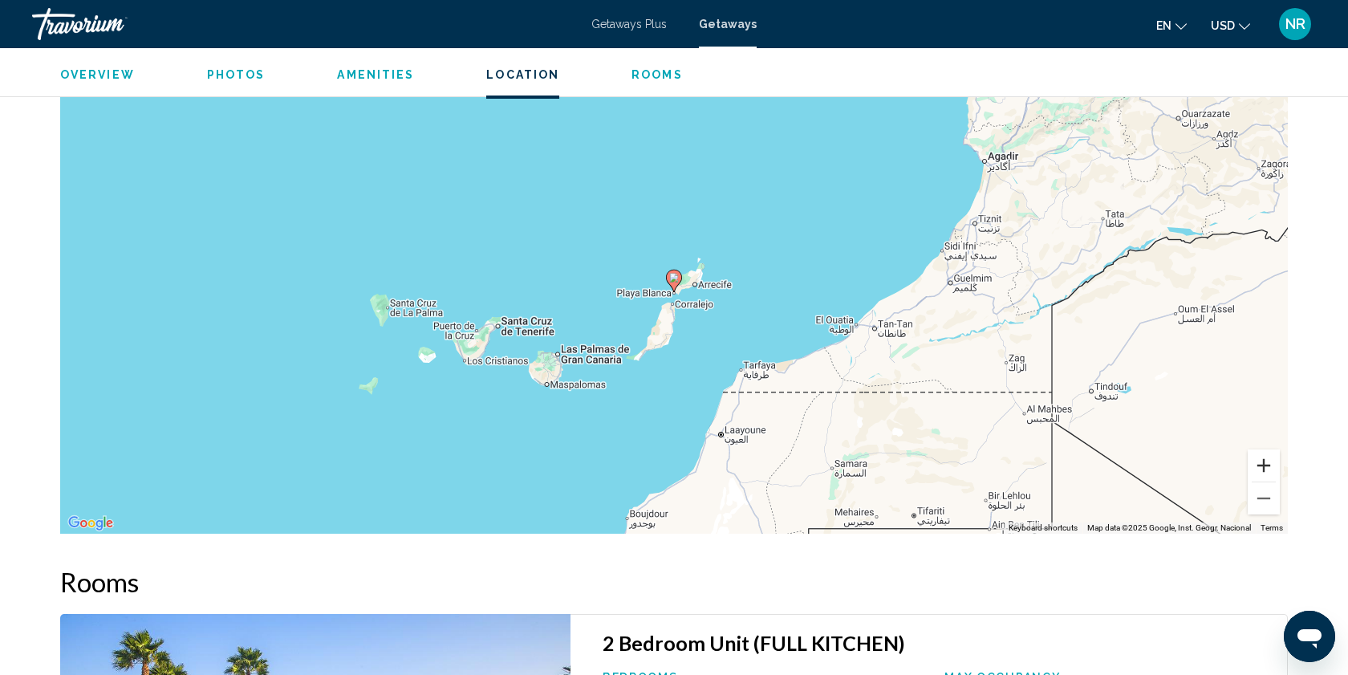
click at [1263, 468] on button "Zoom in" at bounding box center [1264, 465] width 32 height 32
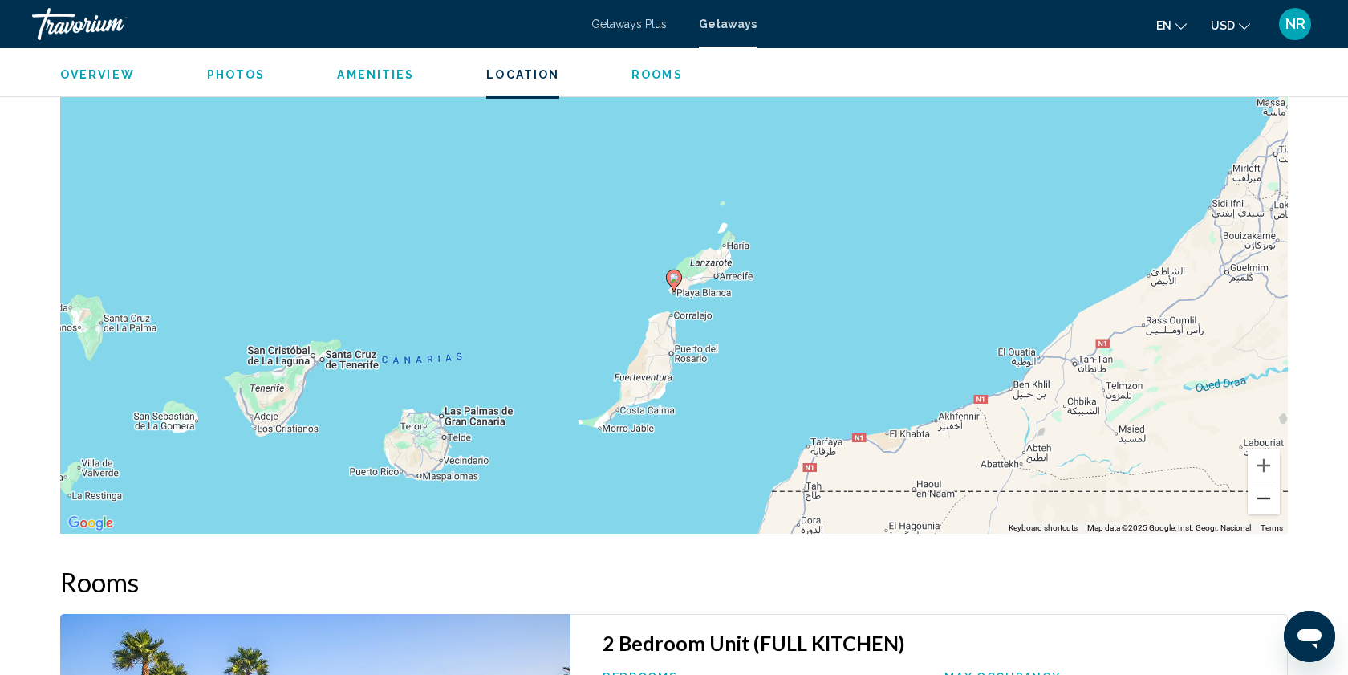
click at [1266, 495] on button "Zoom out" at bounding box center [1264, 498] width 32 height 32
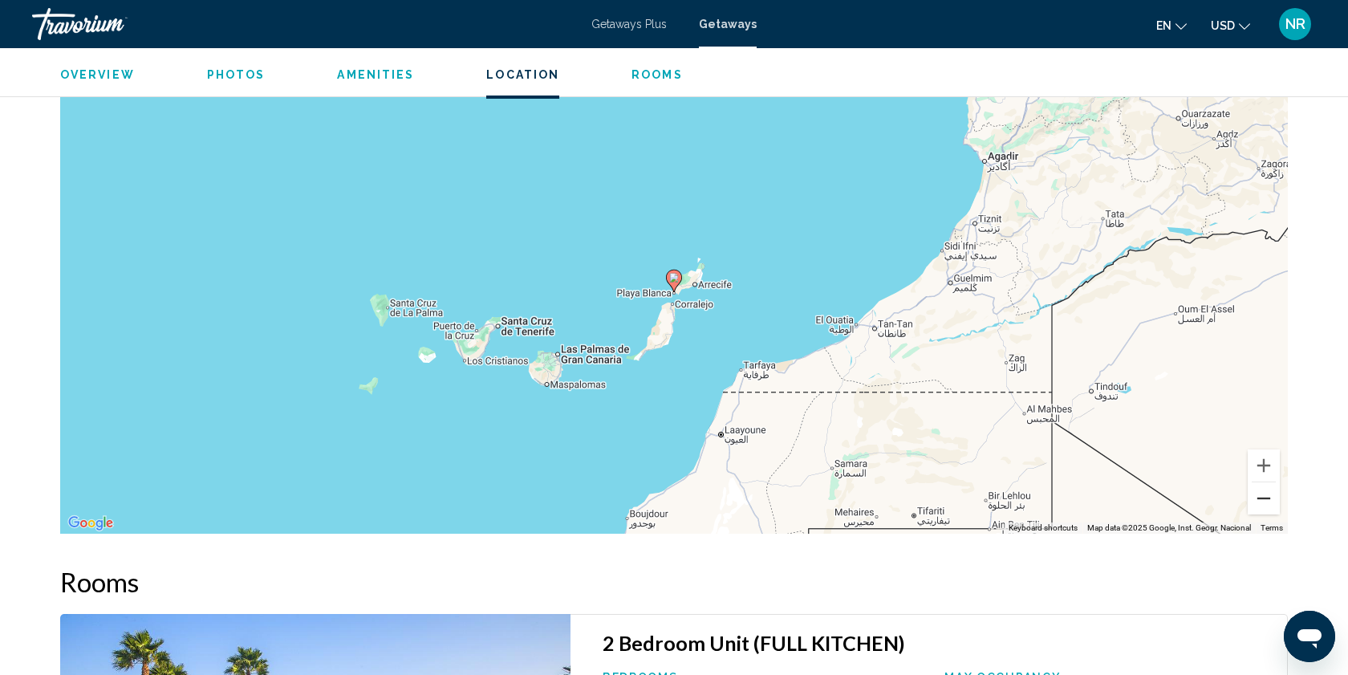
click at [1266, 495] on button "Zoom out" at bounding box center [1264, 498] width 32 height 32
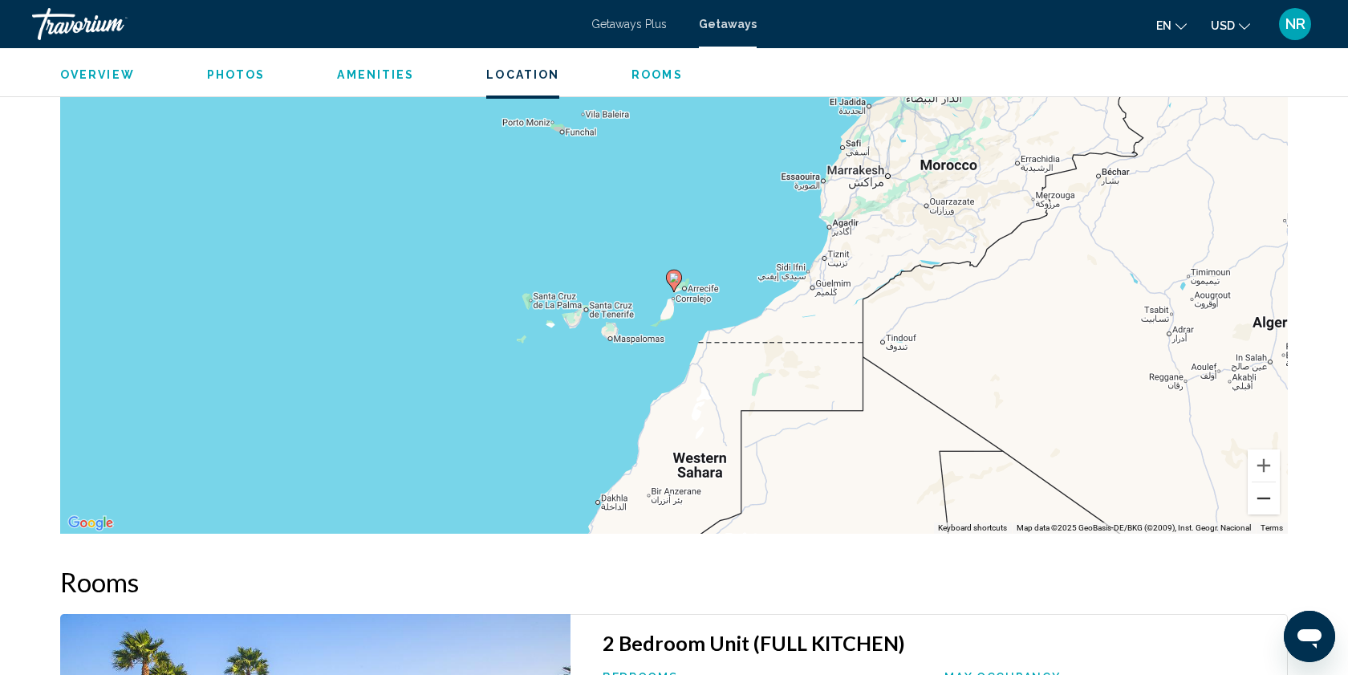
click at [1266, 495] on button "Zoom out" at bounding box center [1264, 498] width 32 height 32
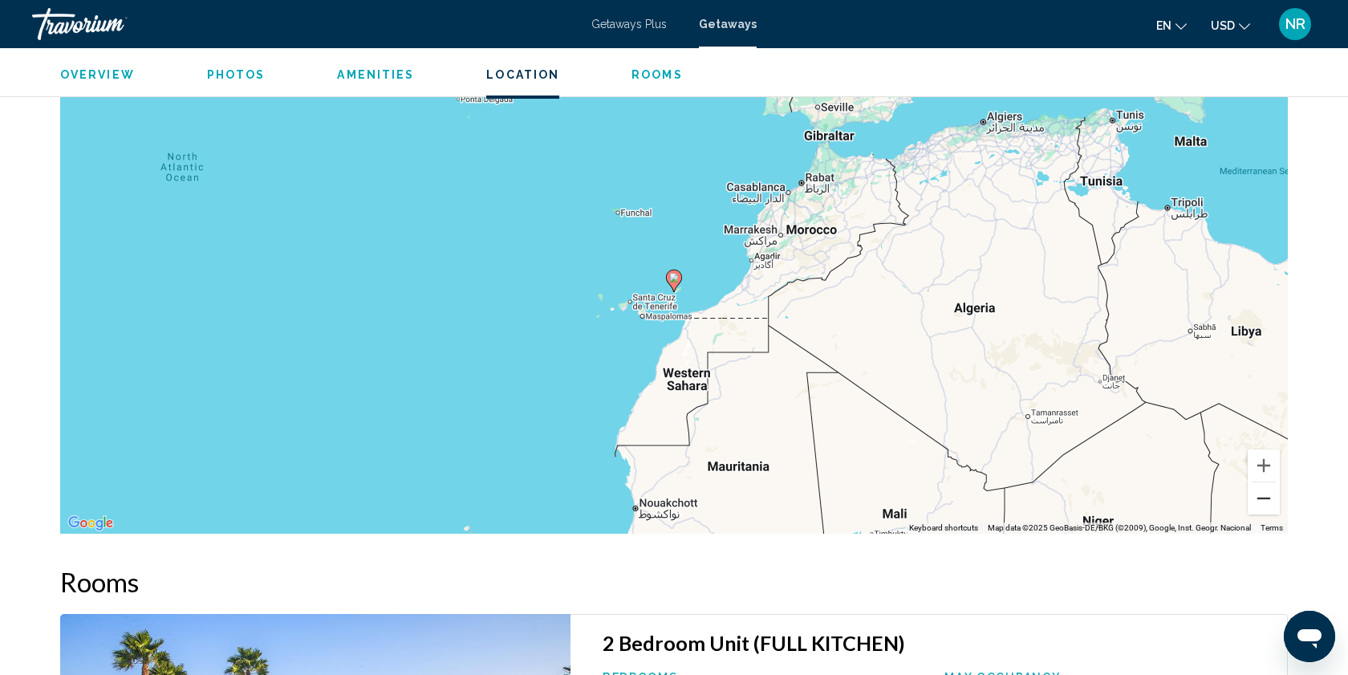
click at [1266, 502] on button "Zoom out" at bounding box center [1264, 498] width 32 height 32
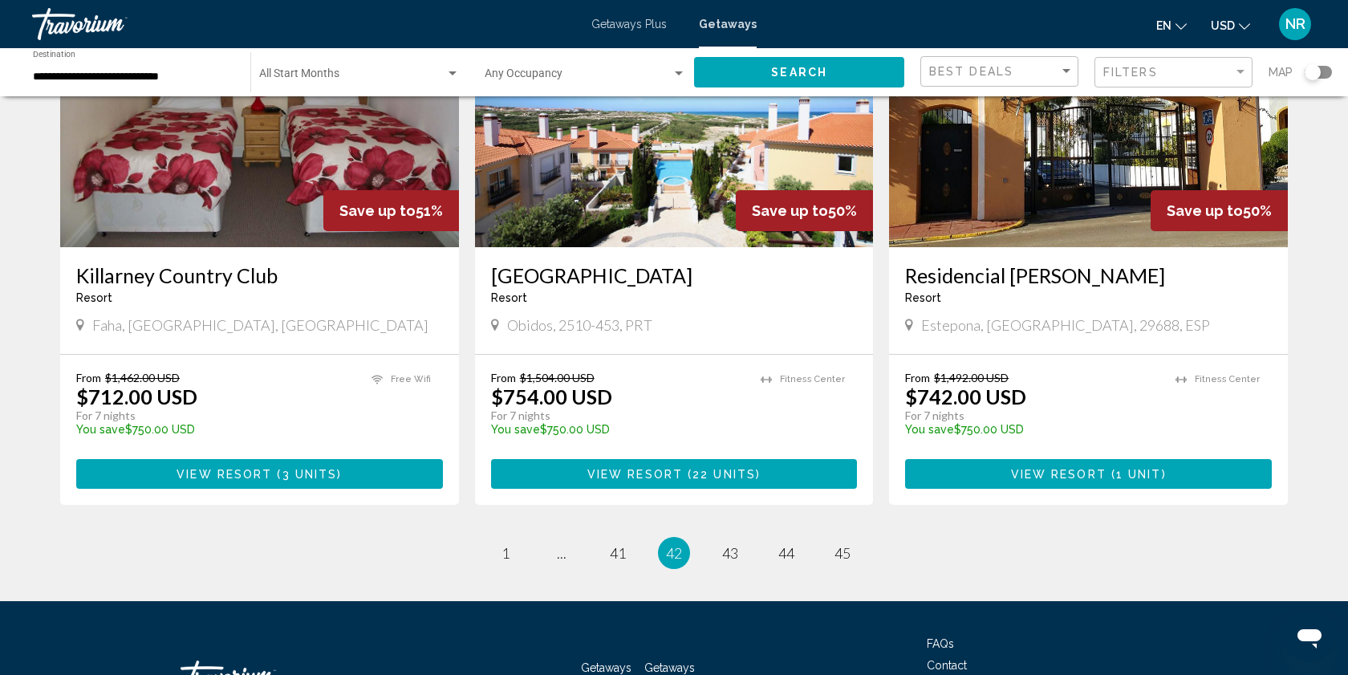
scroll to position [1941, 0]
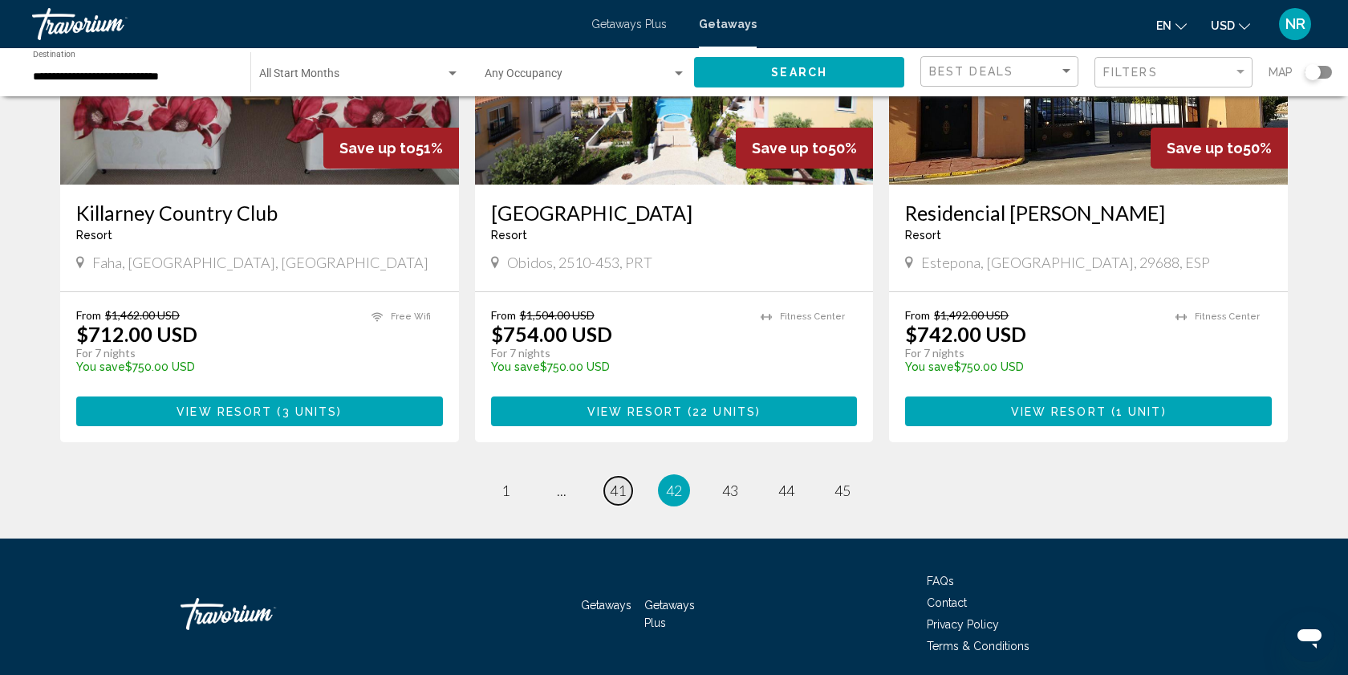
click at [618, 482] on span "41" at bounding box center [618, 491] width 16 height 18
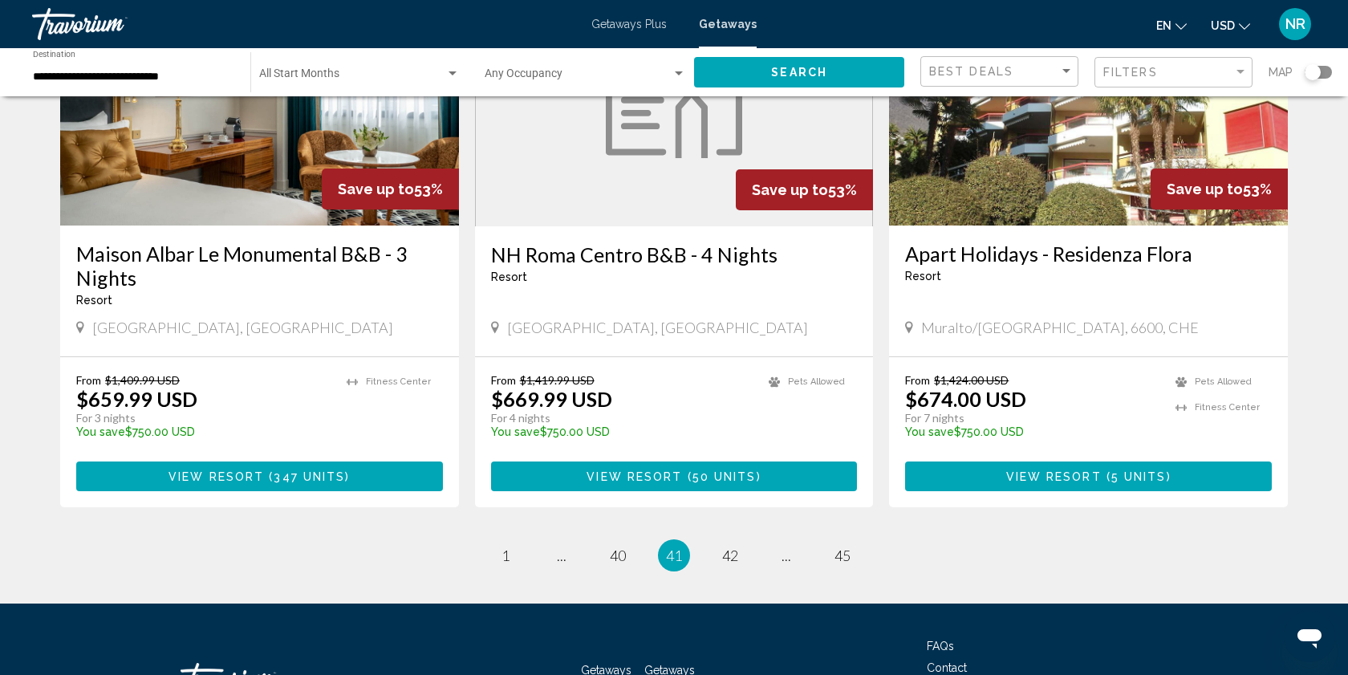
scroll to position [1965, 0]
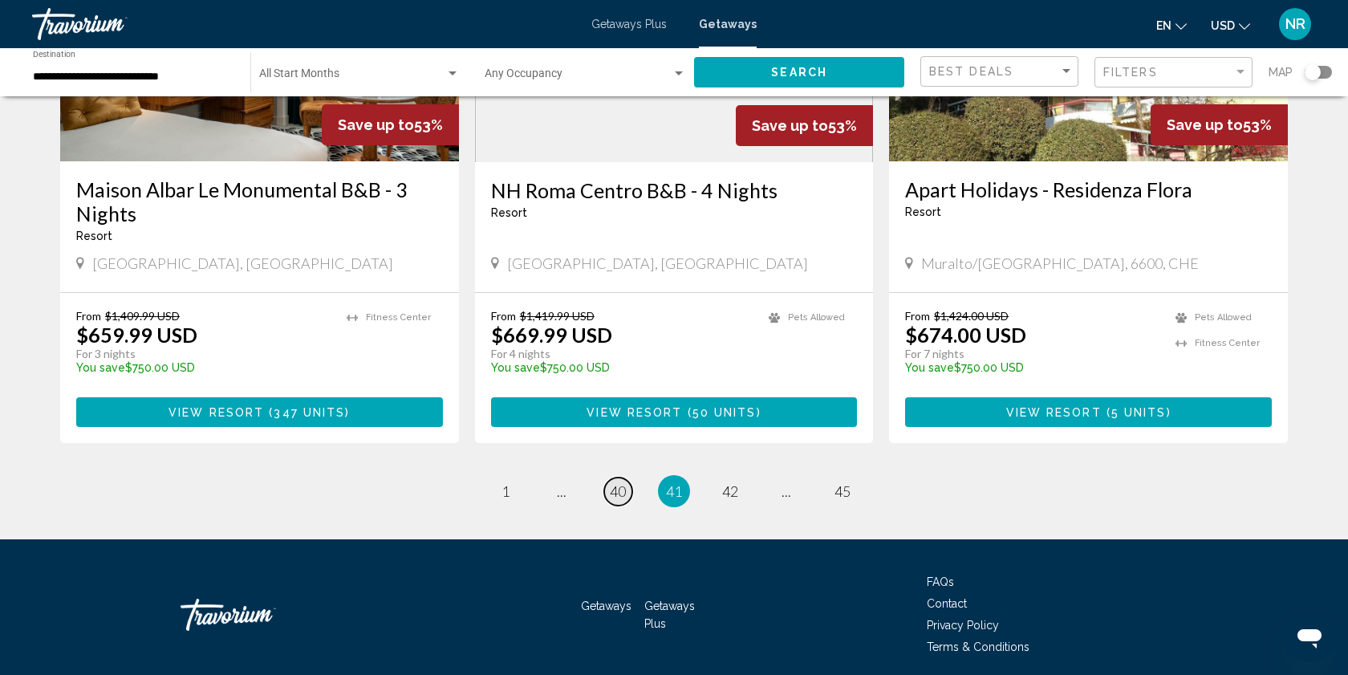
click at [621, 482] on span "40" at bounding box center [618, 491] width 16 height 18
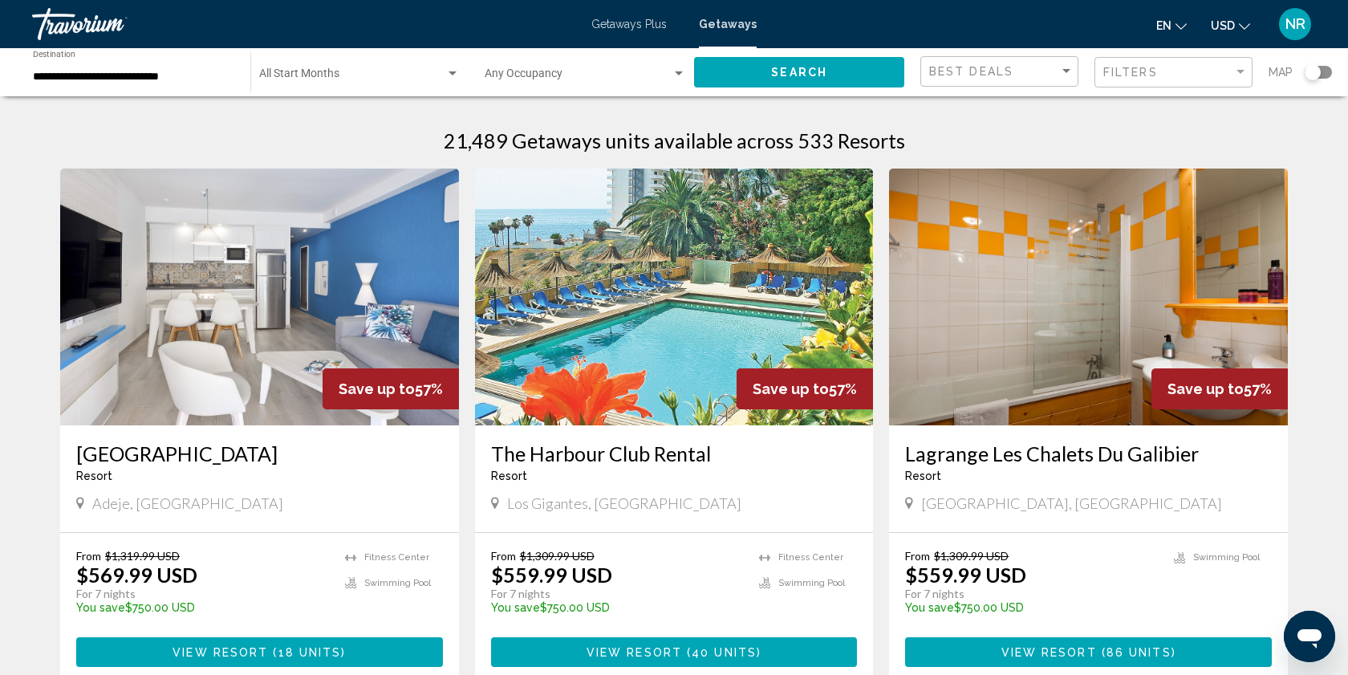
click at [629, 653] on span "View Resort" at bounding box center [635, 652] width 96 height 13
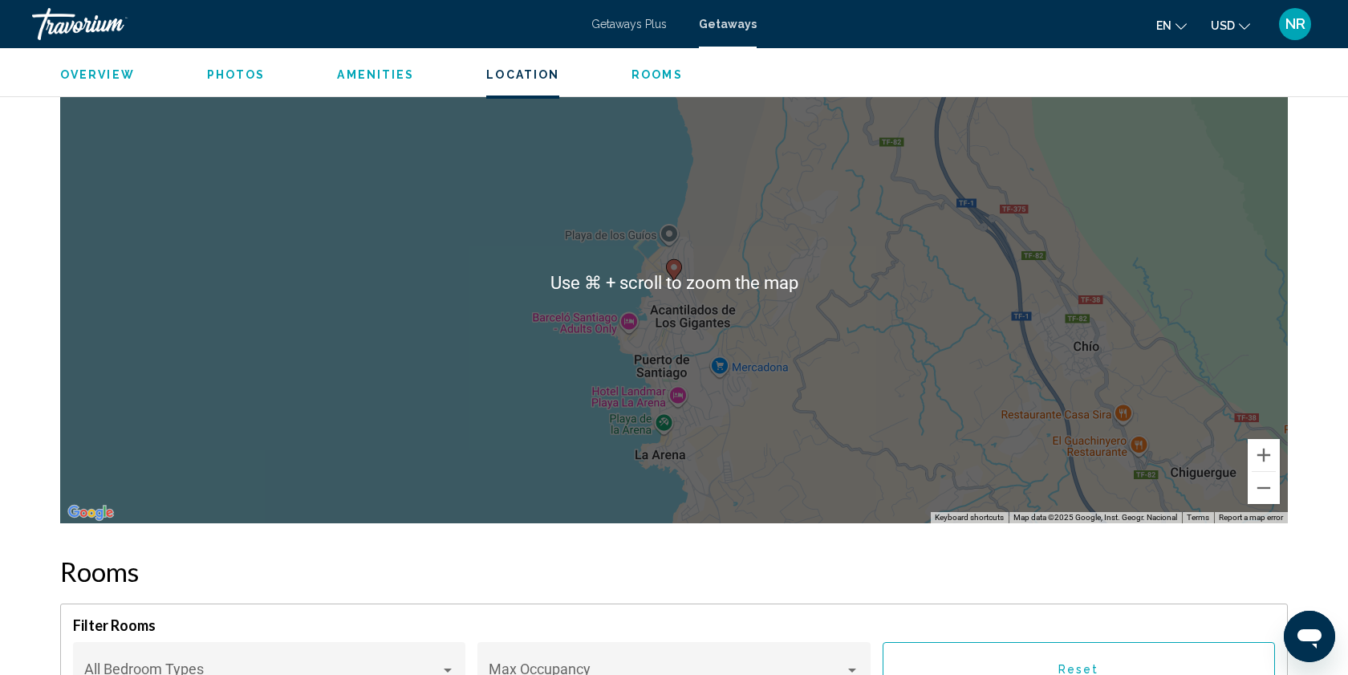
scroll to position [1995, 0]
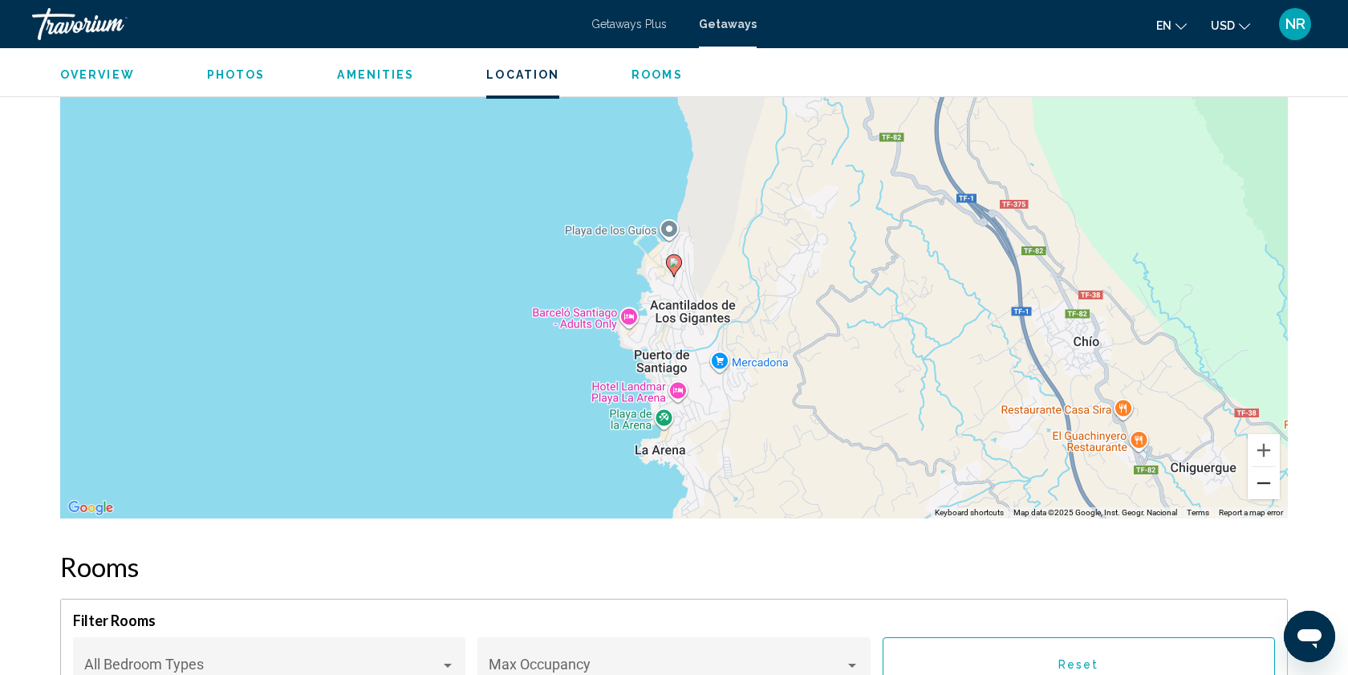
click at [1263, 485] on button "Zoom out" at bounding box center [1264, 483] width 32 height 32
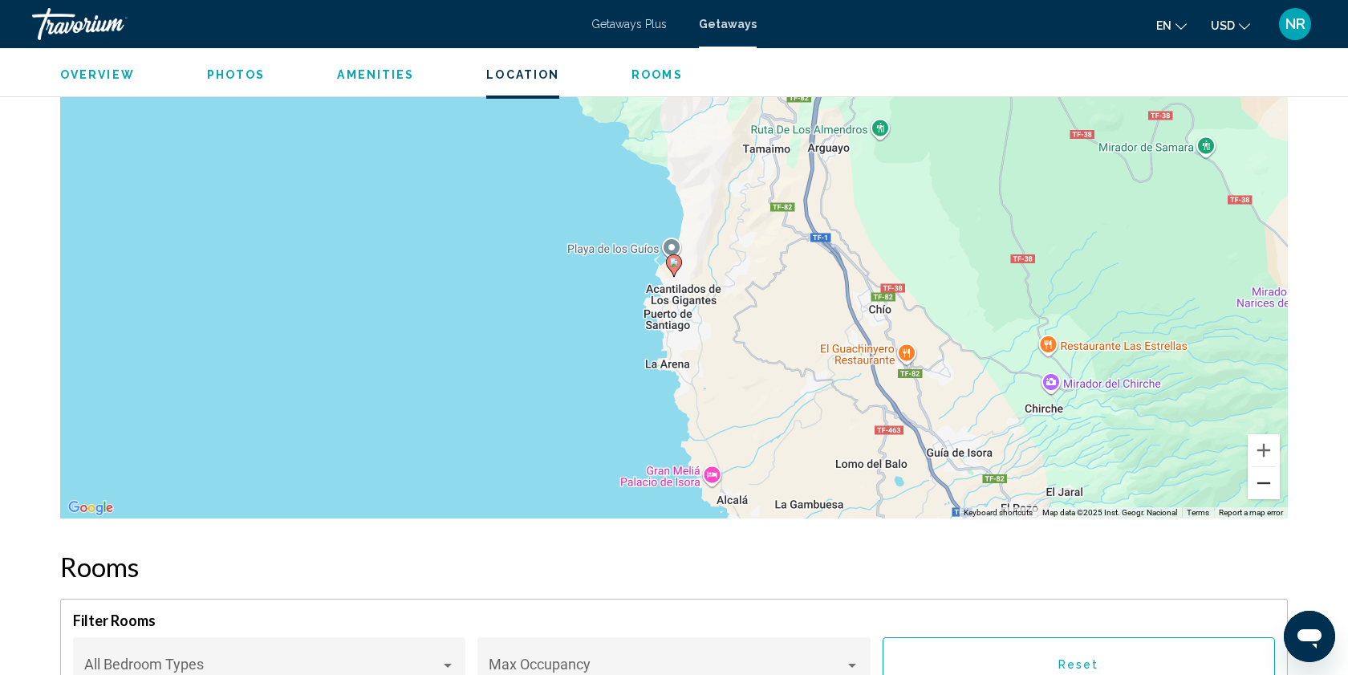
click at [1263, 485] on button "Zoom out" at bounding box center [1264, 483] width 32 height 32
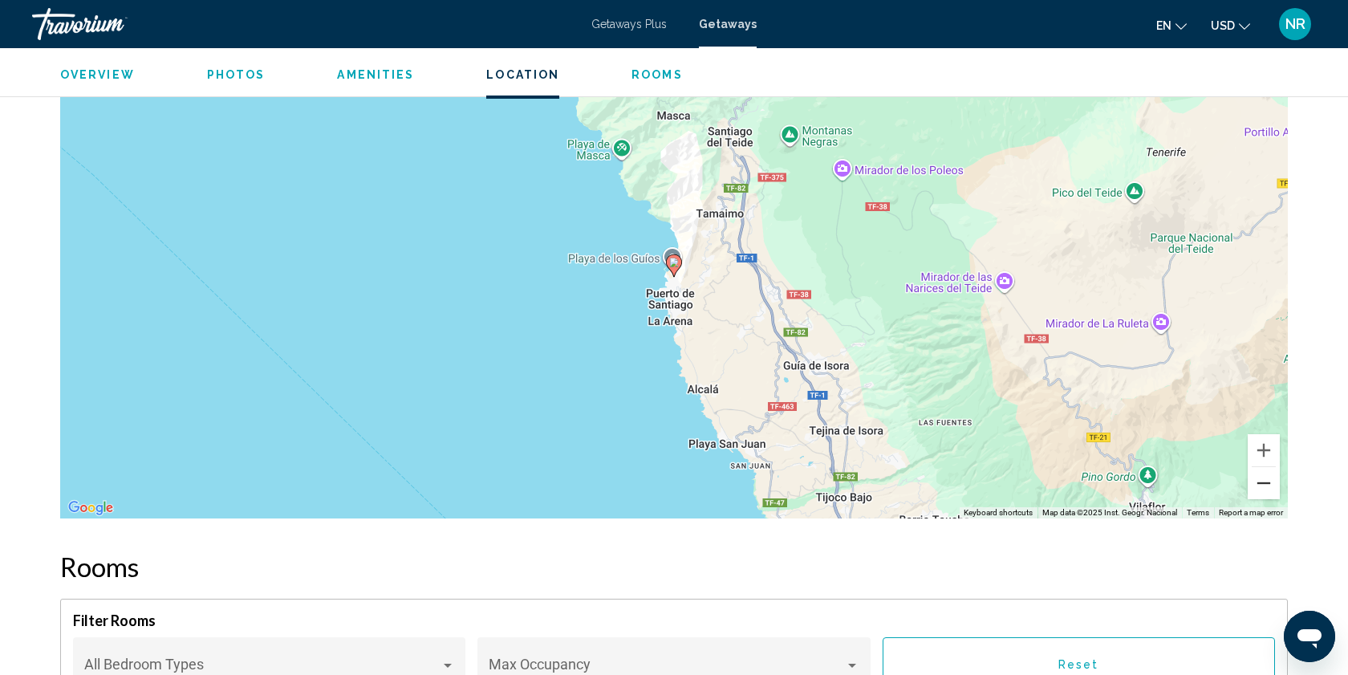
click at [1263, 485] on button "Zoom out" at bounding box center [1264, 483] width 32 height 32
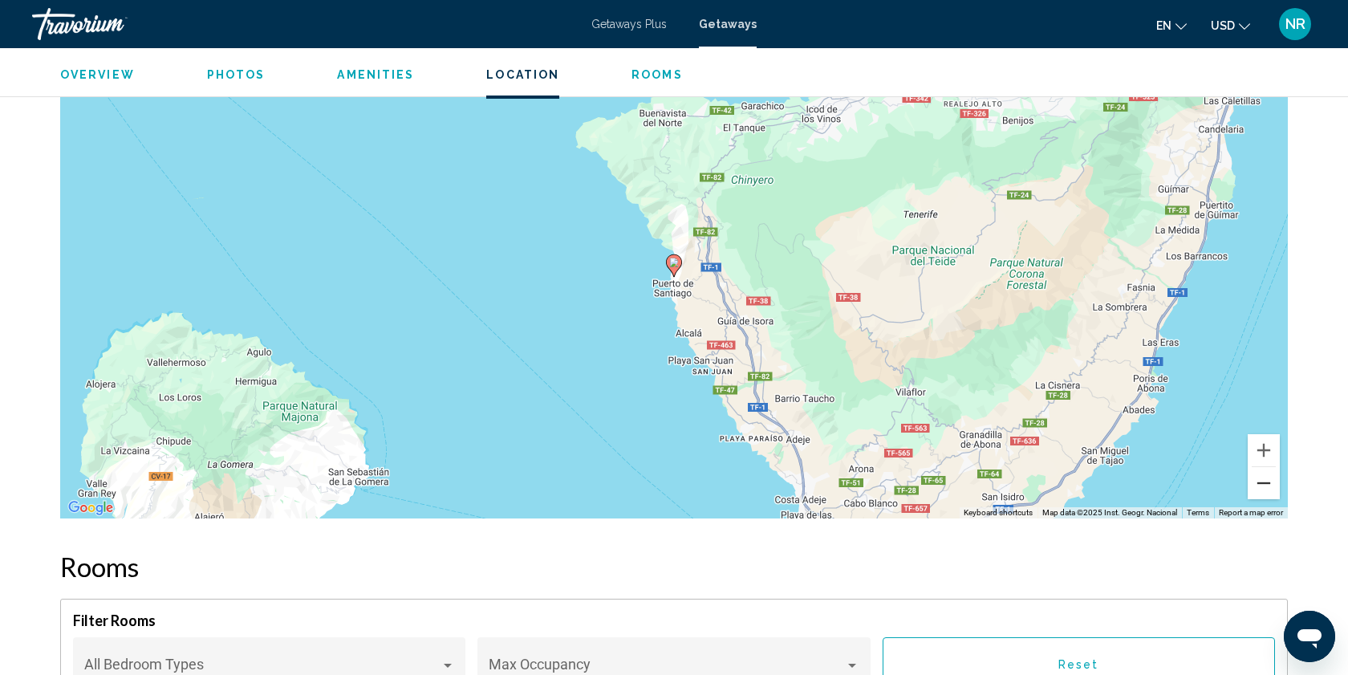
click at [1263, 485] on button "Zoom out" at bounding box center [1264, 483] width 32 height 32
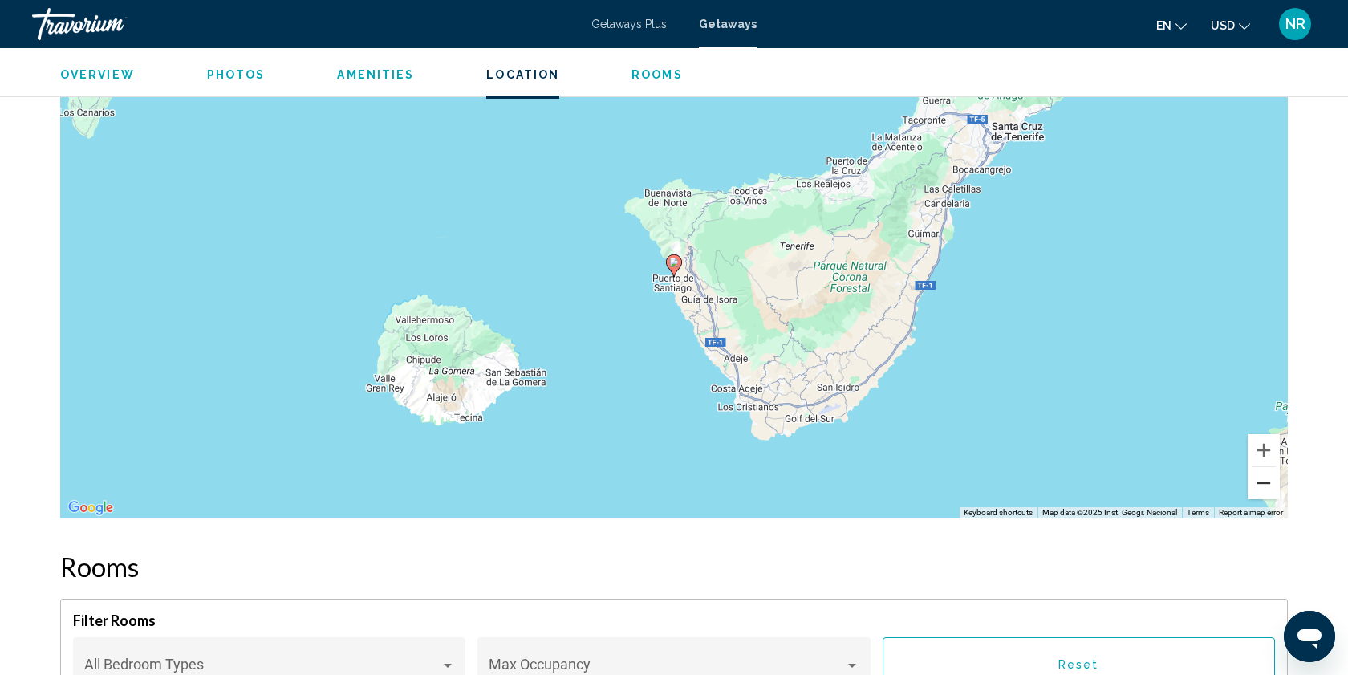
click at [1263, 485] on button "Zoom out" at bounding box center [1264, 483] width 32 height 32
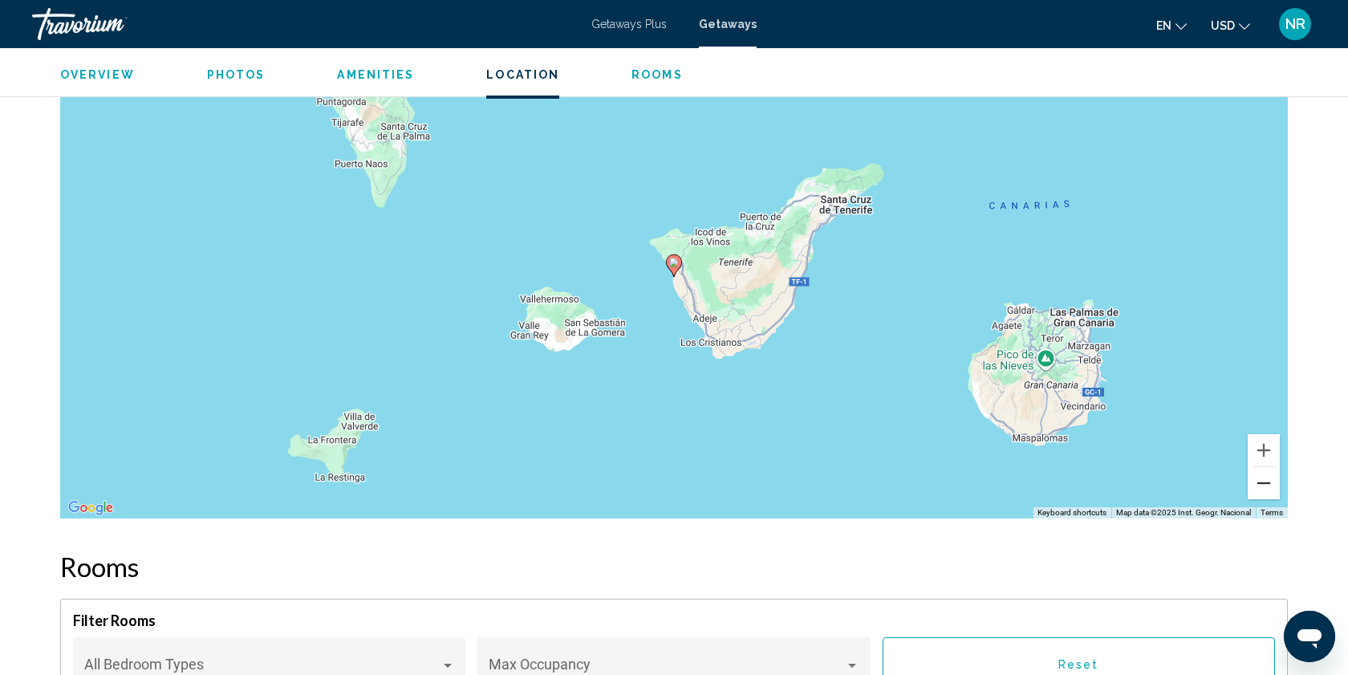
click at [1263, 485] on button "Zoom out" at bounding box center [1264, 483] width 32 height 32
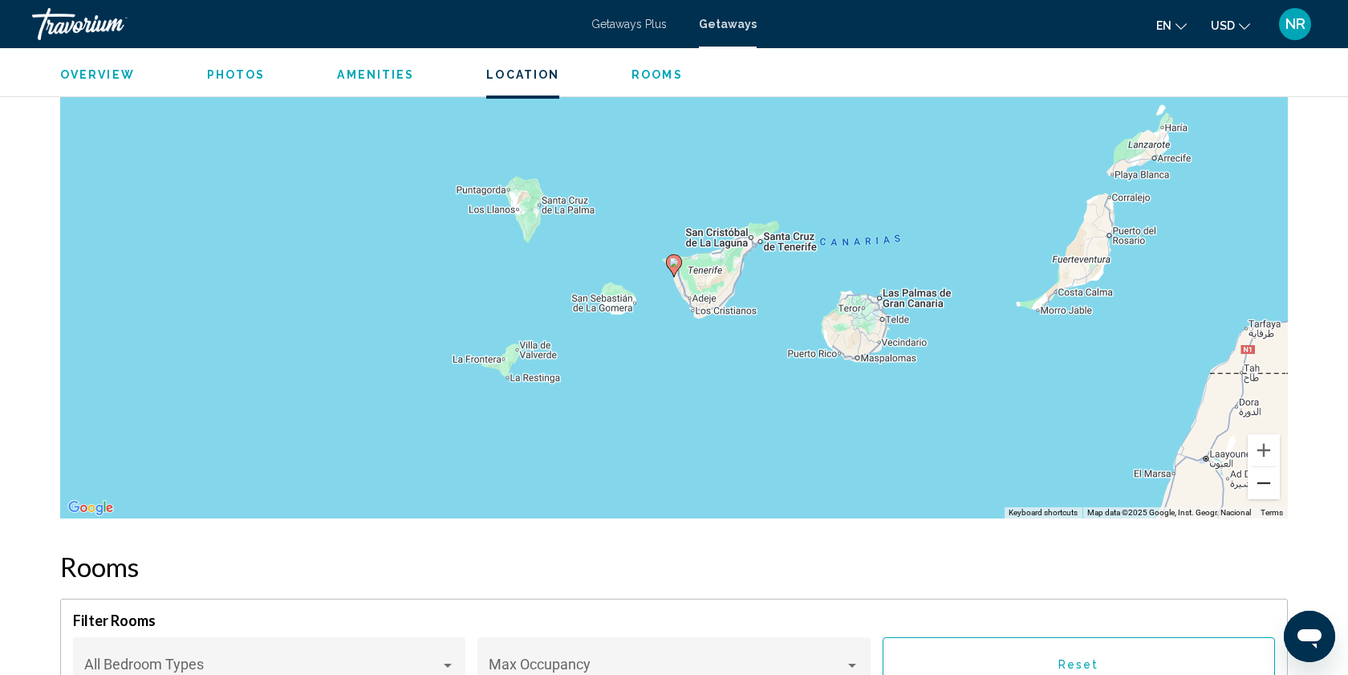
click at [1263, 485] on button "Zoom out" at bounding box center [1264, 483] width 32 height 32
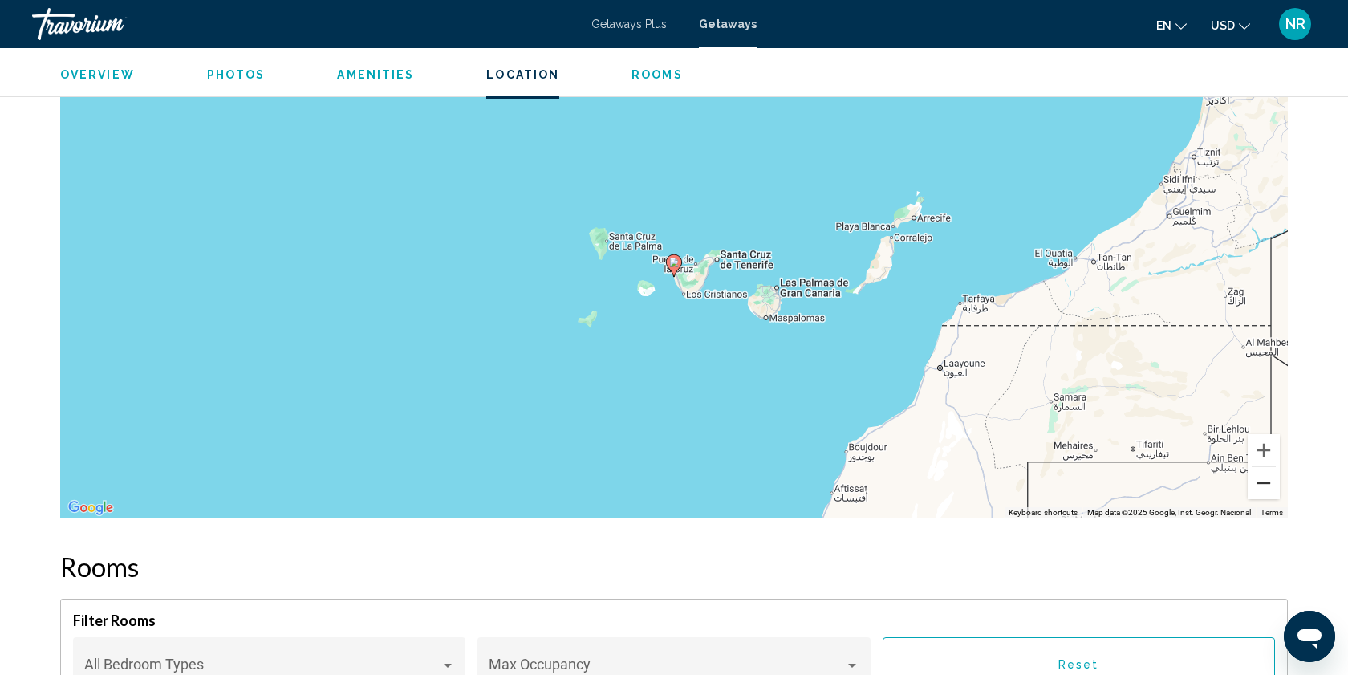
click at [1263, 485] on button "Zoom out" at bounding box center [1264, 483] width 32 height 32
